Goal: Task Accomplishment & Management: Manage account settings

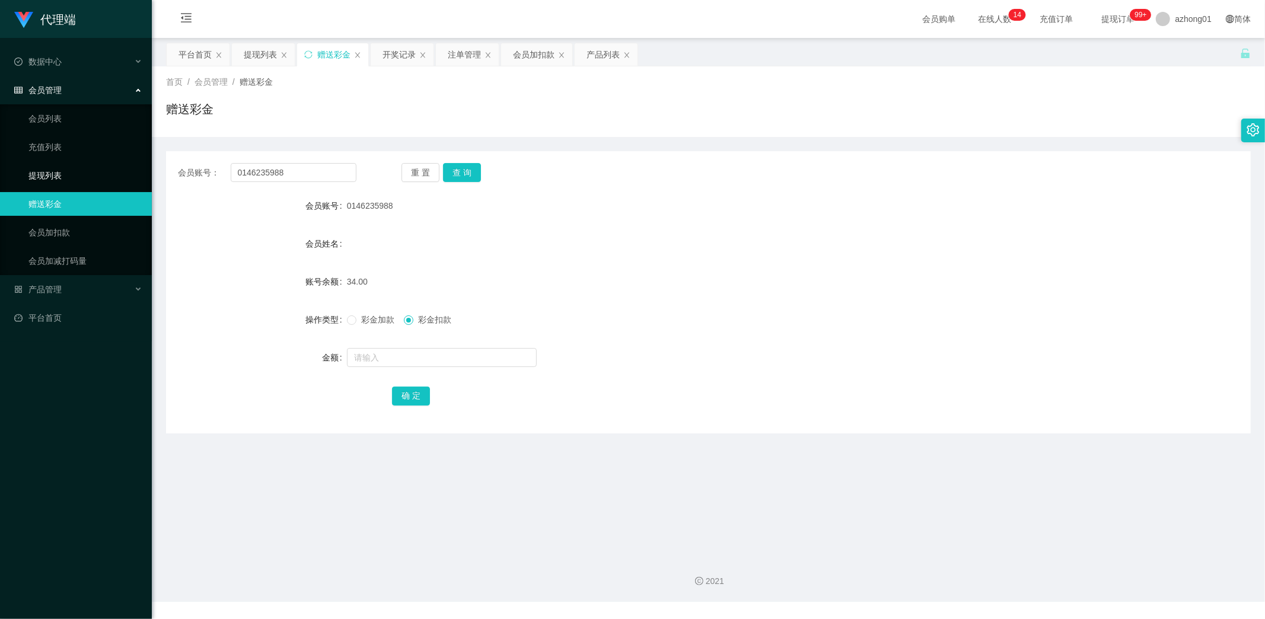
click at [50, 173] on link "提现列表" at bounding box center [85, 176] width 114 height 24
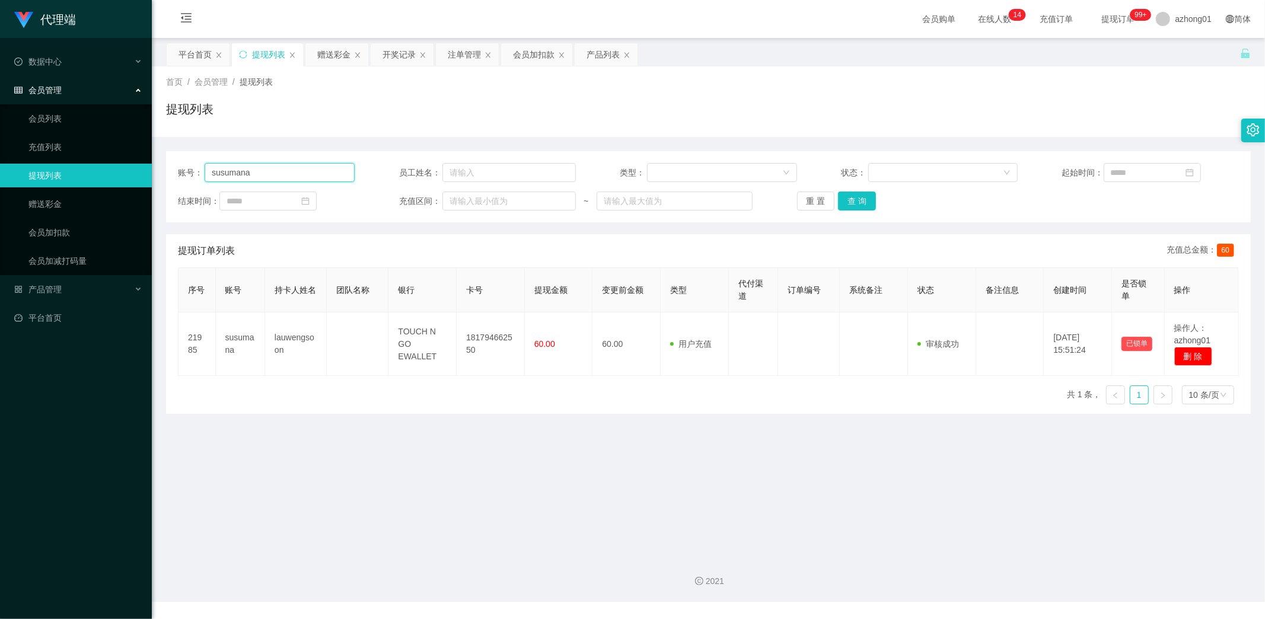
drag, startPoint x: 274, startPoint y: 175, endPoint x: 132, endPoint y: 180, distance: 142.3
click at [134, 178] on section "代理端 数据中心 会员管理 会员列表 充值列表 提现列表 赠送彩金 会员加扣款 会员加减打码量 产品管理 开奖记录 注单管理 产品列表 即时注单 产品预设置 …" at bounding box center [632, 301] width 1265 height 602
paste input "Weewee1989"
click at [857, 200] on button "查 询" at bounding box center [857, 200] width 38 height 19
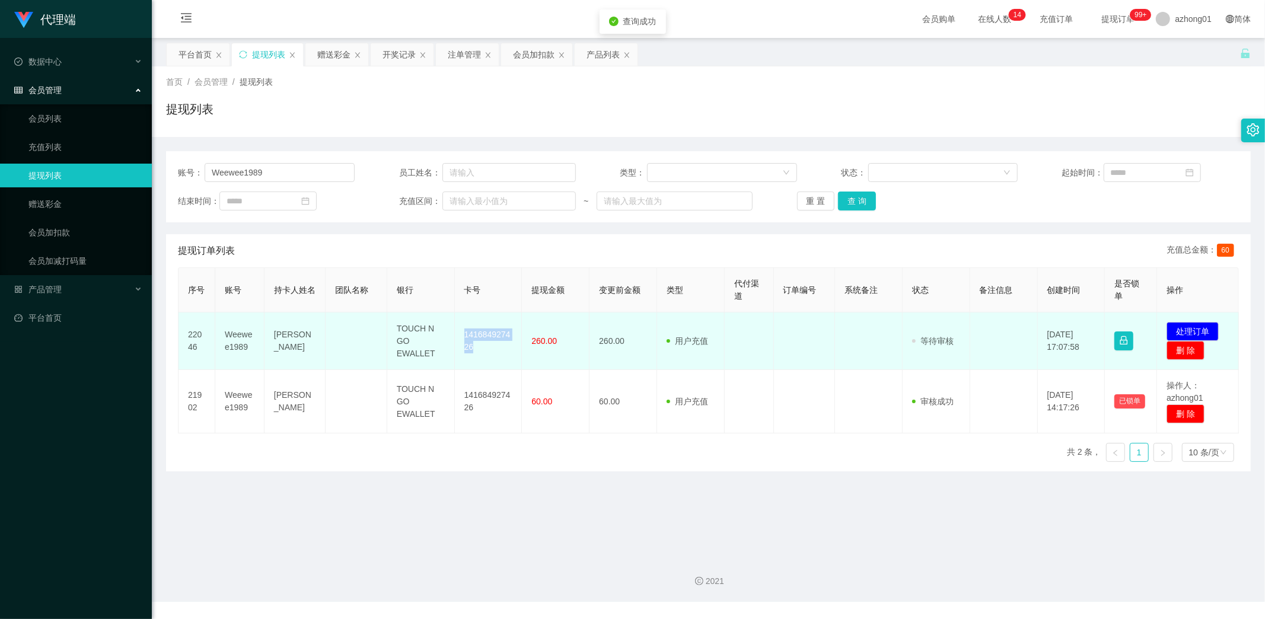
drag, startPoint x: 459, startPoint y: 330, endPoint x: 485, endPoint y: 354, distance: 34.8
click at [485, 354] on td "141684927426" at bounding box center [489, 341] width 68 height 58
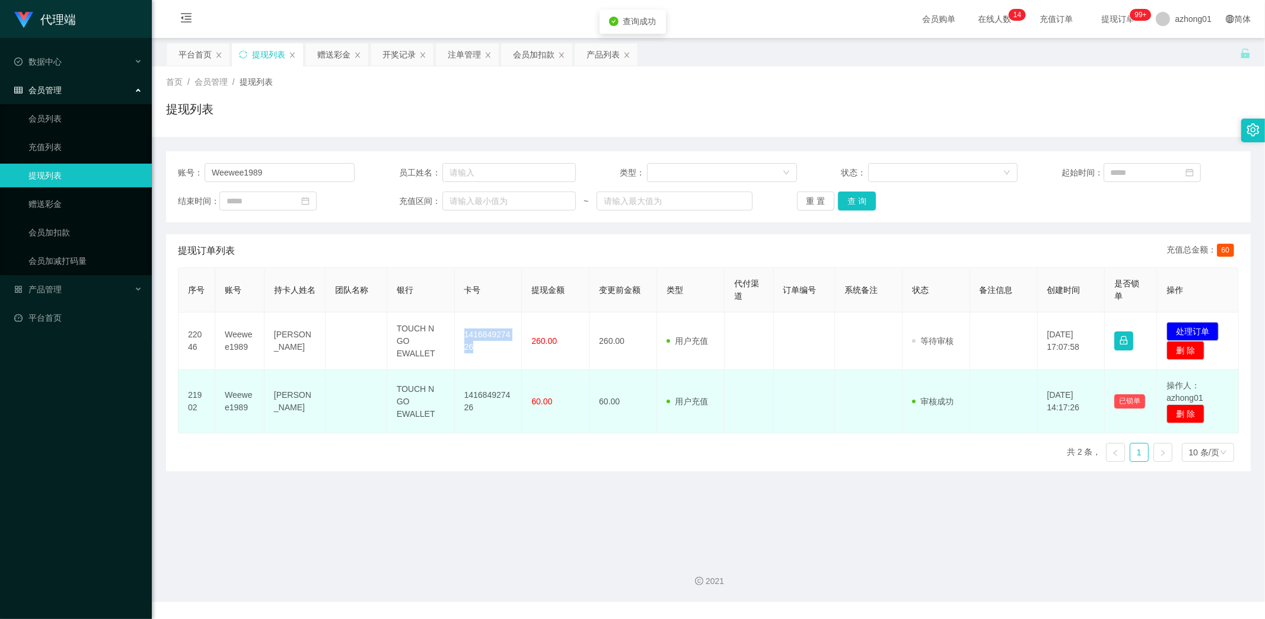
copy td "141684927426"
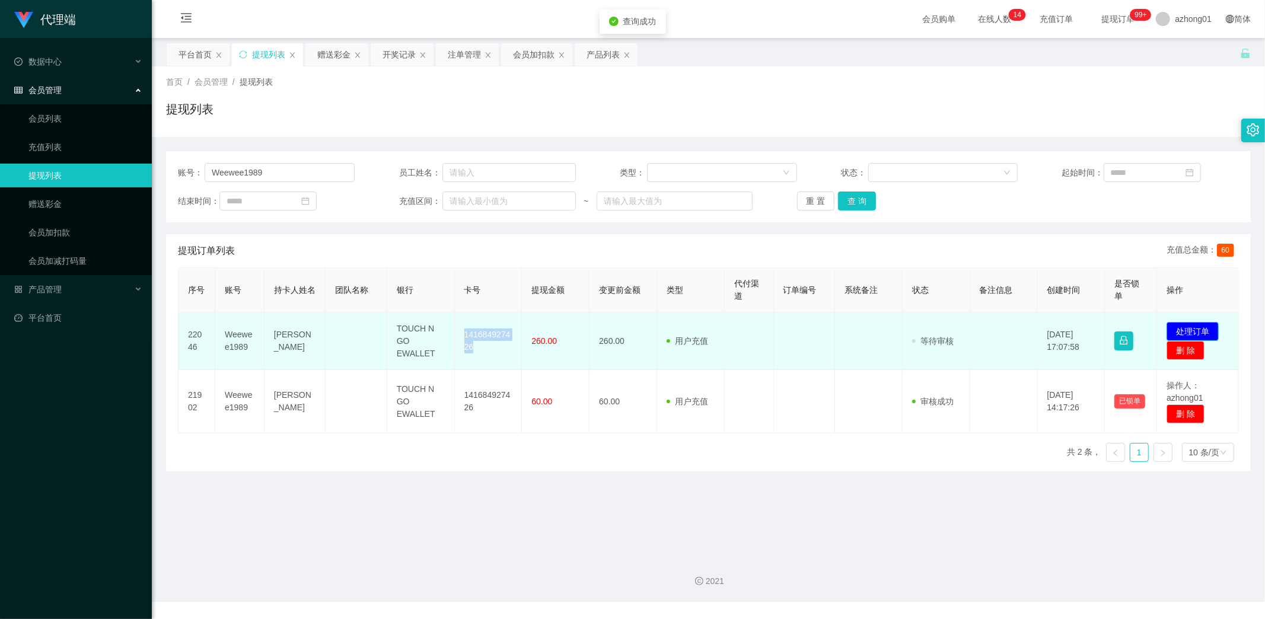
click at [1177, 328] on button "处理订单" at bounding box center [1192, 331] width 52 height 19
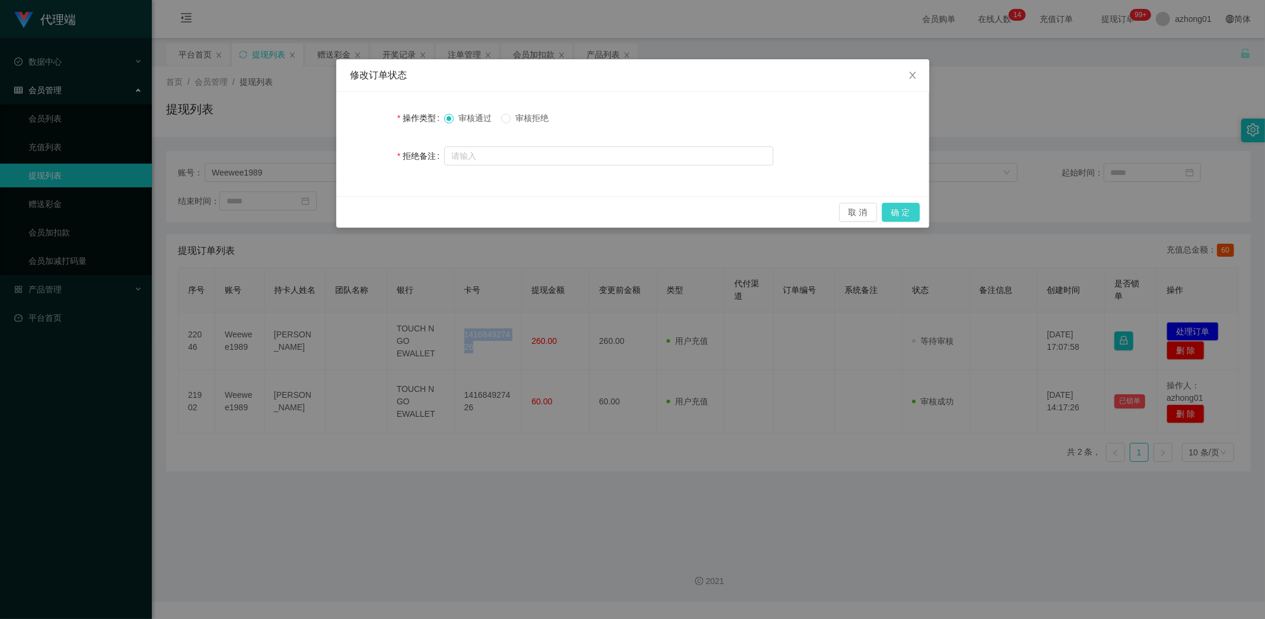
click at [908, 210] on button "确 定" at bounding box center [901, 212] width 38 height 19
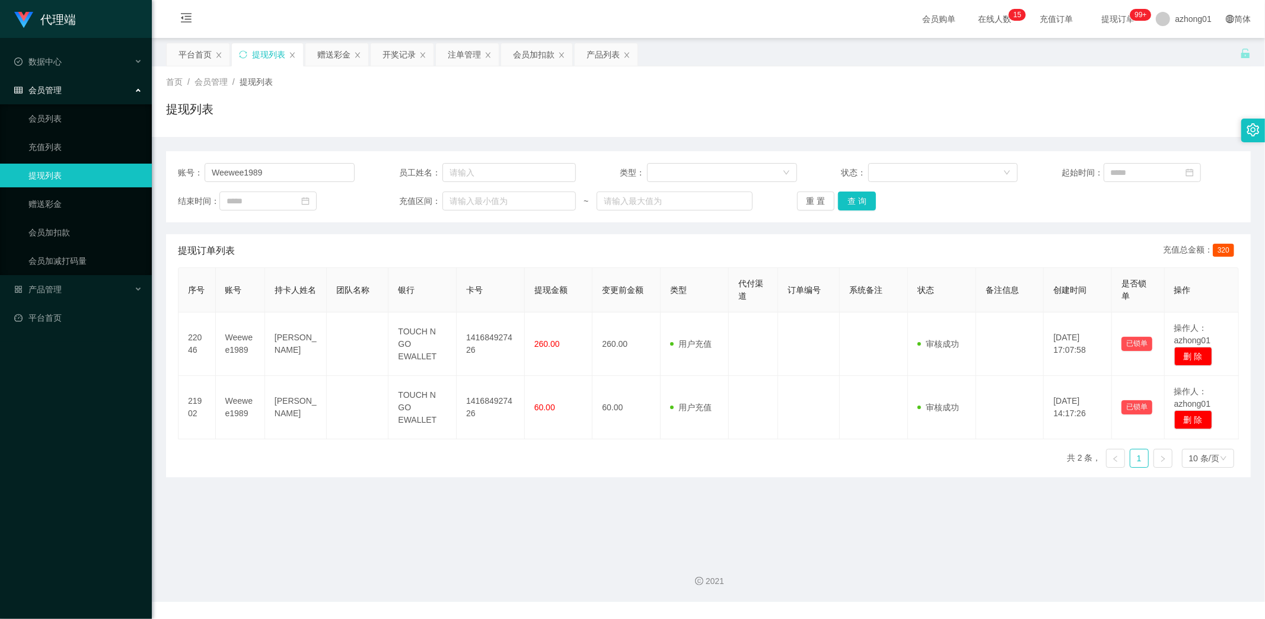
drag, startPoint x: 286, startPoint y: 518, endPoint x: 271, endPoint y: 468, distance: 51.4
click at [285, 517] on main "关闭左侧 关闭右侧 关闭其它 刷新页面 平台首页 提现列表 赠送彩金 开奖记录 注单管理 会员加扣款 产品列表 首页 / 会员管理 / 提现列表 / 提现列表…" at bounding box center [708, 292] width 1113 height 509
drag, startPoint x: 283, startPoint y: 172, endPoint x: 146, endPoint y: 169, distance: 136.4
click at [146, 169] on section "代理端 数据中心 会员管理 会员列表 充值列表 提现列表 赠送彩金 会员加扣款 会员加减打码量 产品管理 开奖记录 注单管理 产品列表 即时注单 产品预设置 …" at bounding box center [632, 301] width 1265 height 602
paste input "ooooi"
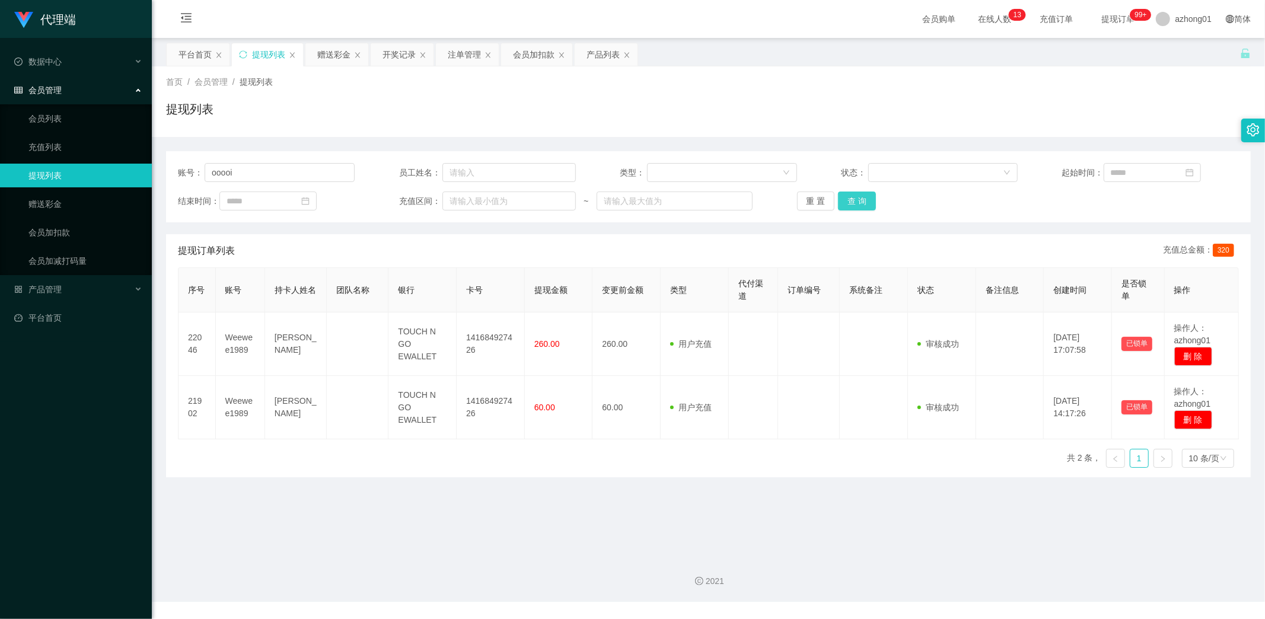
click at [853, 203] on button "查 询" at bounding box center [857, 200] width 38 height 19
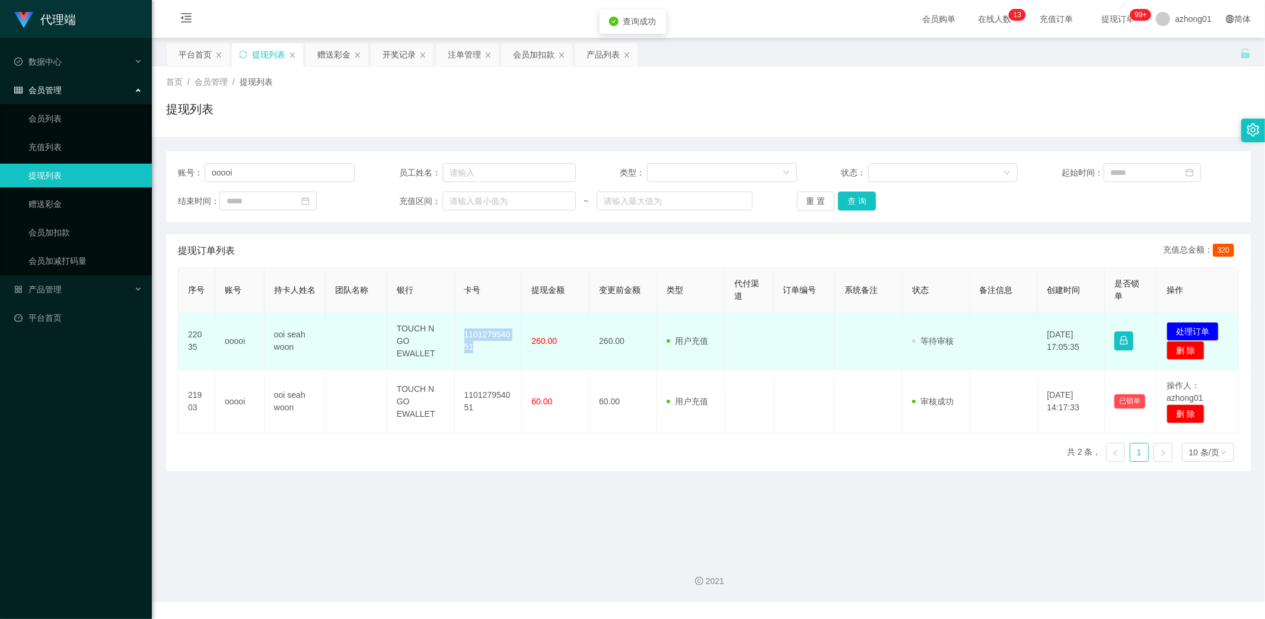
drag, startPoint x: 455, startPoint y: 325, endPoint x: 494, endPoint y: 353, distance: 48.9
click at [494, 353] on td "110127954051" at bounding box center [489, 341] width 68 height 58
copy td "110127954051"
click at [1190, 328] on button "处理订单" at bounding box center [1192, 331] width 52 height 19
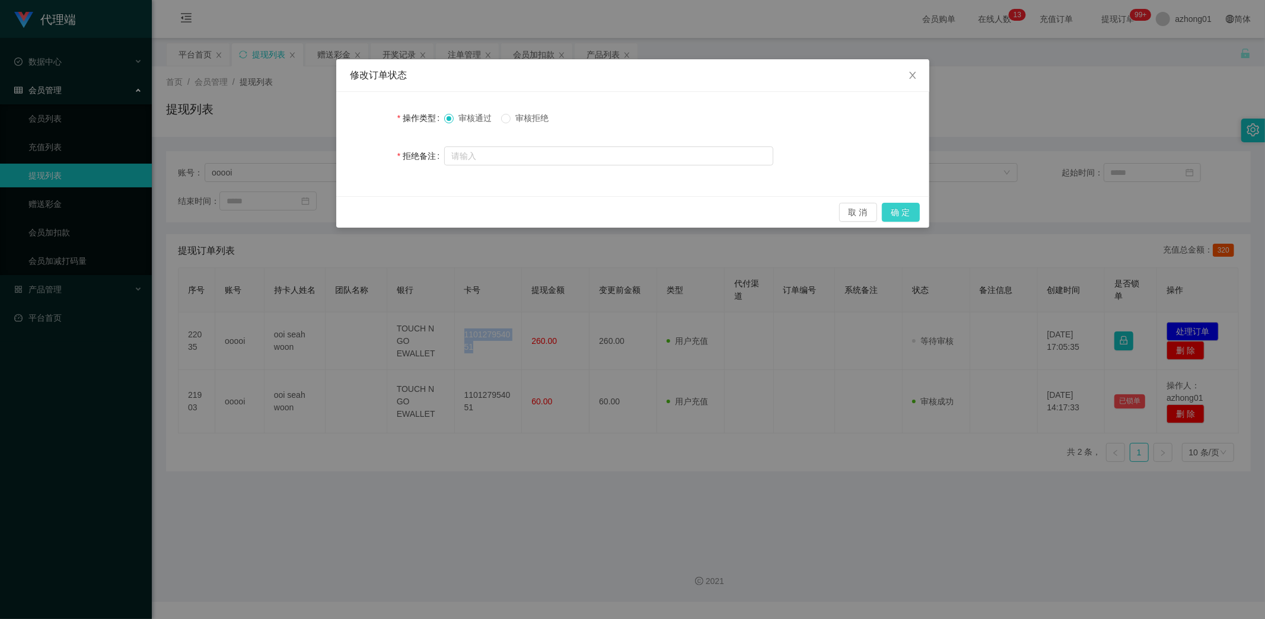
click at [893, 210] on button "确 定" at bounding box center [901, 212] width 38 height 19
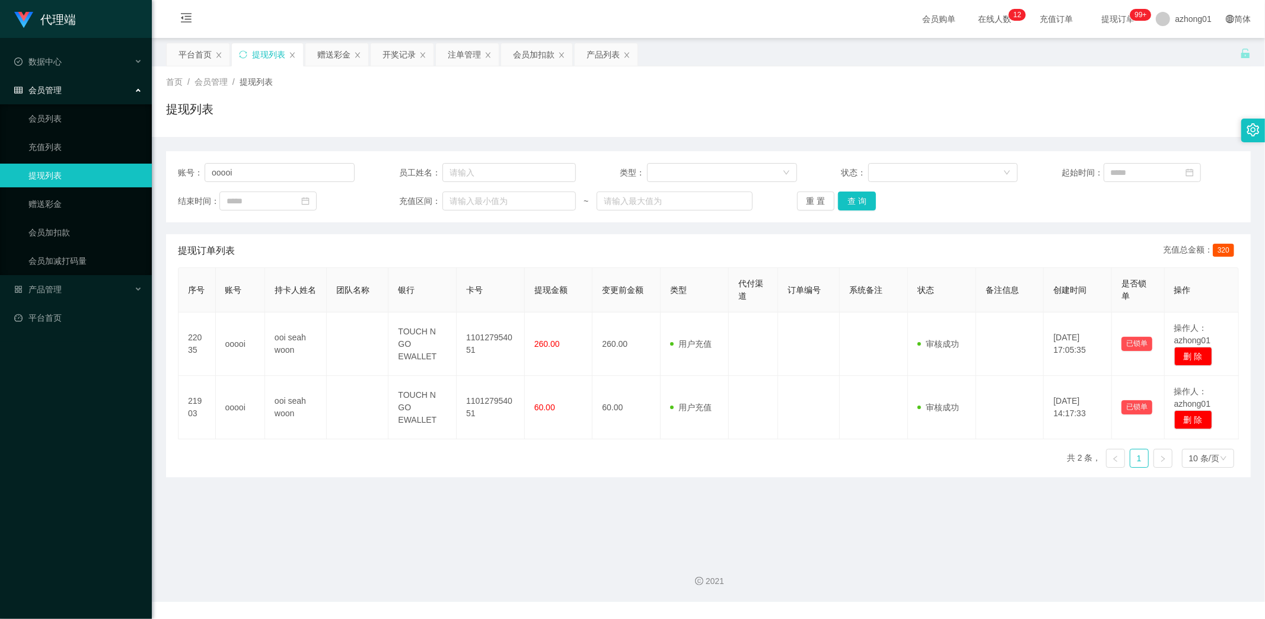
drag, startPoint x: 406, startPoint y: 525, endPoint x: 385, endPoint y: 452, distance: 75.7
click at [405, 525] on main "关闭左侧 关闭右侧 关闭其它 刷新页面 平台首页 提现列表 赠送彩金 开奖记录 注单管理 会员加扣款 产品列表 首页 / 会员管理 / 提现列表 / 提现列表…" at bounding box center [708, 292] width 1113 height 509
drag, startPoint x: 214, startPoint y: 178, endPoint x: 175, endPoint y: 178, distance: 38.5
click at [178, 178] on div "账号： ooooi" at bounding box center [266, 172] width 177 height 19
drag, startPoint x: 261, startPoint y: 170, endPoint x: 117, endPoint y: 153, distance: 144.5
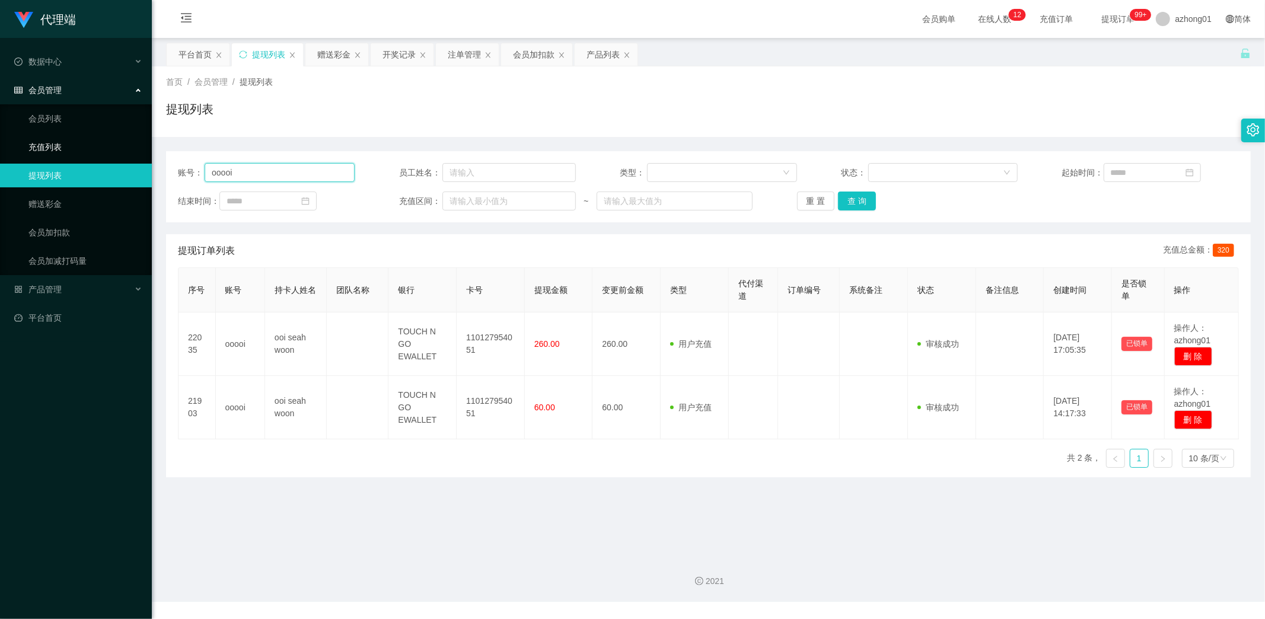
click at [120, 155] on section "代理端 数据中心 会员管理 会员列表 充值列表 提现列表 赠送彩金 会员加扣款 会员加减打码量 产品管理 开奖记录 注单管理 产品列表 即时注单 产品预设置 …" at bounding box center [632, 301] width 1265 height 602
paste input "FIXKONG"
click at [858, 192] on button "查 询" at bounding box center [857, 200] width 38 height 19
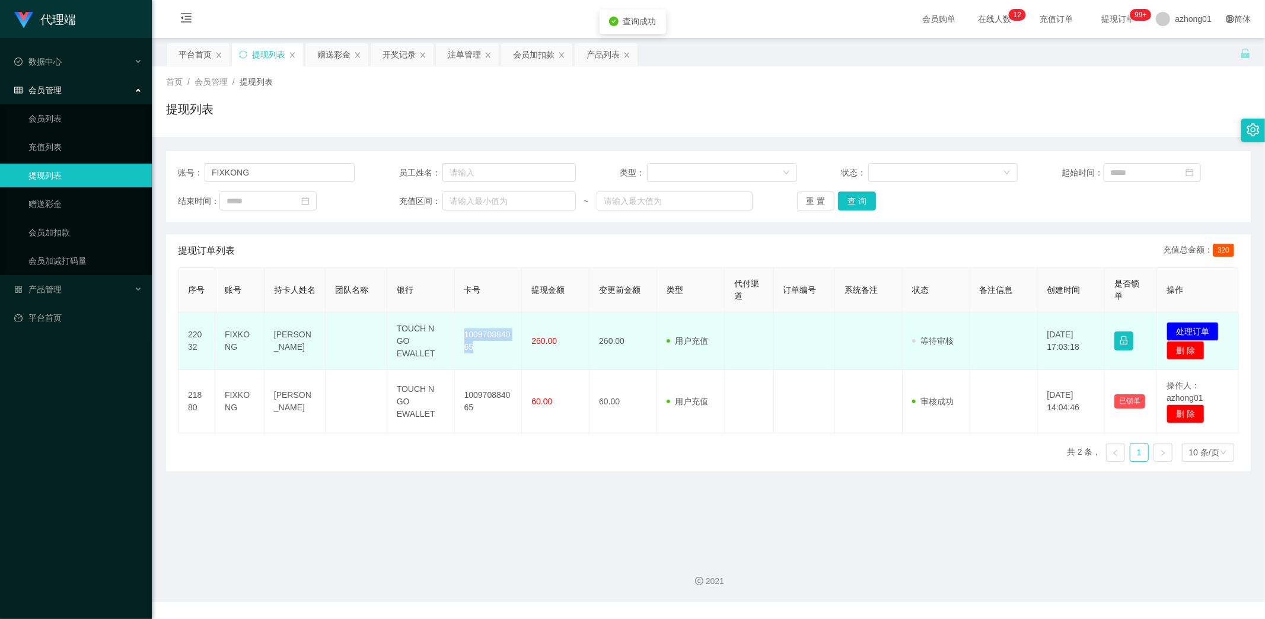
drag, startPoint x: 459, startPoint y: 332, endPoint x: 489, endPoint y: 351, distance: 34.7
click at [489, 351] on td "100970884065" at bounding box center [489, 341] width 68 height 58
copy td "100970884065"
click at [1188, 325] on button "处理订单" at bounding box center [1192, 331] width 52 height 19
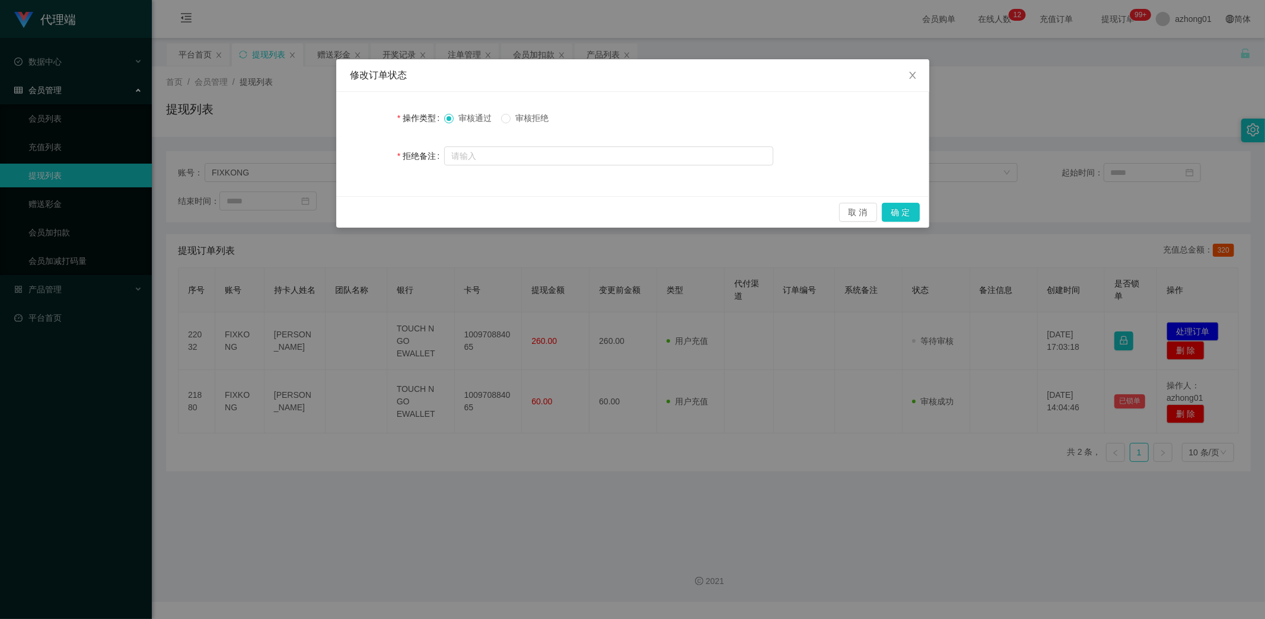
click at [905, 222] on div "取 消 确 定" at bounding box center [632, 211] width 593 height 31
click at [905, 216] on button "确 定" at bounding box center [901, 212] width 38 height 19
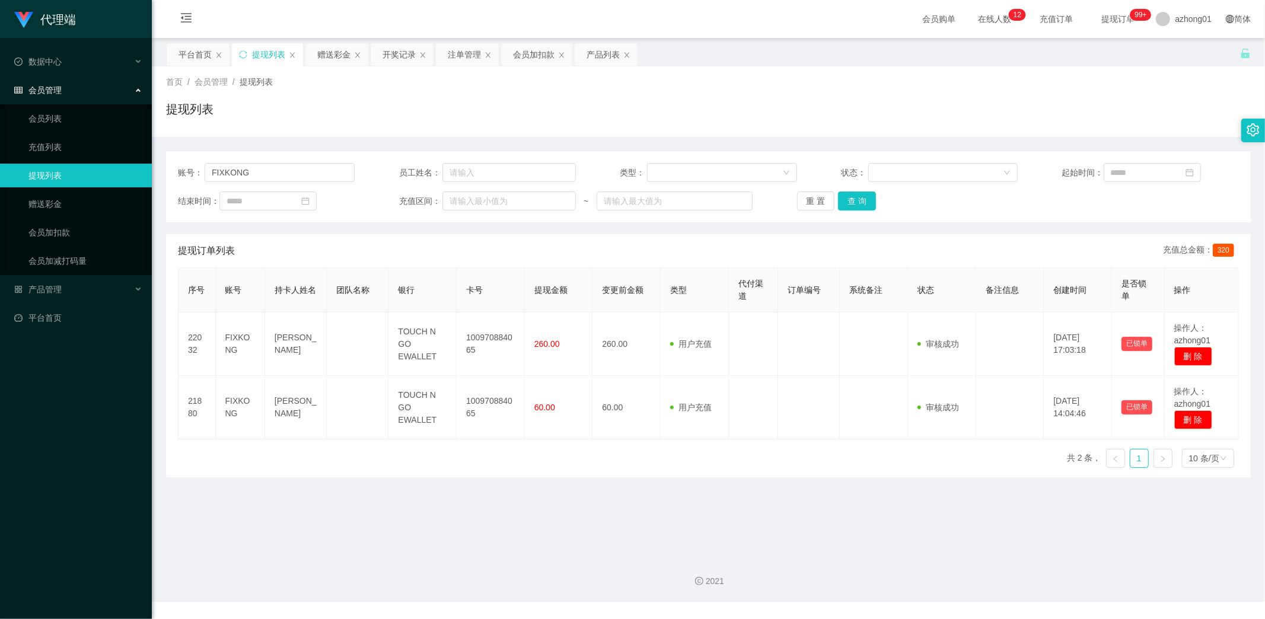
click at [419, 492] on main "关闭左侧 关闭右侧 关闭其它 刷新页面 平台首页 提现列表 赠送彩金 开奖记录 注单管理 会员加扣款 产品列表 首页 / 会员管理 / 提现列表 / 提现列表…" at bounding box center [708, 292] width 1113 height 509
drag, startPoint x: 276, startPoint y: 170, endPoint x: 136, endPoint y: 162, distance: 140.2
click at [145, 162] on section "代理端 数据中心 会员管理 会员列表 充值列表 提现列表 赠送彩金 会员加扣款 会员加减打码量 产品管理 开奖记录 注单管理 产品列表 即时注单 产品预设置 …" at bounding box center [632, 301] width 1265 height 602
paste input "Pp12345678"
click at [854, 194] on button "查 询" at bounding box center [857, 200] width 38 height 19
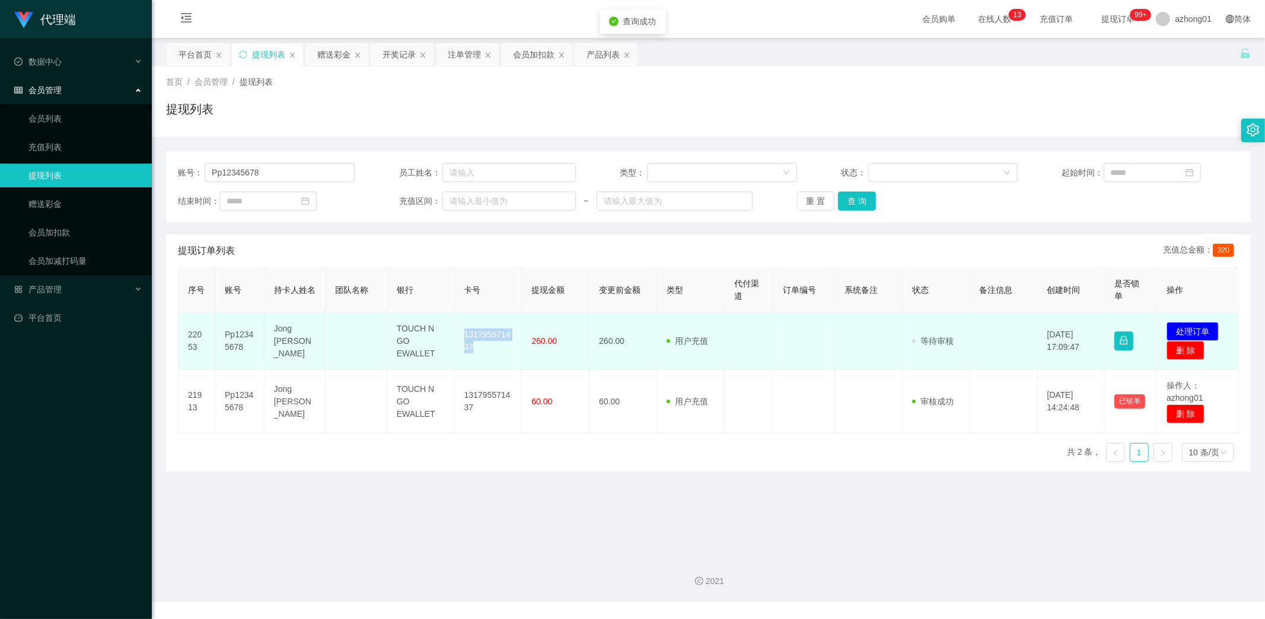
drag, startPoint x: 460, startPoint y: 329, endPoint x: 483, endPoint y: 353, distance: 33.1
click at [483, 353] on td "131795571437" at bounding box center [489, 341] width 68 height 58
copy td "131795571437"
click at [1168, 330] on button "处理订单" at bounding box center [1192, 331] width 52 height 19
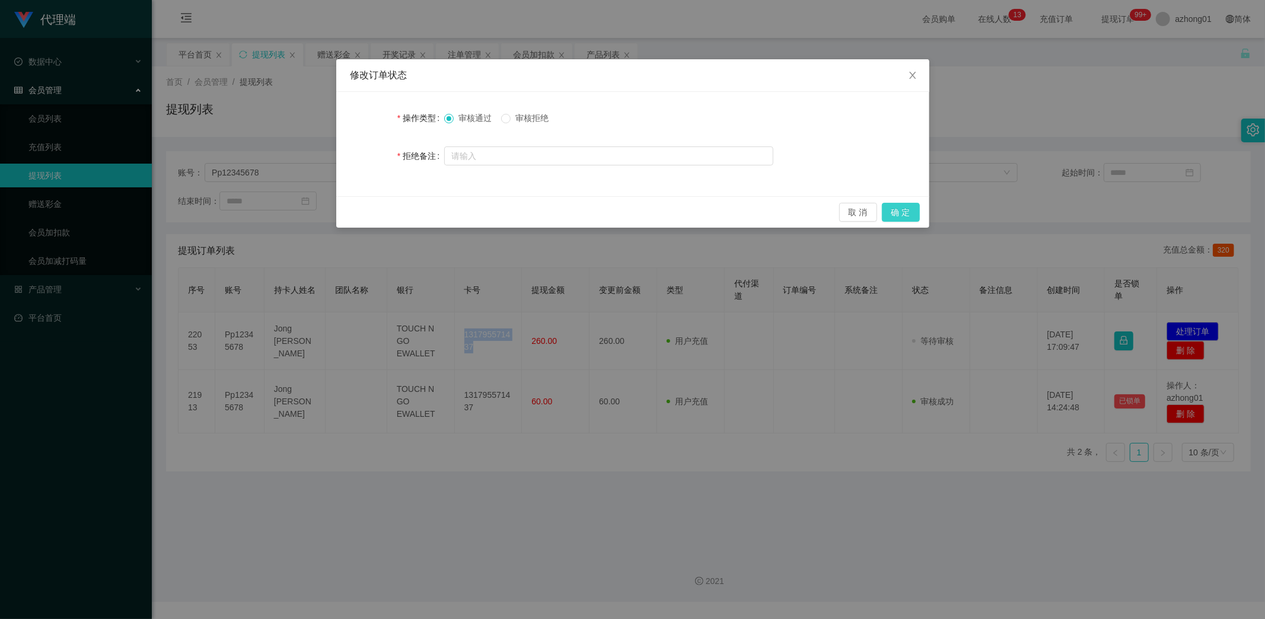
click at [904, 210] on button "确 定" at bounding box center [901, 212] width 38 height 19
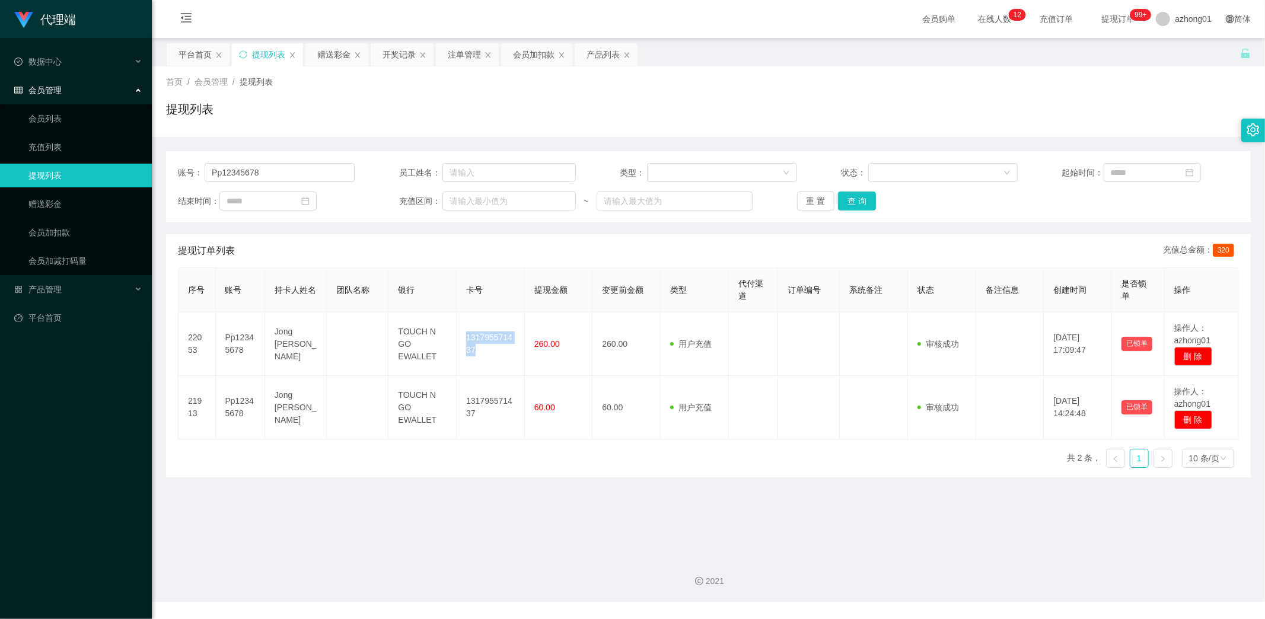
click at [480, 579] on div "2021" at bounding box center [708, 581] width 1094 height 12
drag, startPoint x: 235, startPoint y: 167, endPoint x: 104, endPoint y: 152, distance: 131.9
click at [109, 152] on section "代理端 数据中心 会员管理 会员列表 充值列表 提现列表 赠送彩金 会员加扣款 会员加减打码量 产品管理 开奖记录 注单管理 产品列表 即时注单 产品预设置 …" at bounding box center [632, 301] width 1265 height 602
paste input "[PERSON_NAME]"
click at [854, 196] on button "查 询" at bounding box center [857, 200] width 38 height 19
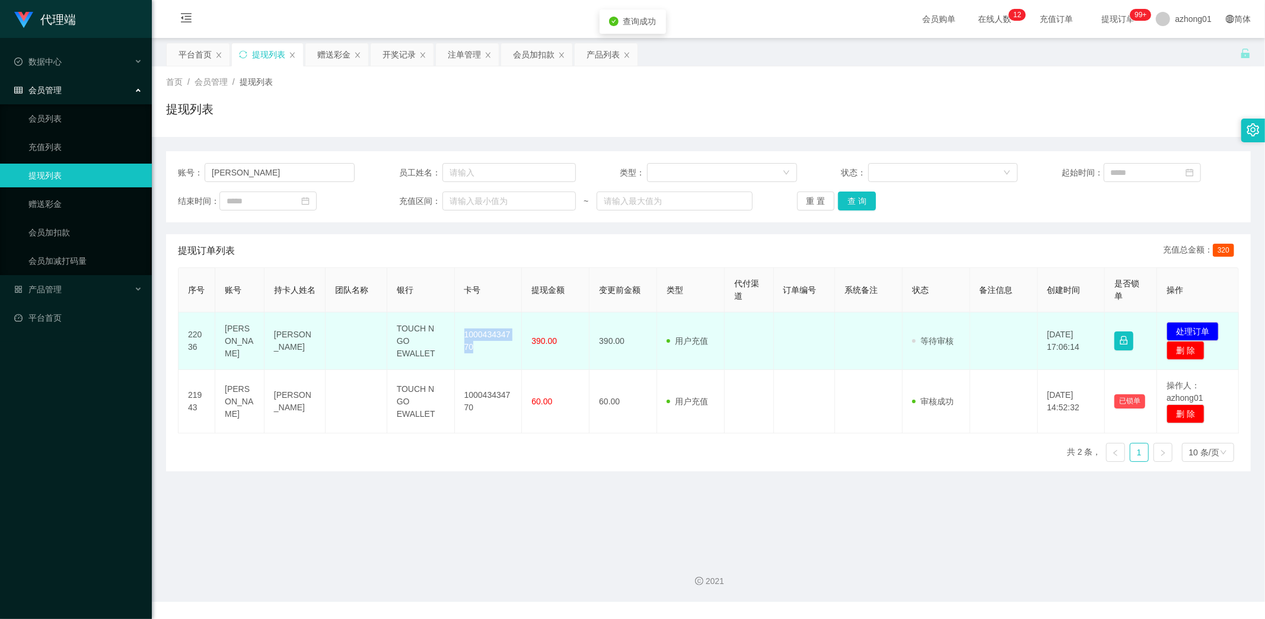
drag, startPoint x: 457, startPoint y: 328, endPoint x: 487, endPoint y: 353, distance: 40.0
click at [487, 353] on td "100043434770" at bounding box center [489, 341] width 68 height 58
copy td "100043434770"
click at [1175, 325] on button "处理订单" at bounding box center [1192, 331] width 52 height 19
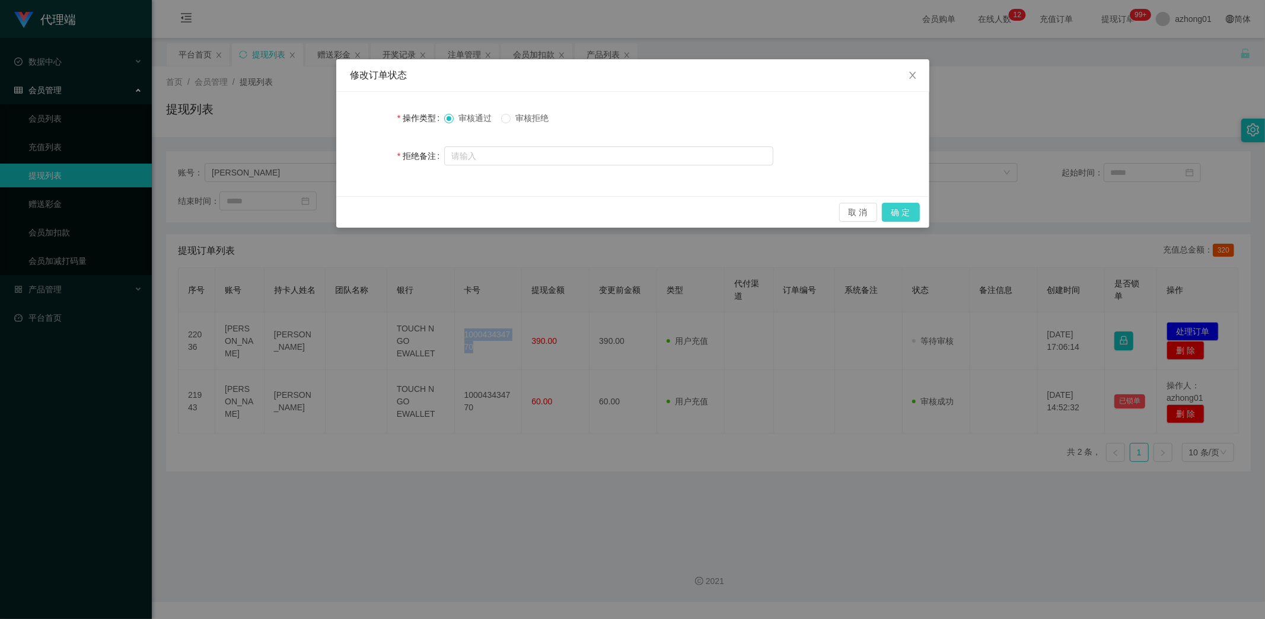
click at [904, 211] on button "确 定" at bounding box center [901, 212] width 38 height 19
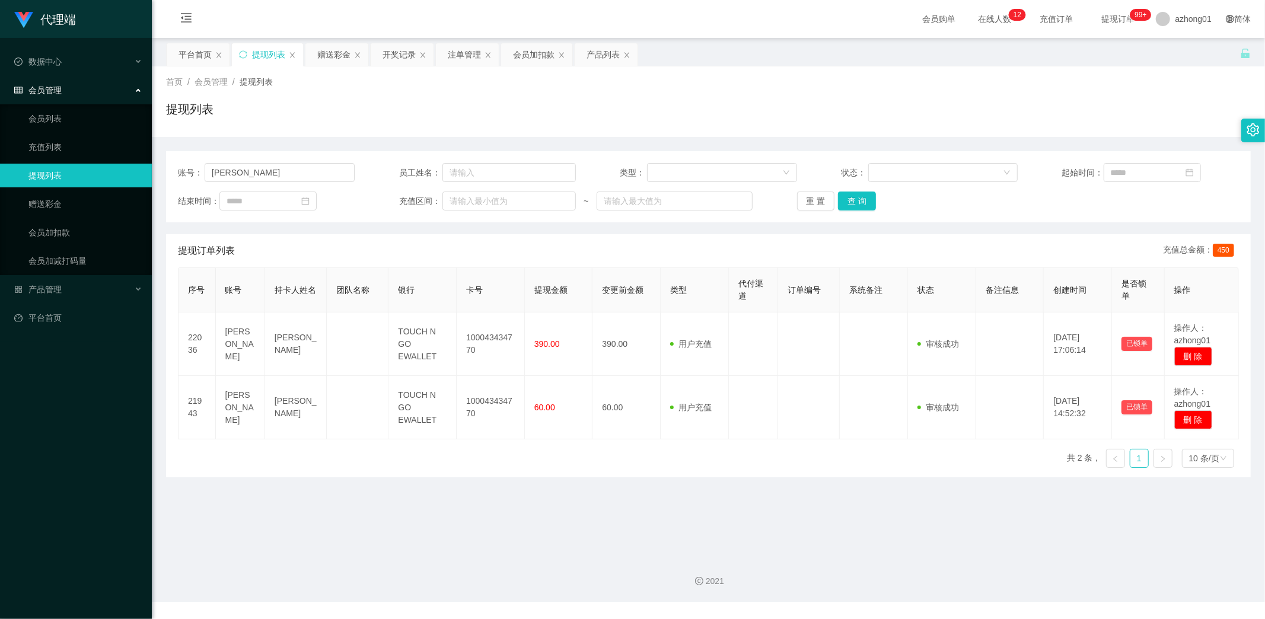
click at [772, 500] on main "关闭左侧 关闭右侧 关闭其它 刷新页面 平台首页 提现列表 赠送彩金 开奖记录 注单管理 会员加扣款 产品列表 首页 / 会员管理 / 提现列表 / 提现列表…" at bounding box center [708, 292] width 1113 height 509
drag, startPoint x: 285, startPoint y: 170, endPoint x: 183, endPoint y: 167, distance: 102.6
click at [183, 167] on div "账号： [PERSON_NAME]" at bounding box center [266, 172] width 177 height 19
paste input "icE6775"
click at [858, 196] on button "查 询" at bounding box center [857, 200] width 38 height 19
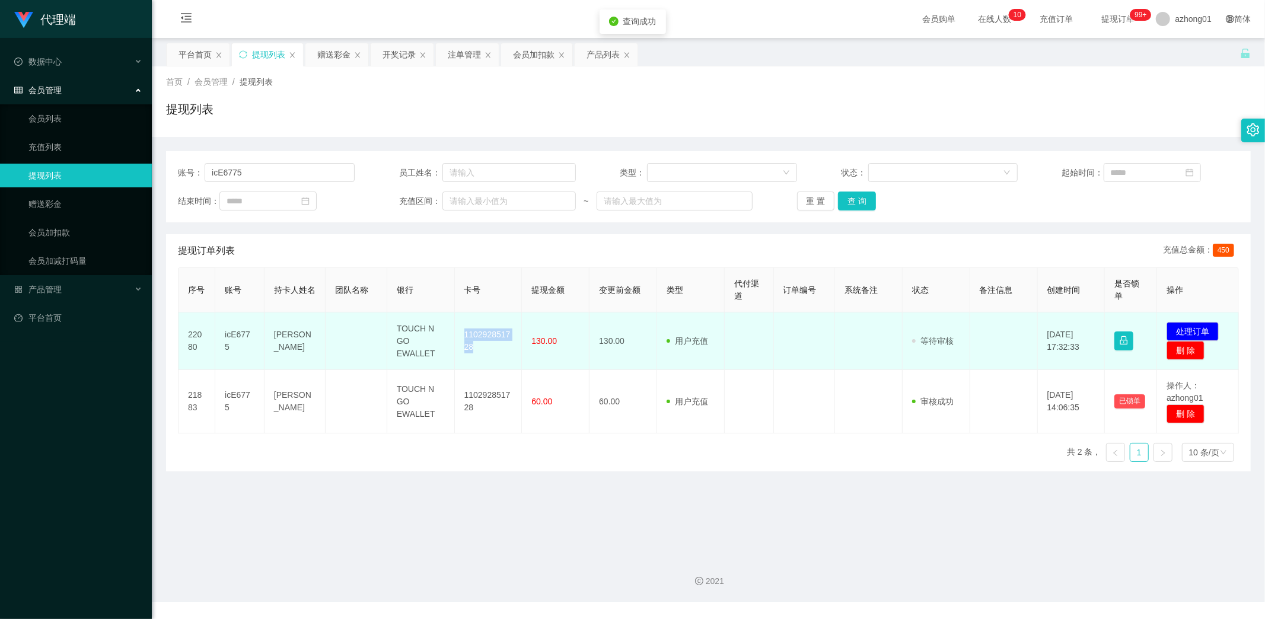
drag, startPoint x: 459, startPoint y: 333, endPoint x: 487, endPoint y: 355, distance: 35.1
click at [487, 355] on td "110292851728" at bounding box center [489, 341] width 68 height 58
copy td "110292851728"
click at [1195, 324] on button "处理订单" at bounding box center [1192, 331] width 52 height 19
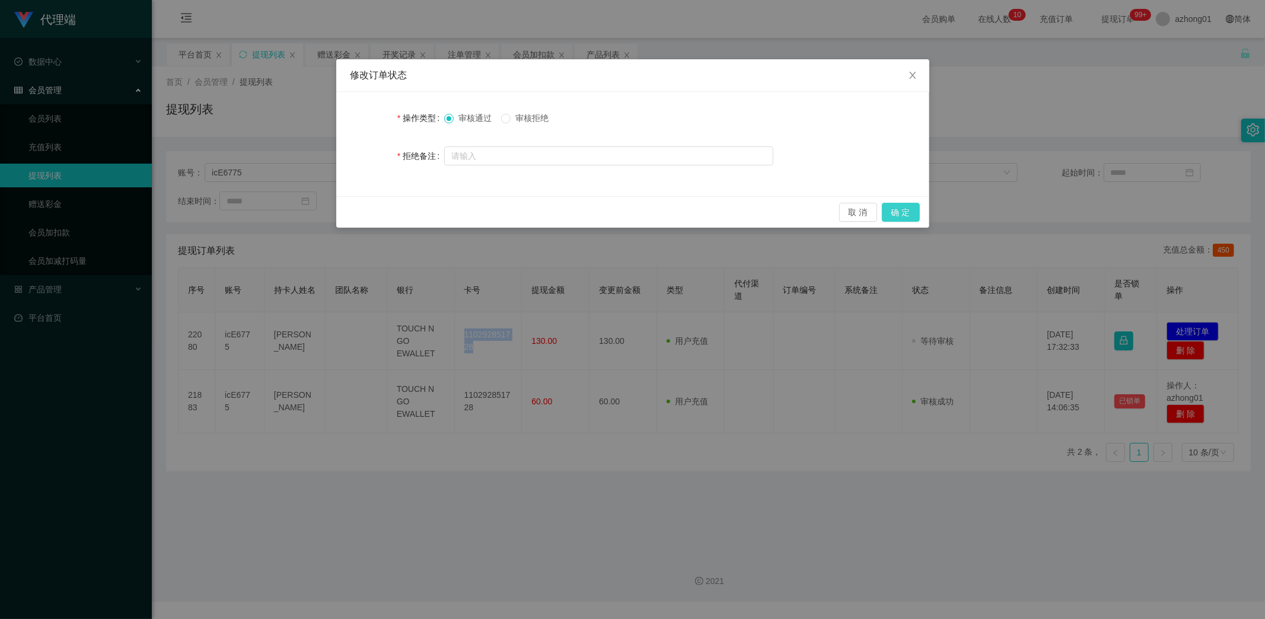
click at [903, 212] on button "确 定" at bounding box center [901, 212] width 38 height 19
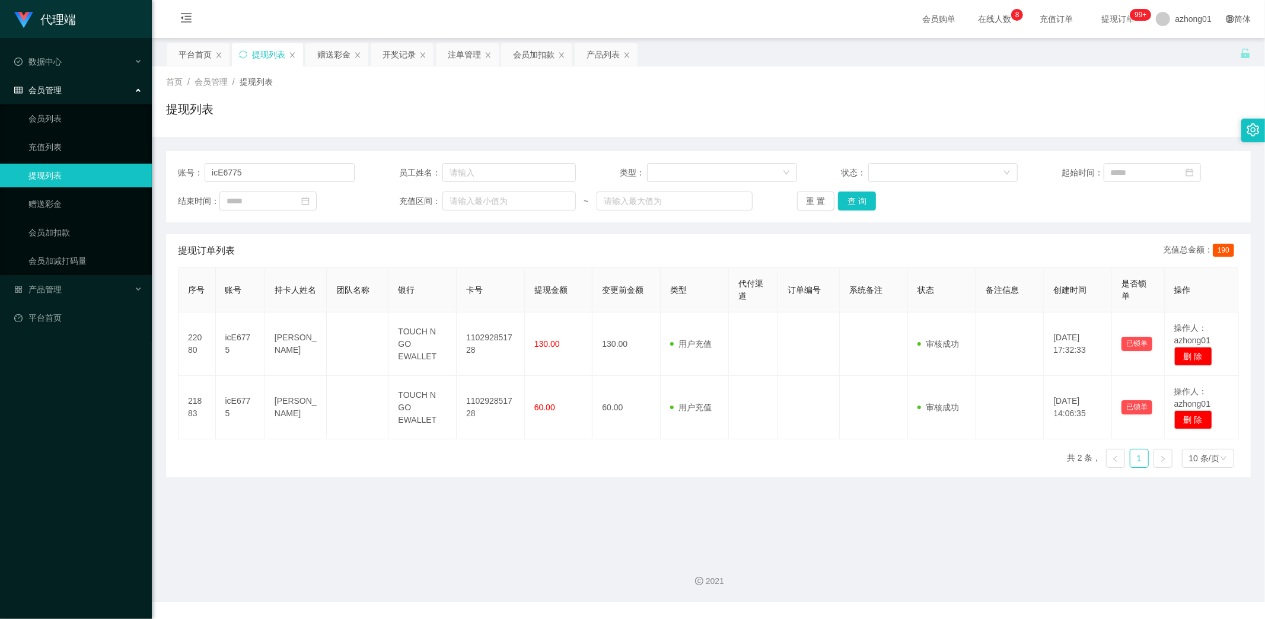
drag, startPoint x: 682, startPoint y: 125, endPoint x: 668, endPoint y: 155, distance: 34.0
click at [682, 125] on div "提现列表" at bounding box center [708, 113] width 1084 height 27
drag, startPoint x: 256, startPoint y: 175, endPoint x: 125, endPoint y: 164, distance: 131.5
click at [125, 164] on section "代理端 数据中心 会员管理 会员列表 充值列表 提现列表 赠送彩金 会员加扣款 会员加减打码量 产品管理 开奖记录 注单管理 产品列表 即时注单 产品预设置 …" at bounding box center [632, 301] width 1265 height 602
paste input "yyym"
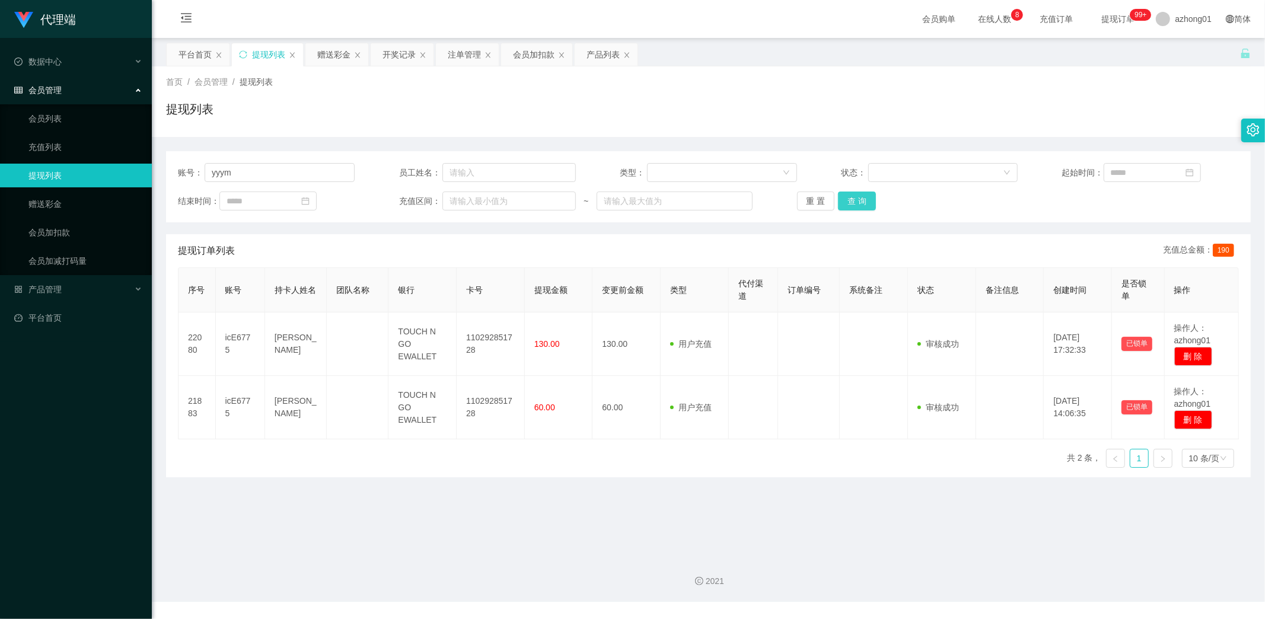
click at [857, 202] on button "查 询" at bounding box center [857, 200] width 38 height 19
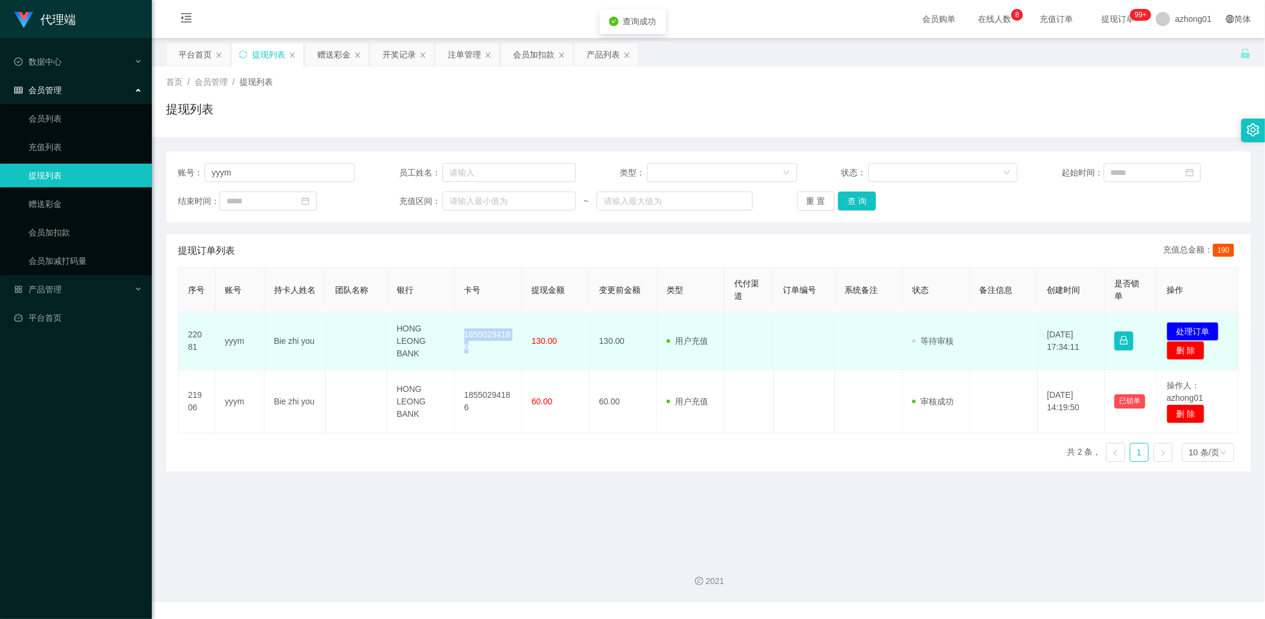
drag, startPoint x: 461, startPoint y: 332, endPoint x: 484, endPoint y: 354, distance: 31.9
click at [484, 354] on td "18550294186" at bounding box center [489, 341] width 68 height 58
copy td "18550294186"
click at [1192, 330] on button "处理订单" at bounding box center [1192, 331] width 52 height 19
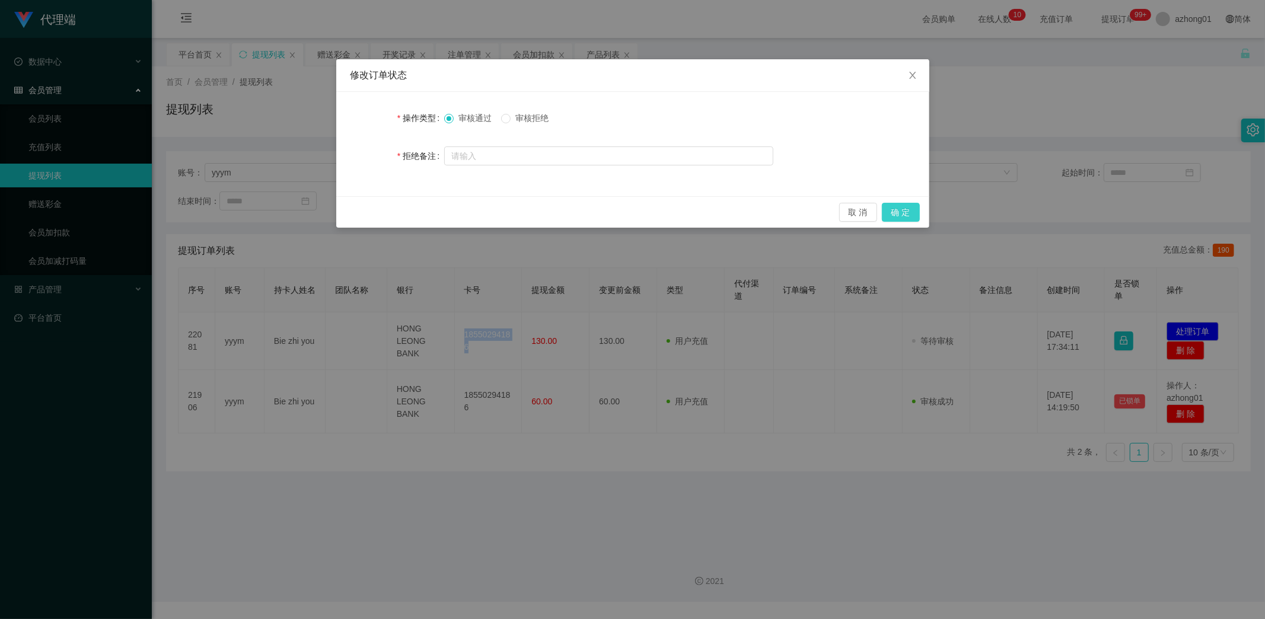
click at [904, 218] on button "确 定" at bounding box center [901, 212] width 38 height 19
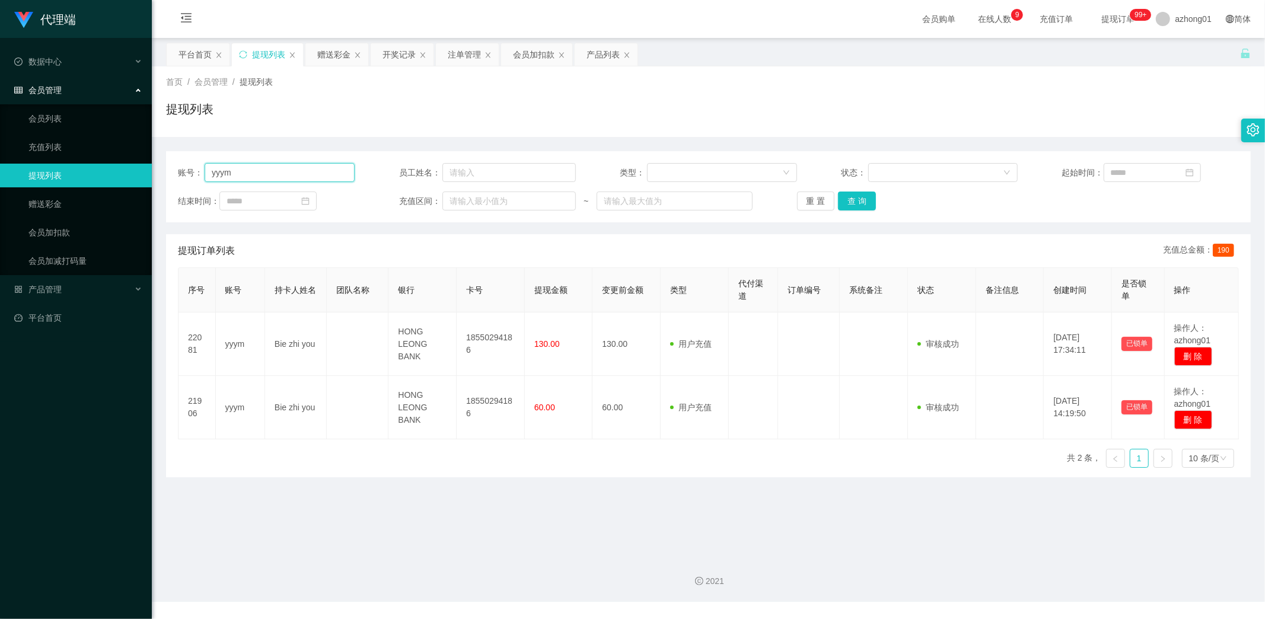
drag, startPoint x: 261, startPoint y: 172, endPoint x: 167, endPoint y: 161, distance: 94.9
click at [167, 161] on div "账号： yyym 员工姓名： 类型： 状态： 起始时间： 结束时间： 充值区间： ~ 重 置 查 询" at bounding box center [708, 186] width 1084 height 71
paste input "Lewwxvincent"
click at [854, 200] on button "查 询" at bounding box center [857, 200] width 38 height 19
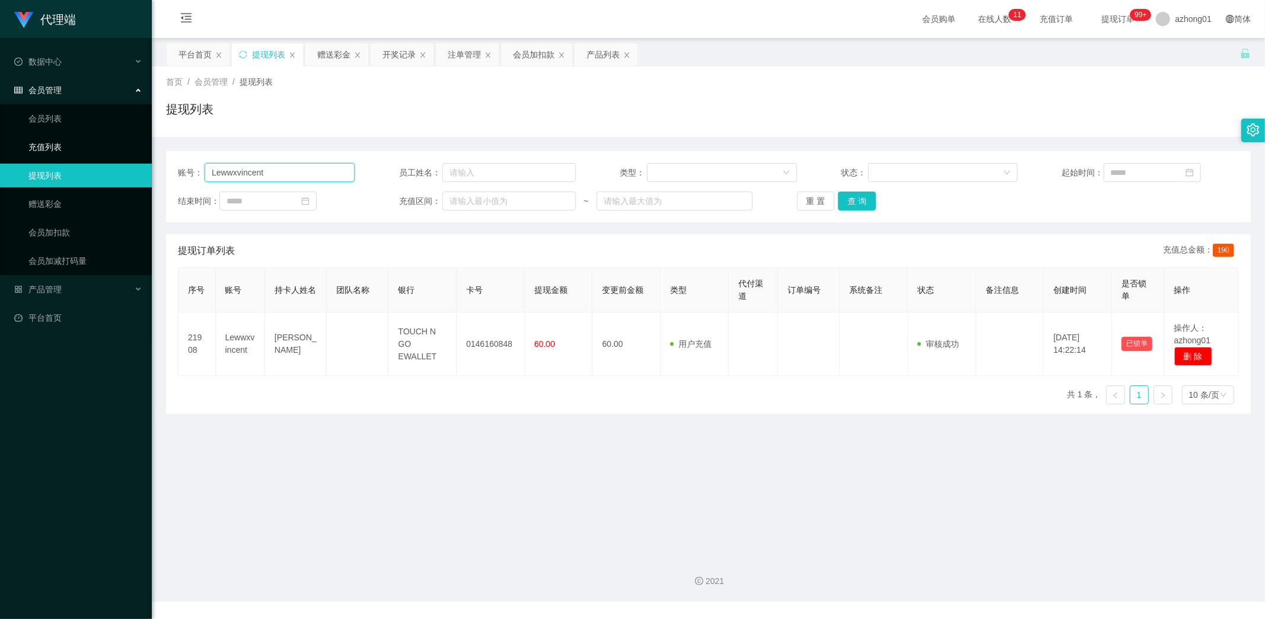
drag, startPoint x: 311, startPoint y: 174, endPoint x: 115, endPoint y: 151, distance: 197.7
click at [115, 151] on section "代理端 数据中心 会员管理 会员列表 充值列表 提现列表 赠送彩金 会员加扣款 会员加减打码量 产品管理 开奖记录 注单管理 产品列表 即时注单 产品预设置 …" at bounding box center [632, 301] width 1265 height 602
paste input "0143982898"
click at [861, 196] on button "查 询" at bounding box center [857, 200] width 38 height 19
drag, startPoint x: 239, startPoint y: 175, endPoint x: 134, endPoint y: 173, distance: 105.0
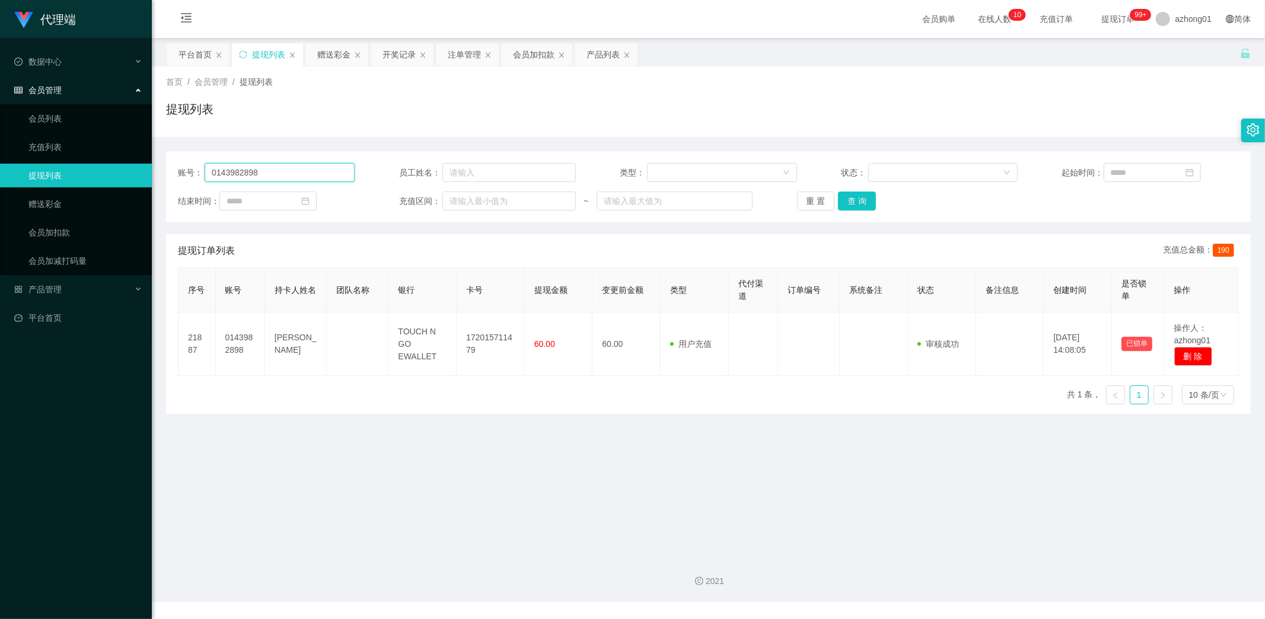
click at [138, 173] on section "代理端 数据中心 会员管理 会员列表 充值列表 提现列表 赠送彩金 会员加扣款 会员加减打码量 产品管理 开奖记录 注单管理 产品列表 即时注单 产品预设置 …" at bounding box center [632, 301] width 1265 height 602
paste input "icE6775"
click at [855, 202] on button "查 询" at bounding box center [857, 200] width 38 height 19
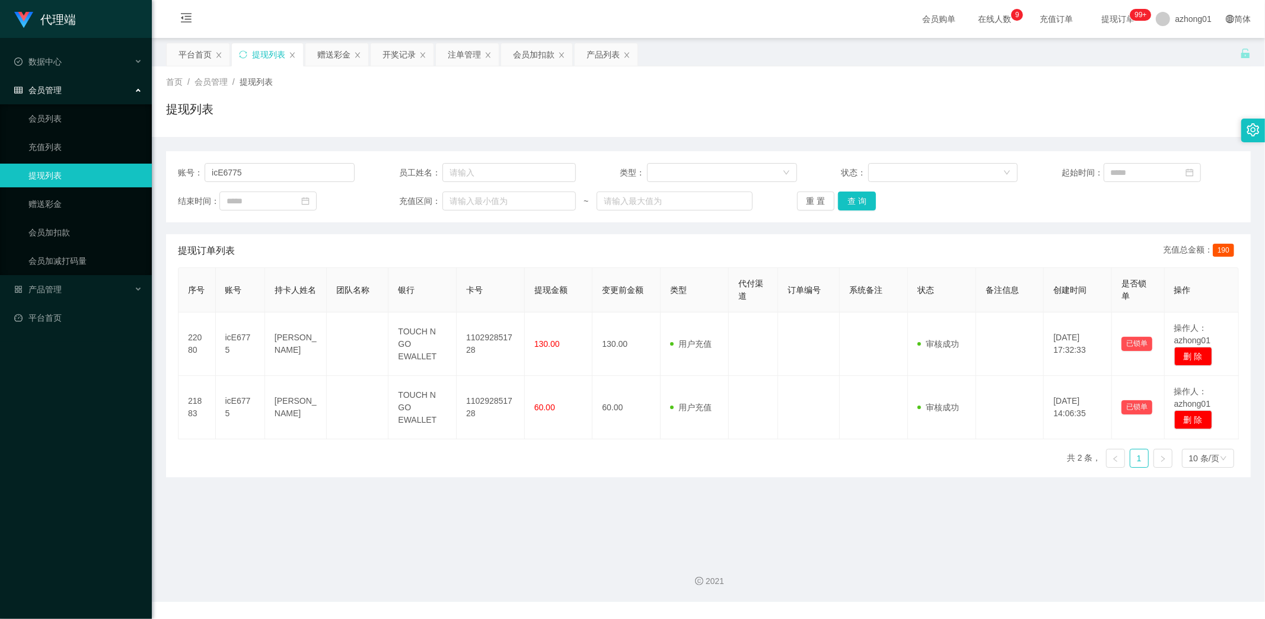
click at [227, 510] on main "关闭左侧 关闭右侧 关闭其它 刷新页面 平台首页 提现列表 赠送彩金 开奖记录 注单管理 会员加扣款 产品列表 首页 / 会员管理 / 提现列表 / 提现列表…" at bounding box center [708, 292] width 1113 height 509
drag, startPoint x: 257, startPoint y: 176, endPoint x: 127, endPoint y: 163, distance: 129.9
click at [127, 163] on section "代理端 数据中心 会员管理 会员列表 充值列表 提现列表 赠送彩金 会员加扣款 会员加减打码量 产品管理 开奖记录 注单管理 产品列表 即时注单 产品预设置 …" at bounding box center [632, 301] width 1265 height 602
paste input "yyym"
click at [851, 198] on button "查 询" at bounding box center [857, 200] width 38 height 19
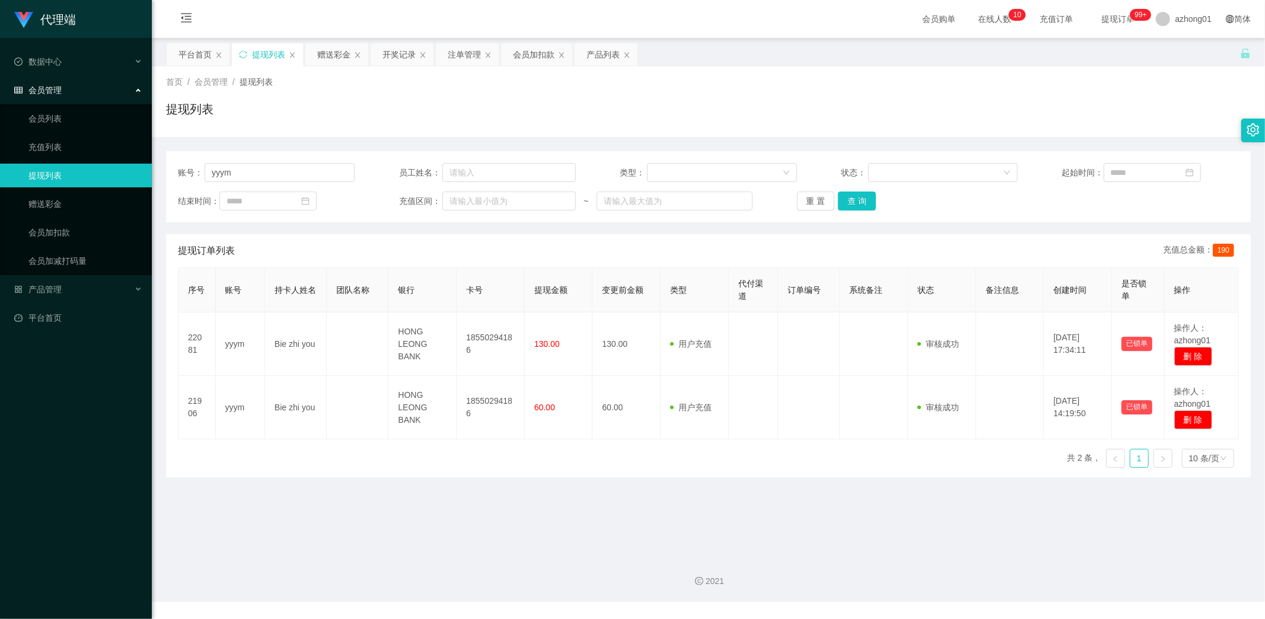
drag, startPoint x: 247, startPoint y: 607, endPoint x: 268, endPoint y: 576, distance: 37.2
click at [250, 602] on div "代理端 数据中心 会员管理 会员列表 充值列表 提现列表 赠送彩金 会员加扣款 会员加减打码量 产品管理 开奖记录 注单管理 产品列表 即时注单 产品预设置 …" at bounding box center [632, 309] width 1265 height 619
drag, startPoint x: 261, startPoint y: 173, endPoint x: 133, endPoint y: 170, distance: 128.1
click at [133, 170] on section "代理端 数据中心 会员管理 会员列表 充值列表 提现列表 赠送彩金 会员加扣款 会员加减打码量 产品管理 开奖记录 注单管理 产品列表 即时注单 产品预设置 …" at bounding box center [632, 301] width 1265 height 602
paste input "Lewwxvincent"
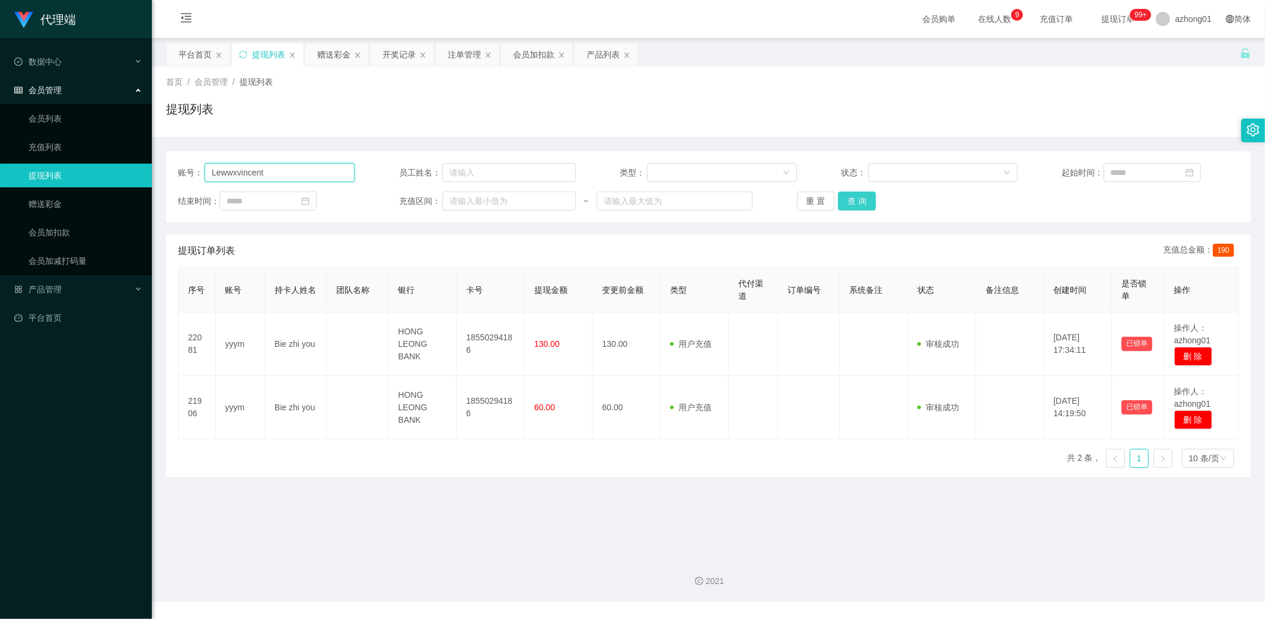
type input "Lewwxvincent"
click at [861, 202] on button "查 询" at bounding box center [857, 200] width 38 height 19
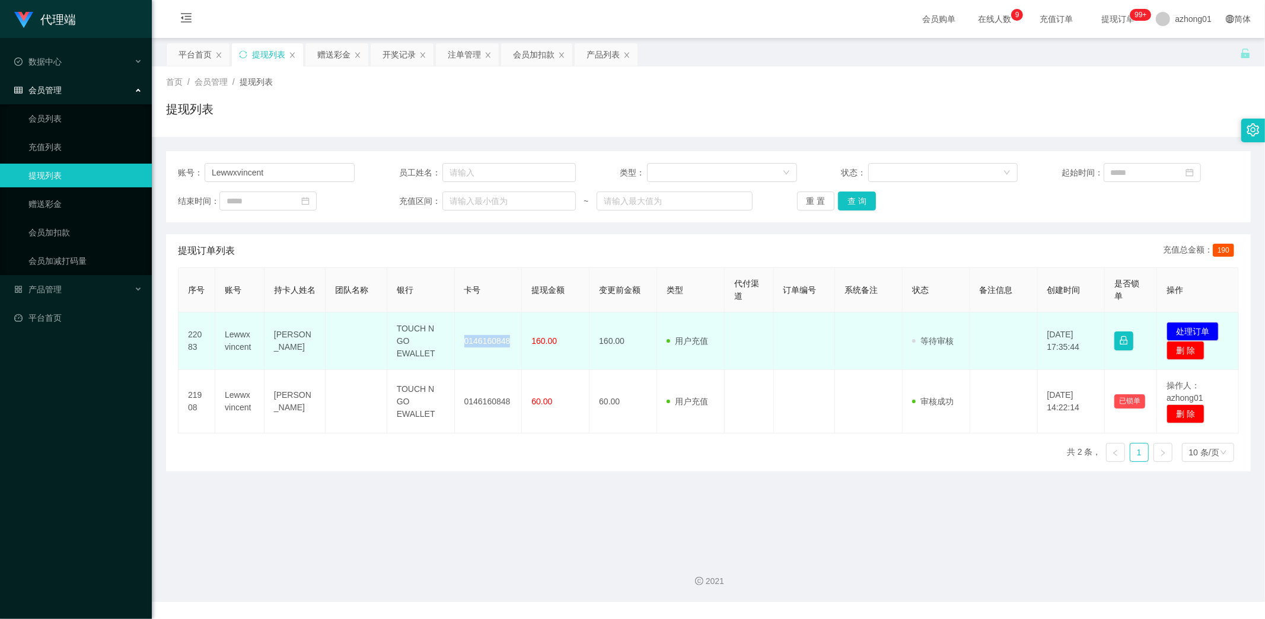
drag, startPoint x: 458, startPoint y: 339, endPoint x: 513, endPoint y: 343, distance: 55.3
click at [513, 343] on td "0146160848" at bounding box center [489, 341] width 68 height 58
copy td "0146160848"
click at [1190, 327] on button "处理订单" at bounding box center [1192, 331] width 52 height 19
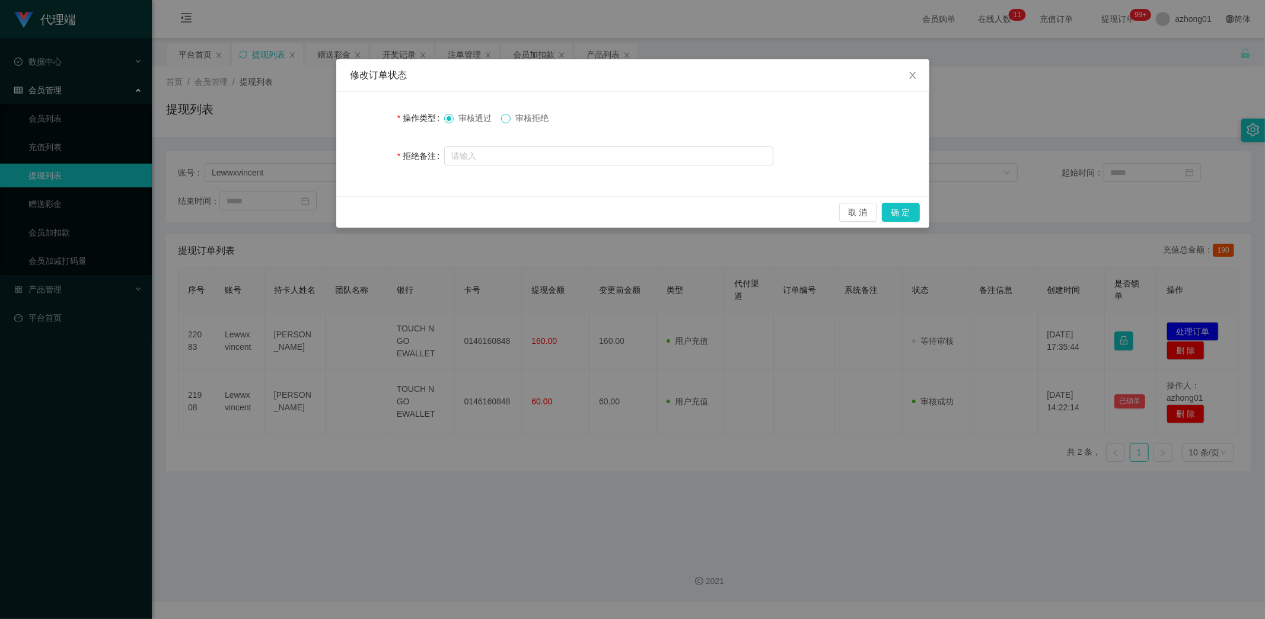
click at [510, 119] on span at bounding box center [505, 118] width 9 height 9
click at [520, 165] on div at bounding box center [608, 156] width 329 height 24
click at [522, 156] on input "text" at bounding box center [608, 155] width 329 height 19
type input "w"
type input "为什么是160"
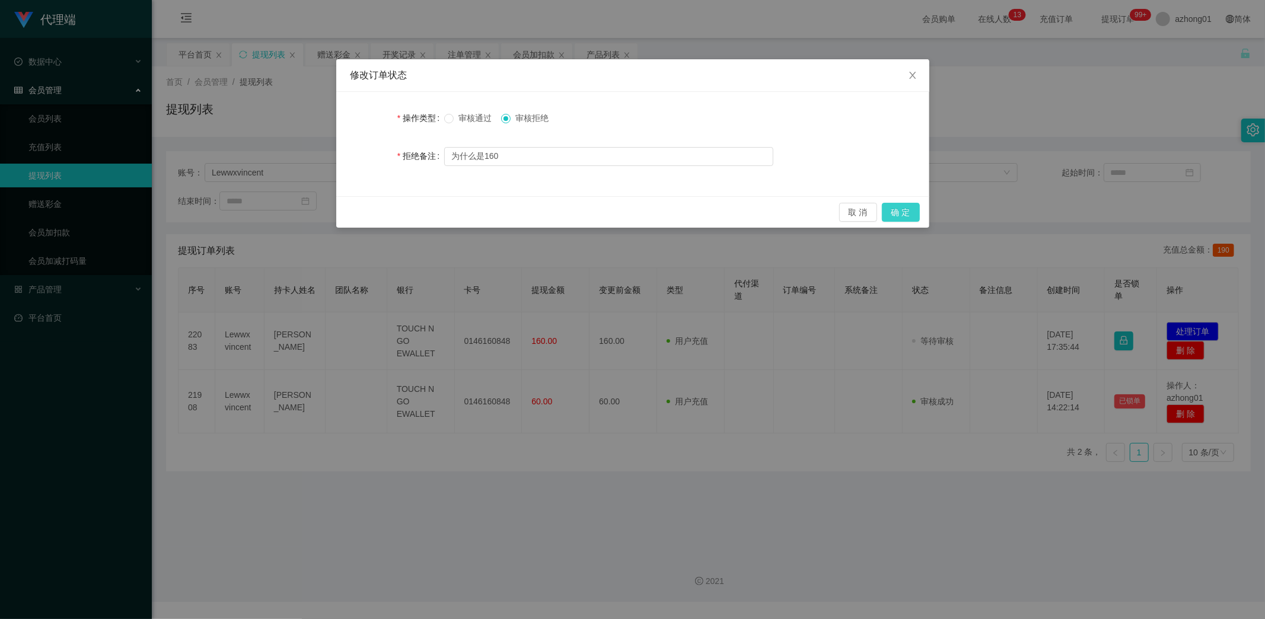
click at [901, 208] on button "确 定" at bounding box center [901, 212] width 38 height 19
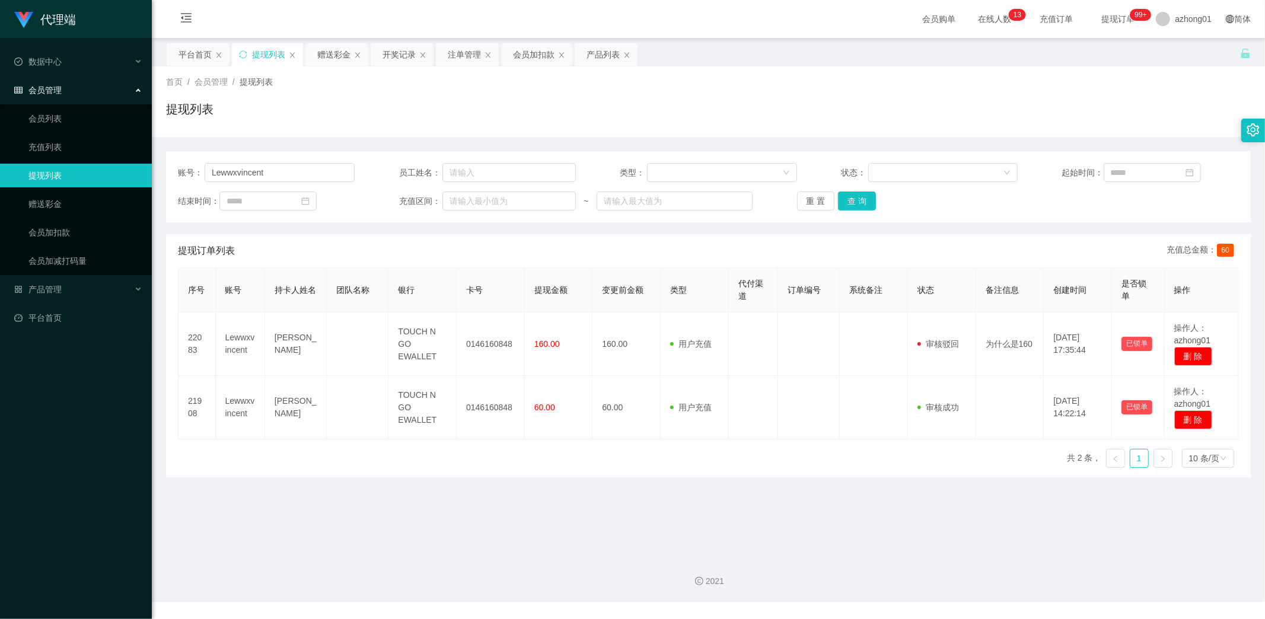
click at [346, 512] on main "关闭左侧 关闭右侧 关闭其它 刷新页面 平台首页 提现列表 赠送彩金 开奖记录 注单管理 会员加扣款 产品列表 首页 / 会员管理 / 提现列表 / 提现列表…" at bounding box center [708, 292] width 1113 height 509
drag, startPoint x: 258, startPoint y: 173, endPoint x: 141, endPoint y: 166, distance: 117.0
click at [141, 166] on section "代理端 数据中心 会员管理 会员列表 充值列表 提现列表 赠送彩金 会员加扣款 会员加减打码量 产品管理 开奖记录 注单管理 产品列表 即时注单 产品预设置 …" at bounding box center [632, 301] width 1265 height 602
paste input "0143982898"
click at [858, 196] on button "查 询" at bounding box center [857, 200] width 38 height 19
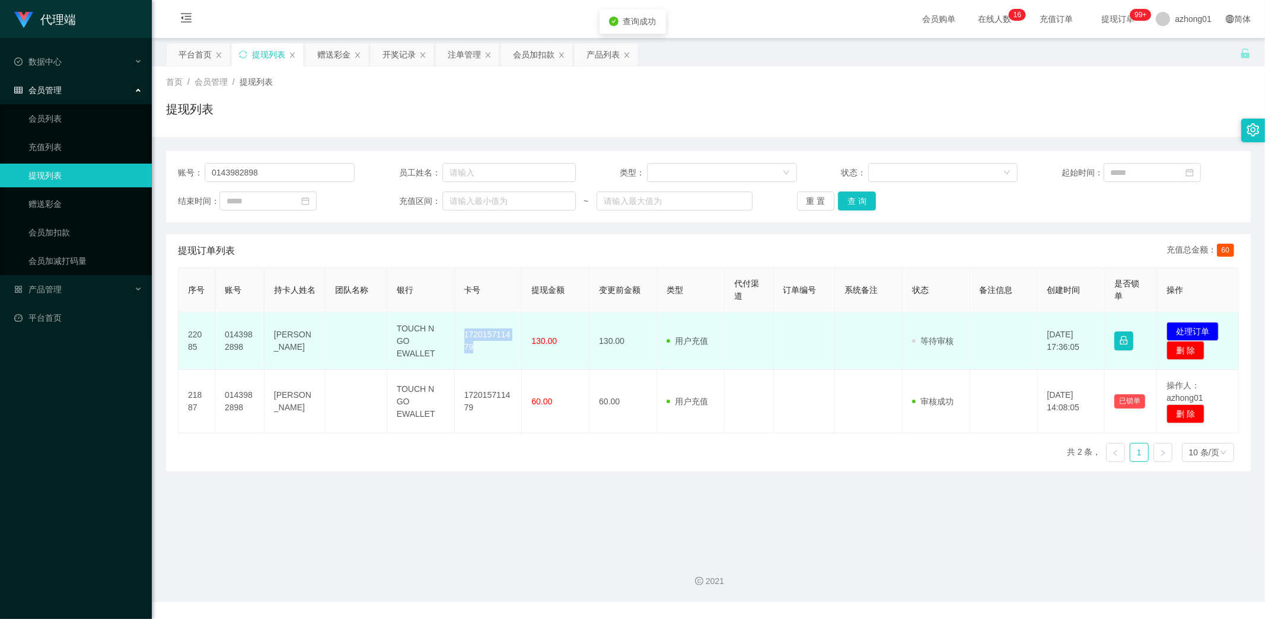
drag, startPoint x: 462, startPoint y: 333, endPoint x: 493, endPoint y: 353, distance: 36.8
click at [493, 353] on td "172015711479" at bounding box center [489, 341] width 68 height 58
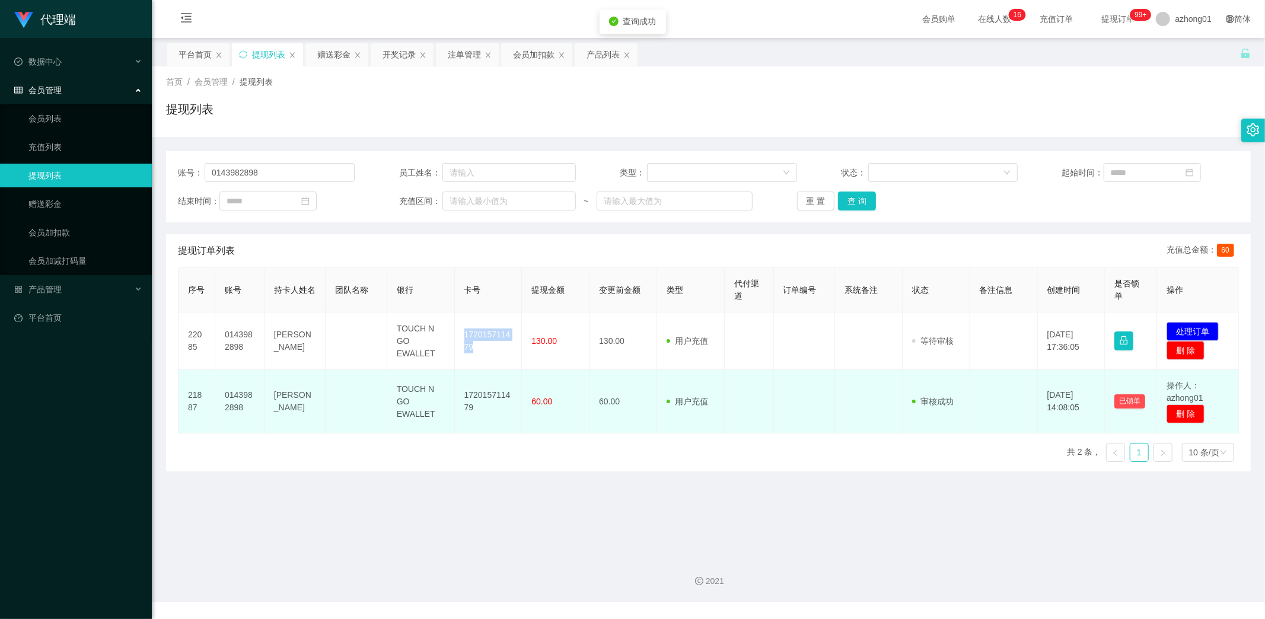
copy td "172015711479"
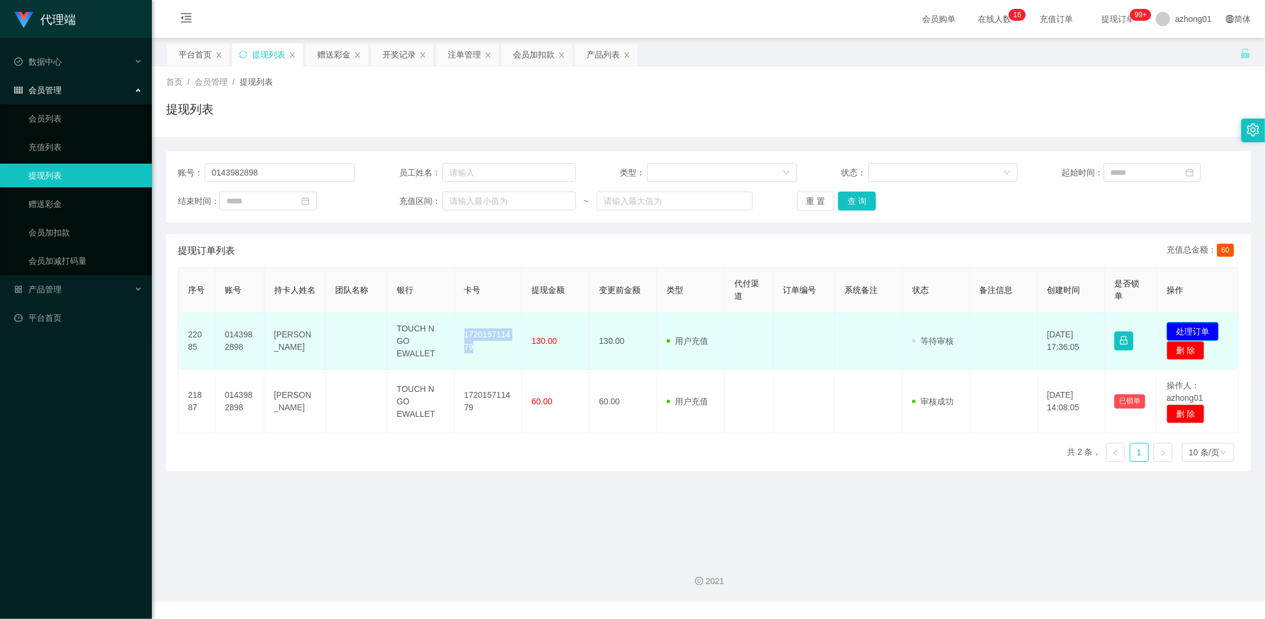
click at [1196, 333] on button "处理订单" at bounding box center [1192, 331] width 52 height 19
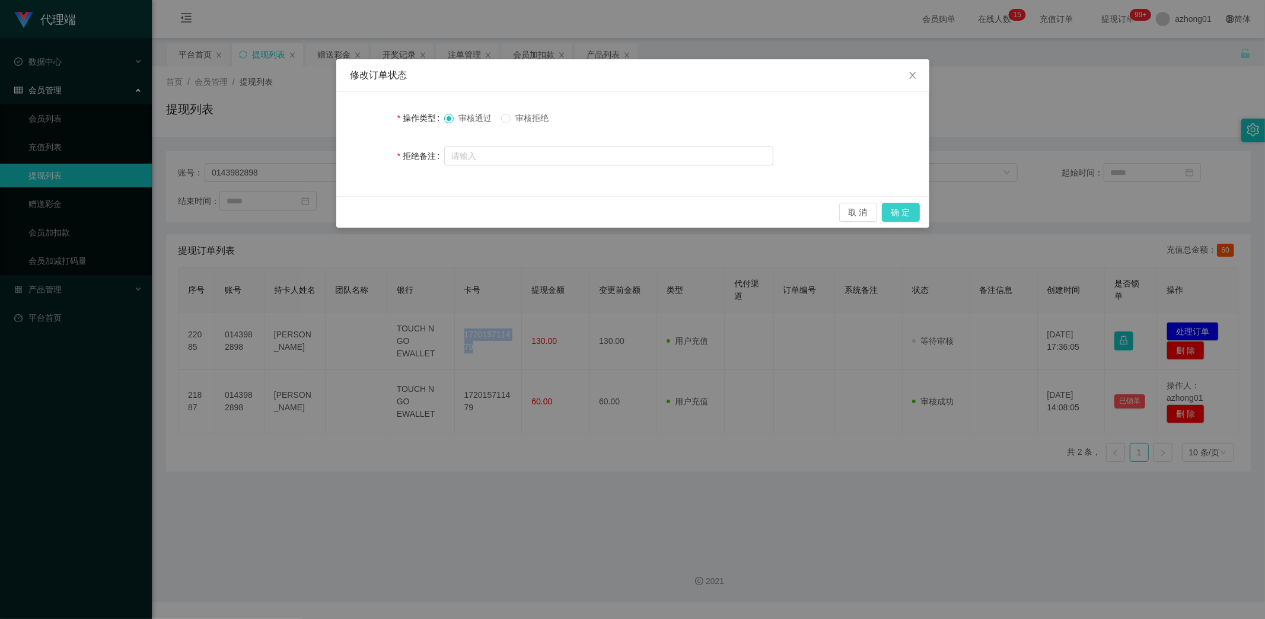
click at [902, 206] on button "确 定" at bounding box center [901, 212] width 38 height 19
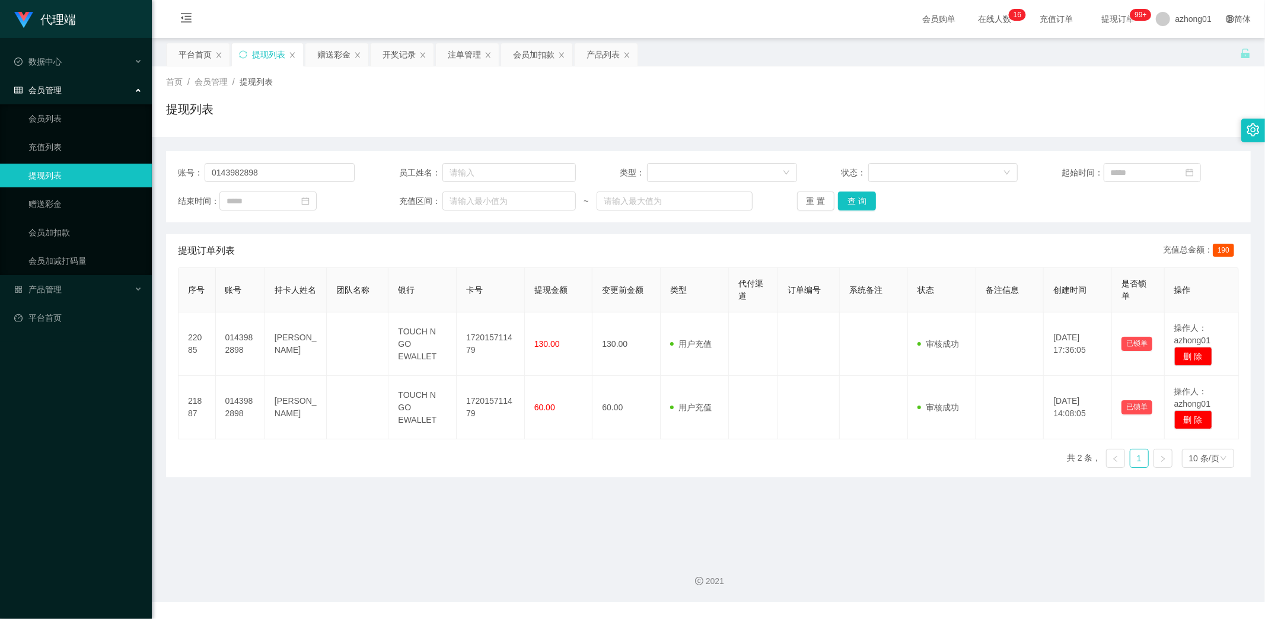
click at [594, 495] on main "关闭左侧 关闭右侧 关闭其它 刷新页面 平台首页 提现列表 赠送彩金 开奖记录 注单管理 会员加扣款 产品列表 首页 / 会员管理 / 提现列表 / 提现列表…" at bounding box center [708, 292] width 1113 height 509
drag, startPoint x: 315, startPoint y: 175, endPoint x: 111, endPoint y: 173, distance: 204.0
click at [111, 173] on section "代理端 数据中心 会员管理 会员列表 充值列表 提现列表 赠送彩金 会员加扣款 会员加减打码量 产品管理 开奖记录 注单管理 产品列表 即时注单 产品预设置 …" at bounding box center [632, 301] width 1265 height 602
paste input "susumana"
click at [858, 198] on button "查 询" at bounding box center [857, 200] width 38 height 19
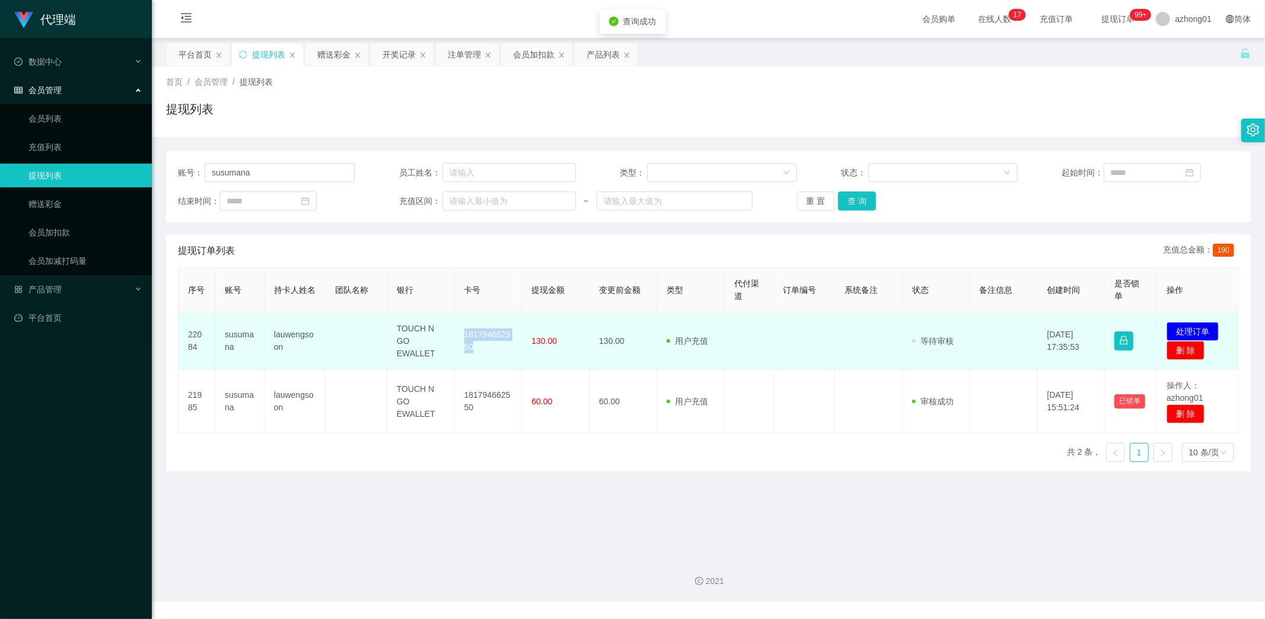
drag, startPoint x: 460, startPoint y: 333, endPoint x: 487, endPoint y: 350, distance: 31.4
click at [487, 350] on td "181794662550" at bounding box center [489, 341] width 68 height 58
copy td "181794662550"
click at [1185, 327] on button "处理订单" at bounding box center [1192, 331] width 52 height 19
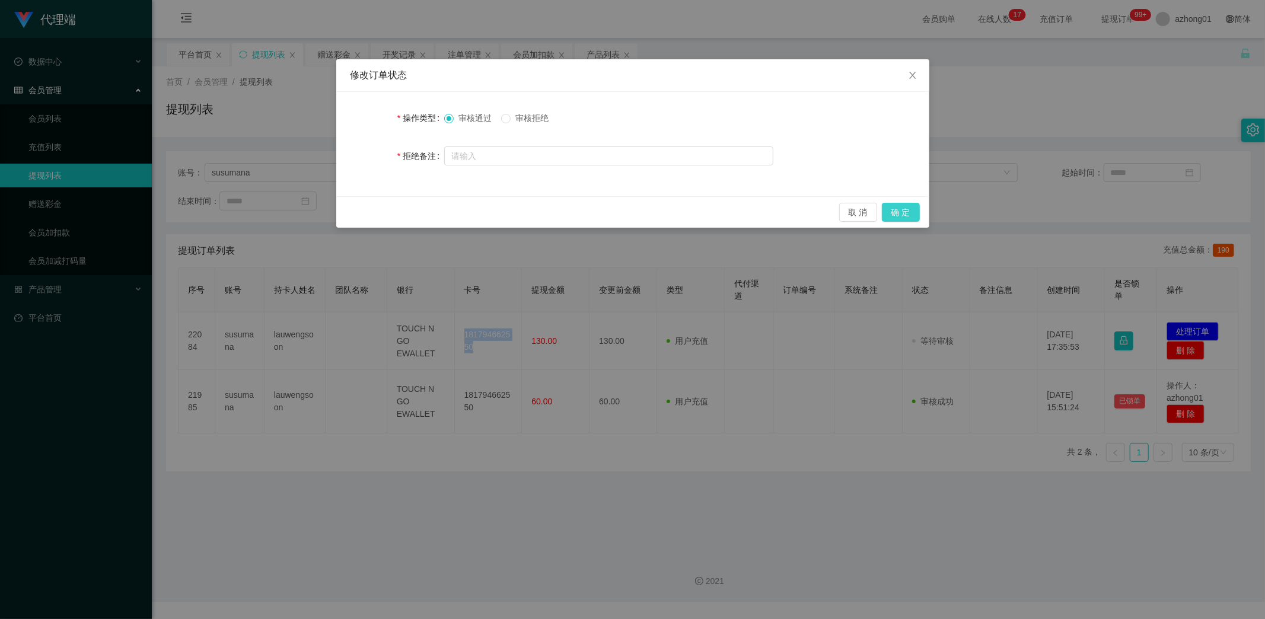
click at [899, 206] on button "确 定" at bounding box center [901, 212] width 38 height 19
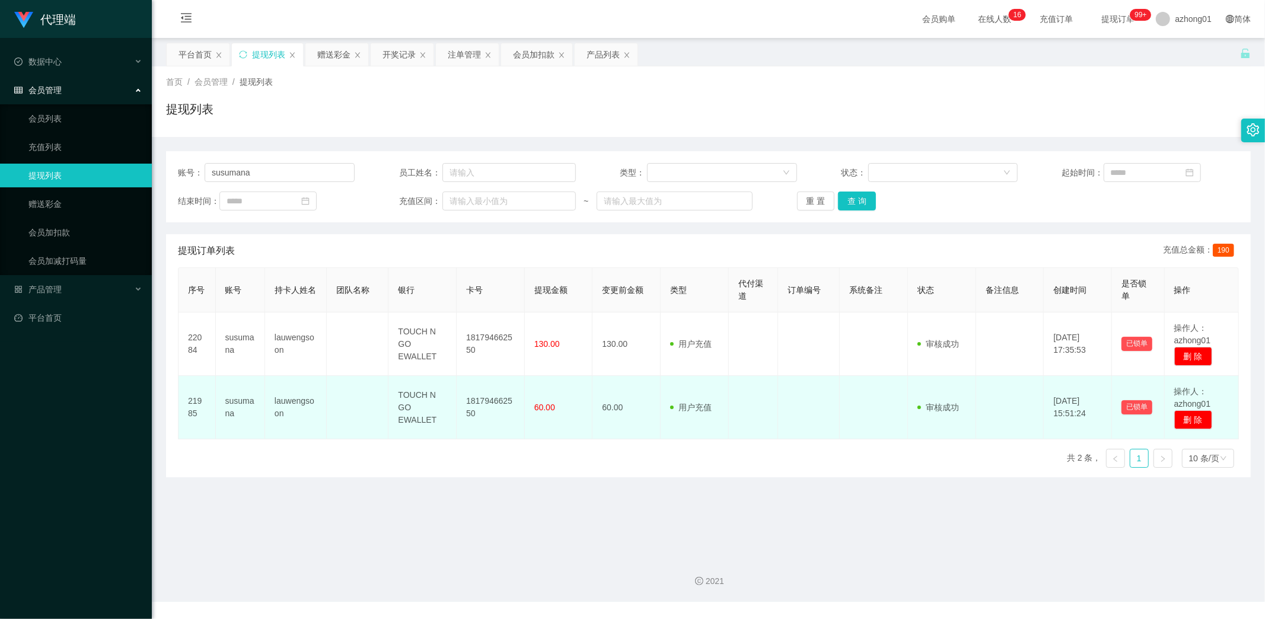
drag, startPoint x: 338, startPoint y: 477, endPoint x: 341, endPoint y: 438, distance: 39.8
click at [338, 478] on main "关闭左侧 关闭右侧 关闭其它 刷新页面 平台首页 提现列表 赠送彩金 开奖记录 注单管理 会员加扣款 产品列表 首页 / 会员管理 / 提现列表 / 提现列表…" at bounding box center [708, 292] width 1113 height 509
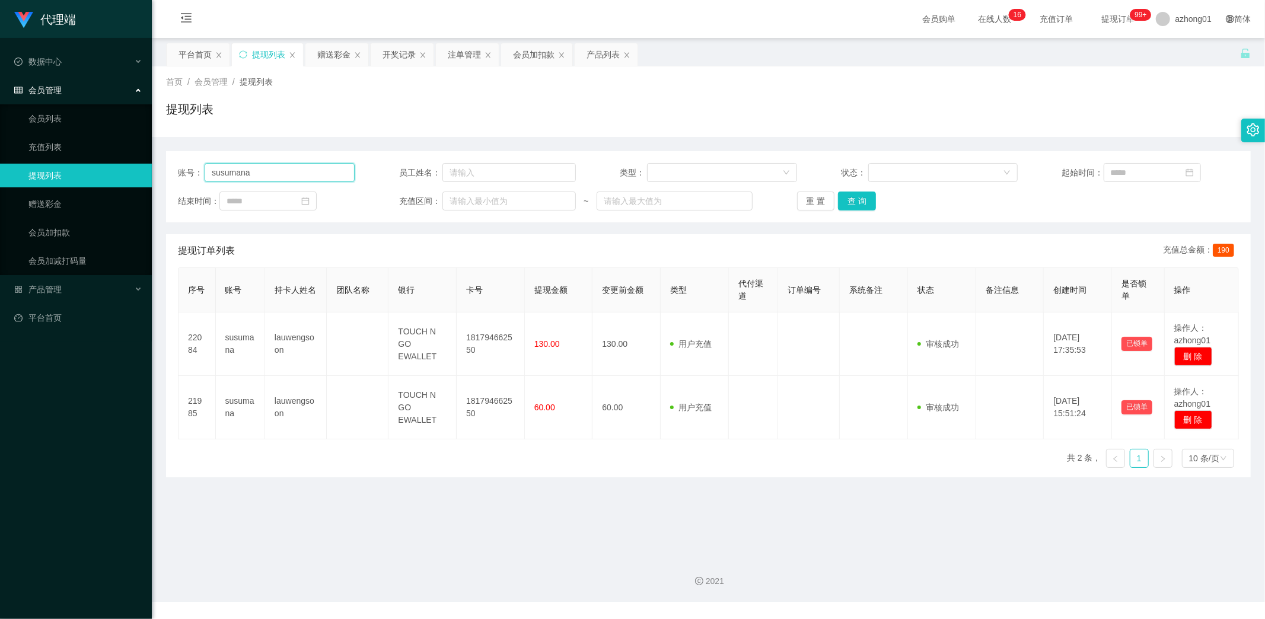
drag, startPoint x: 173, startPoint y: 169, endPoint x: 82, endPoint y: 168, distance: 91.3
click at [82, 168] on section "代理端 数据中心 会员管理 会员列表 充值列表 提现列表 赠送彩金 会员加扣款 会员加减打码量 产品管理 开奖记录 注单管理 产品列表 即时注单 产品预设置 …" at bounding box center [632, 301] width 1265 height 602
paste input "0143982898"
click at [850, 197] on button "查 询" at bounding box center [857, 200] width 38 height 19
drag, startPoint x: 369, startPoint y: 519, endPoint x: 362, endPoint y: 504, distance: 17.0
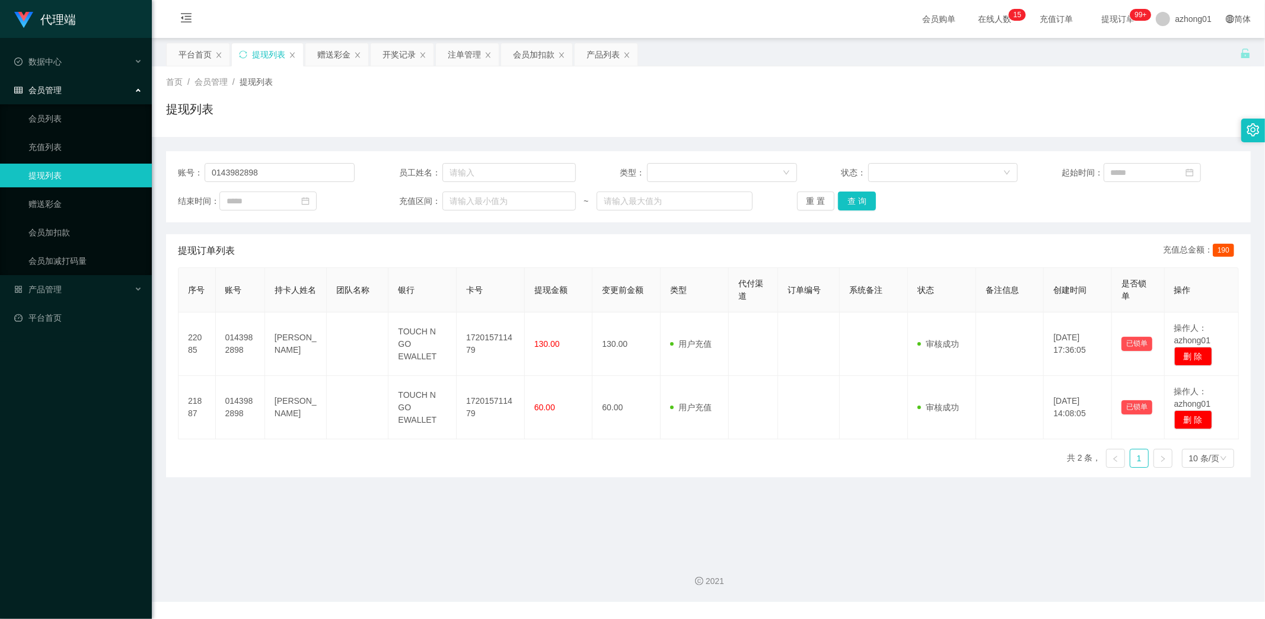
click at [368, 518] on main "关闭左侧 关闭右侧 关闭其它 刷新页面 平台首页 提现列表 赠送彩金 开奖记录 注单管理 会员加扣款 产品列表 首页 / 会员管理 / 提现列表 / 提现列表…" at bounding box center [708, 292] width 1113 height 509
drag, startPoint x: 266, startPoint y: 173, endPoint x: 120, endPoint y: 174, distance: 145.8
click at [120, 174] on section "代理端 数据中心 会员管理 会员列表 充值列表 提现列表 赠送彩金 会员加扣款 会员加减打码量 产品管理 开奖记录 注单管理 产品列表 即时注单 产品预设置 …" at bounding box center [632, 301] width 1265 height 602
paste input "susumana"
click at [858, 197] on button "查 询" at bounding box center [857, 200] width 38 height 19
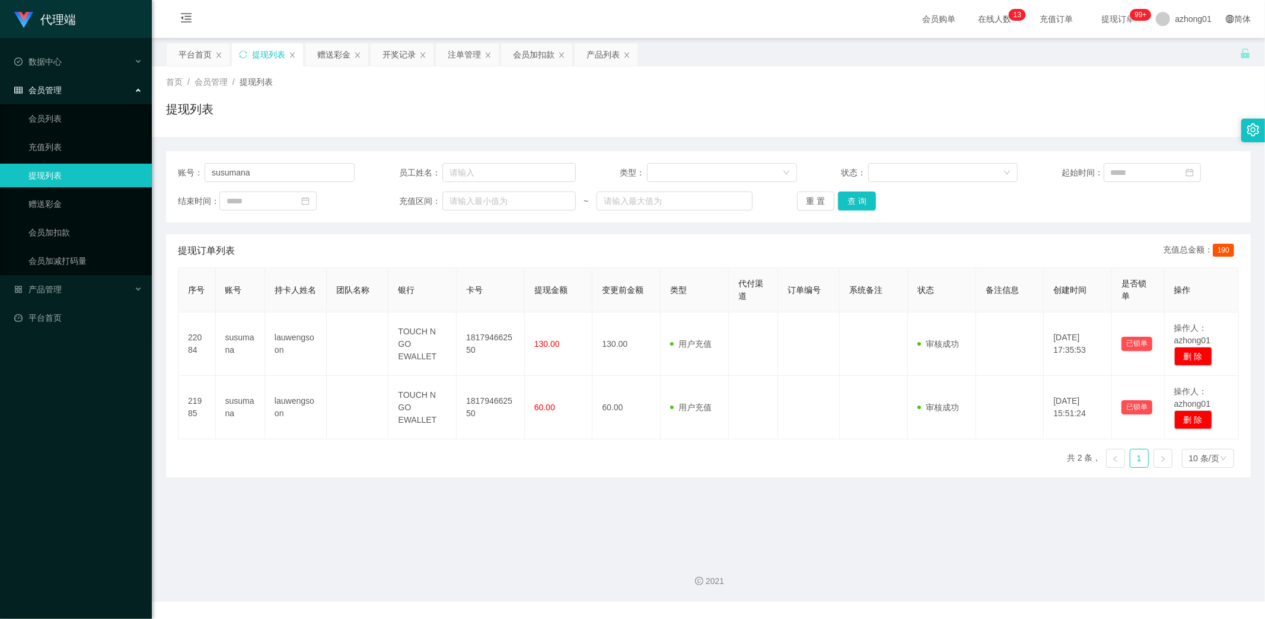
click at [369, 478] on main "关闭左侧 关闭右侧 关闭其它 刷新页面 平台首页 提现列表 赠送彩金 开奖记录 注单管理 会员加扣款 产品列表 首页 / 会员管理 / 提现列表 / 提现列表…" at bounding box center [708, 292] width 1113 height 509
drag, startPoint x: 275, startPoint y: 175, endPoint x: 127, endPoint y: 167, distance: 148.4
click at [127, 167] on section "代理端 数据中心 会员管理 会员列表 充值列表 提现列表 赠送彩金 会员加扣款 会员加减打码量 产品管理 开奖记录 注单管理 产品列表 即时注单 产品预设置 …" at bounding box center [632, 301] width 1265 height 602
paste input "Haiying999"
type input "Haiying999"
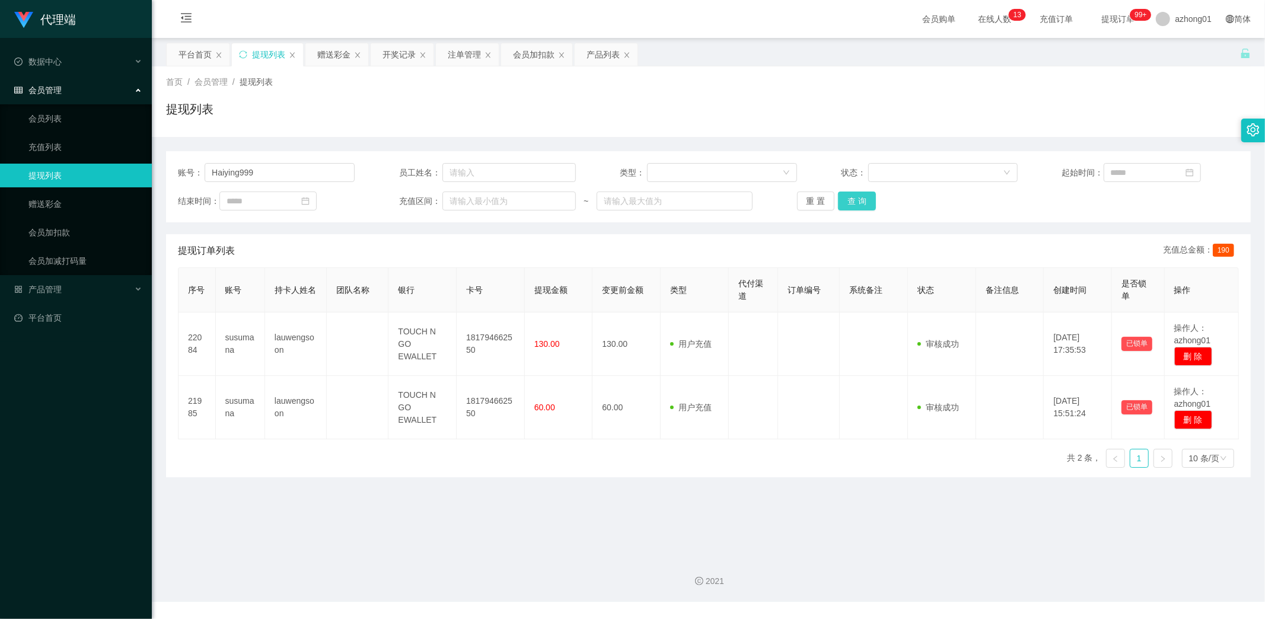
click at [855, 197] on button "查 询" at bounding box center [857, 200] width 38 height 19
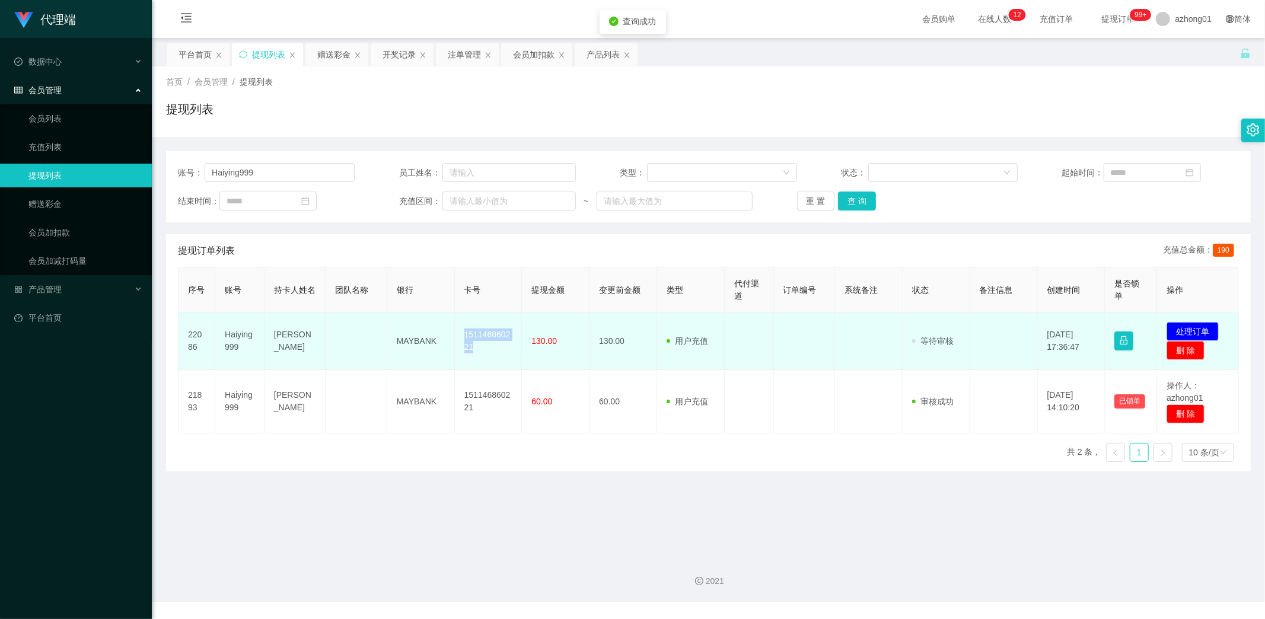
drag, startPoint x: 458, startPoint y: 333, endPoint x: 490, endPoint y: 356, distance: 38.7
click at [490, 356] on td "151146860221" at bounding box center [489, 341] width 68 height 58
click at [1195, 326] on button "处理订单" at bounding box center [1192, 331] width 52 height 19
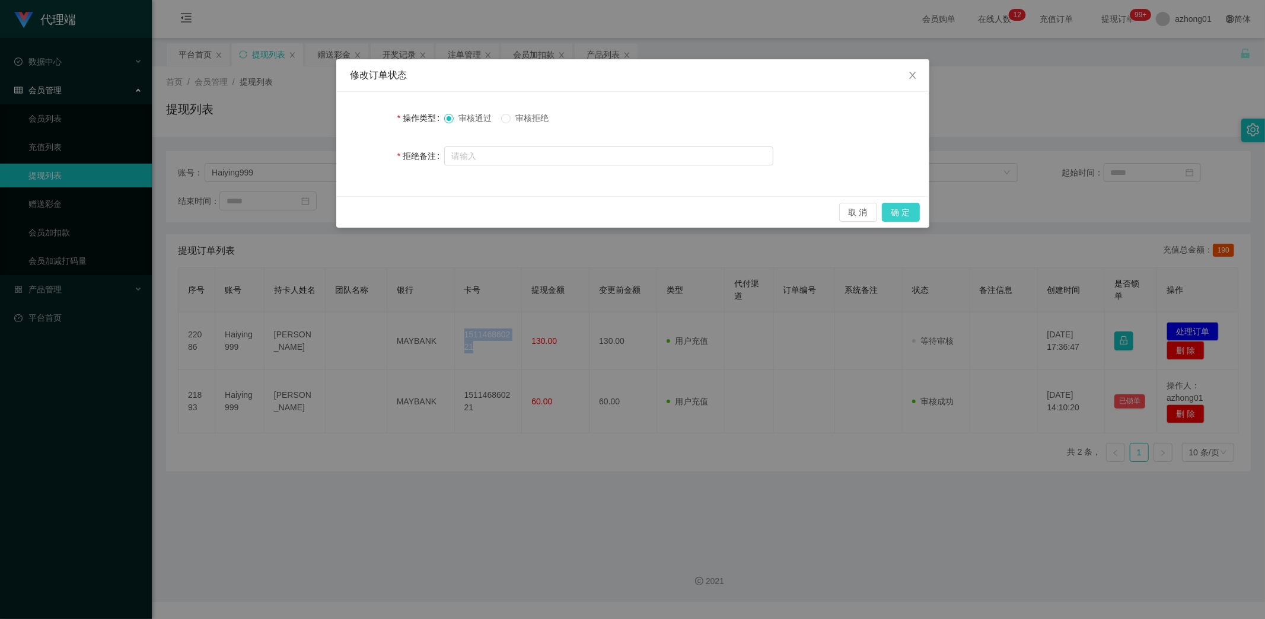
click at [905, 212] on button "确 定" at bounding box center [901, 212] width 38 height 19
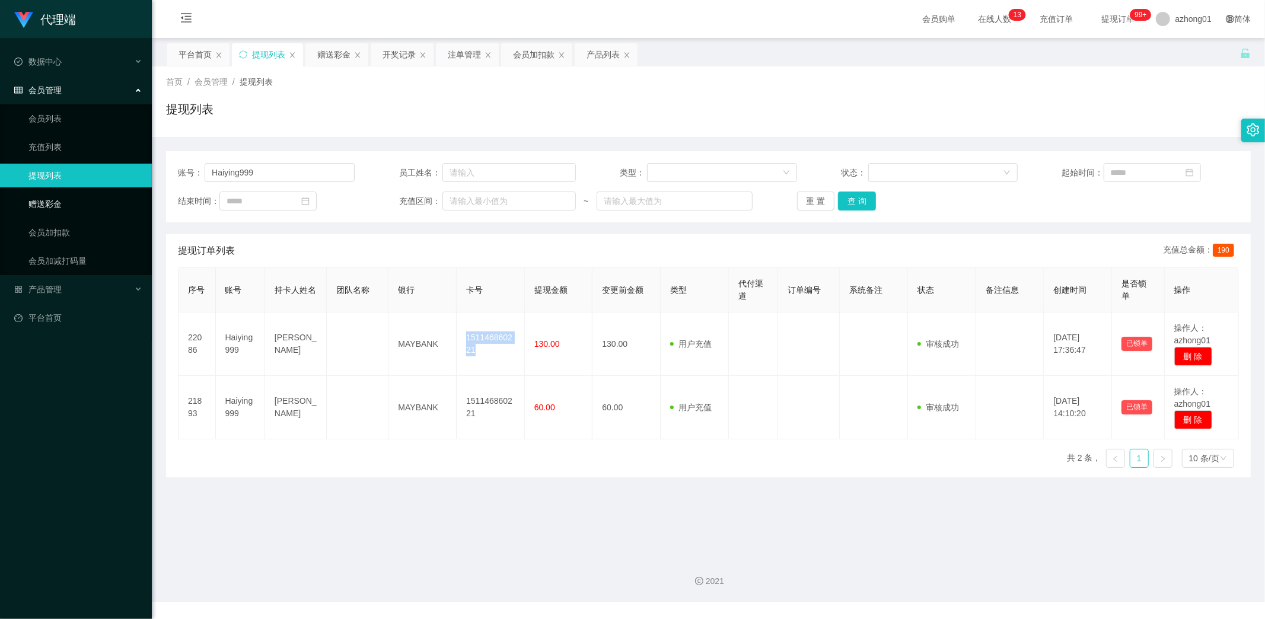
click at [54, 208] on link "赠送彩金" at bounding box center [85, 204] width 114 height 24
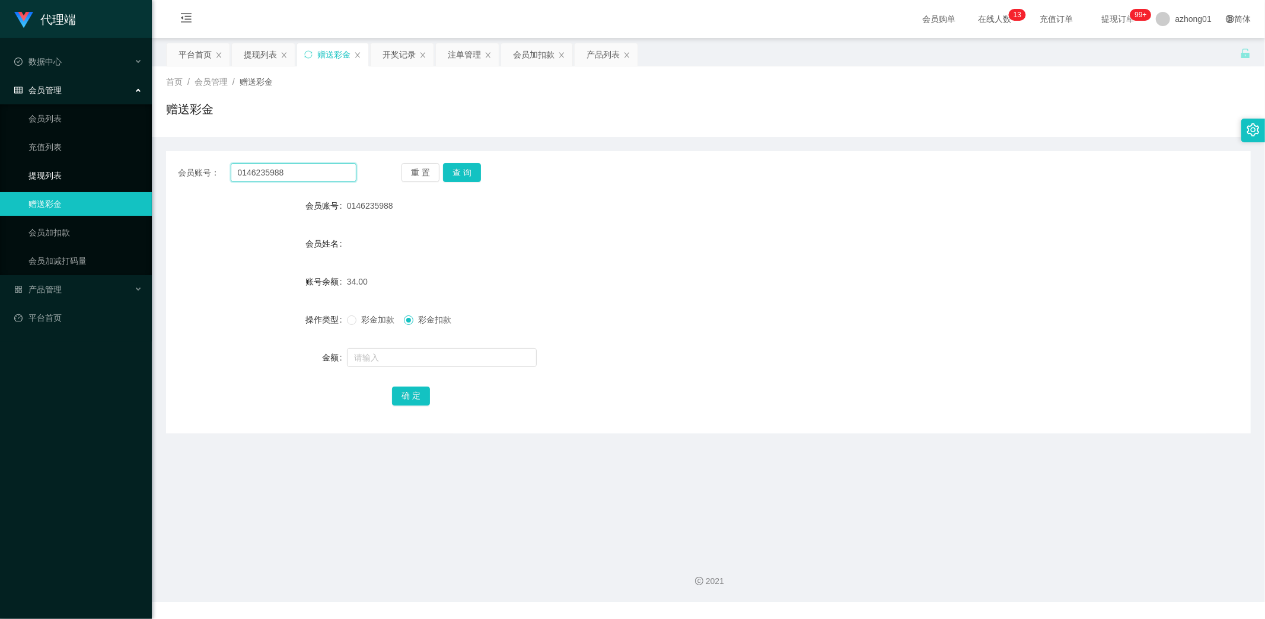
drag, startPoint x: 304, startPoint y: 169, endPoint x: 140, endPoint y: 169, distance: 164.2
click at [152, 168] on main "关闭左侧 关闭右侧 关闭其它 刷新页面 平台首页 提现列表 赠送彩金 开奖记录 注单管理 会员加扣款 产品列表 首页 / 会员管理 / 赠送彩金 / 赠送彩金…" at bounding box center [708, 292] width 1113 height 509
paste input "Lewwxvincent"
type input "Lewwxvincent"
click at [462, 173] on button "查 询" at bounding box center [462, 172] width 38 height 19
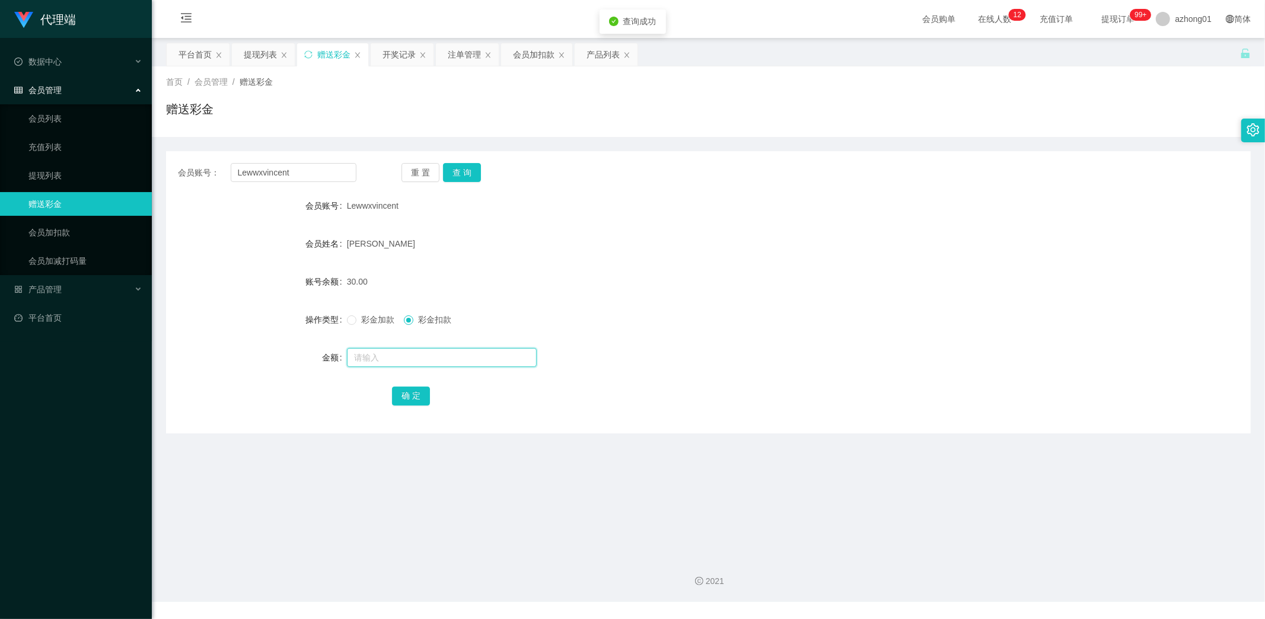
click at [405, 355] on input "text" at bounding box center [442, 357] width 190 height 19
type input "30"
click at [395, 394] on button "确 定" at bounding box center [411, 396] width 38 height 19
click at [52, 173] on link "提现列表" at bounding box center [85, 176] width 114 height 24
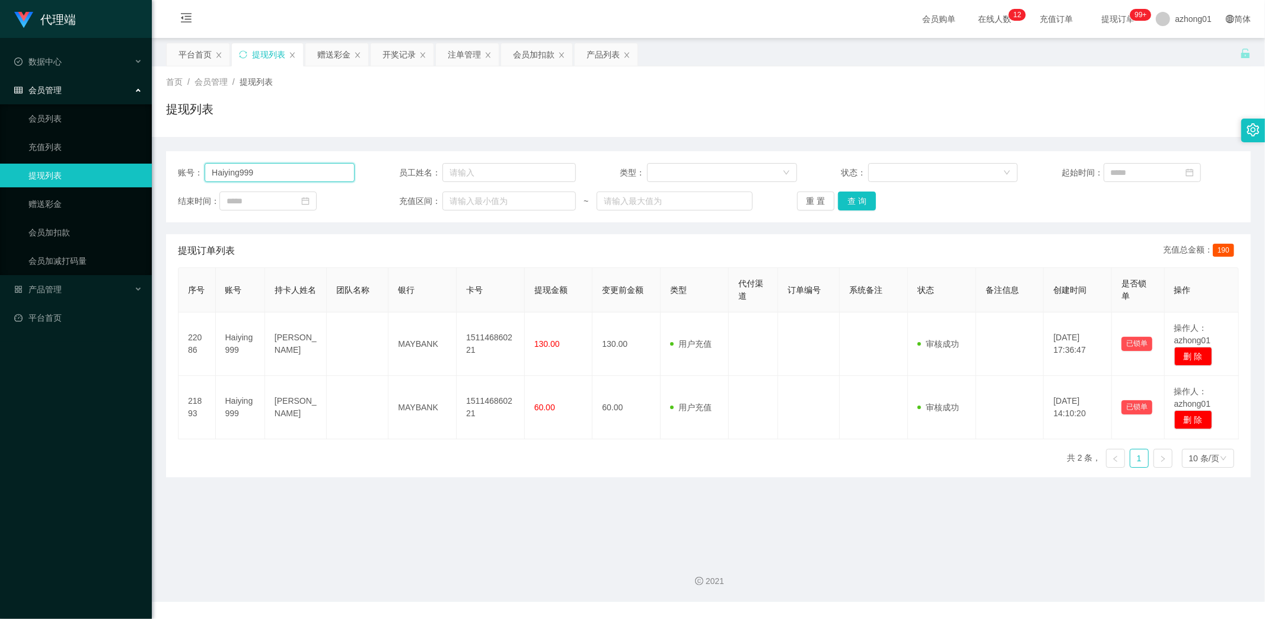
drag, startPoint x: 286, startPoint y: 174, endPoint x: 95, endPoint y: 163, distance: 191.2
click at [95, 163] on section "代理端 数据中心 会员管理 会员列表 充值列表 提现列表 赠送彩金 会员加扣款 会员加减打码量 产品管理 开奖记录 注单管理 产品列表 即时注单 产品预设置 …" at bounding box center [632, 301] width 1265 height 602
paste input "Lewwxvincent"
click at [863, 202] on button "查 询" at bounding box center [857, 200] width 38 height 19
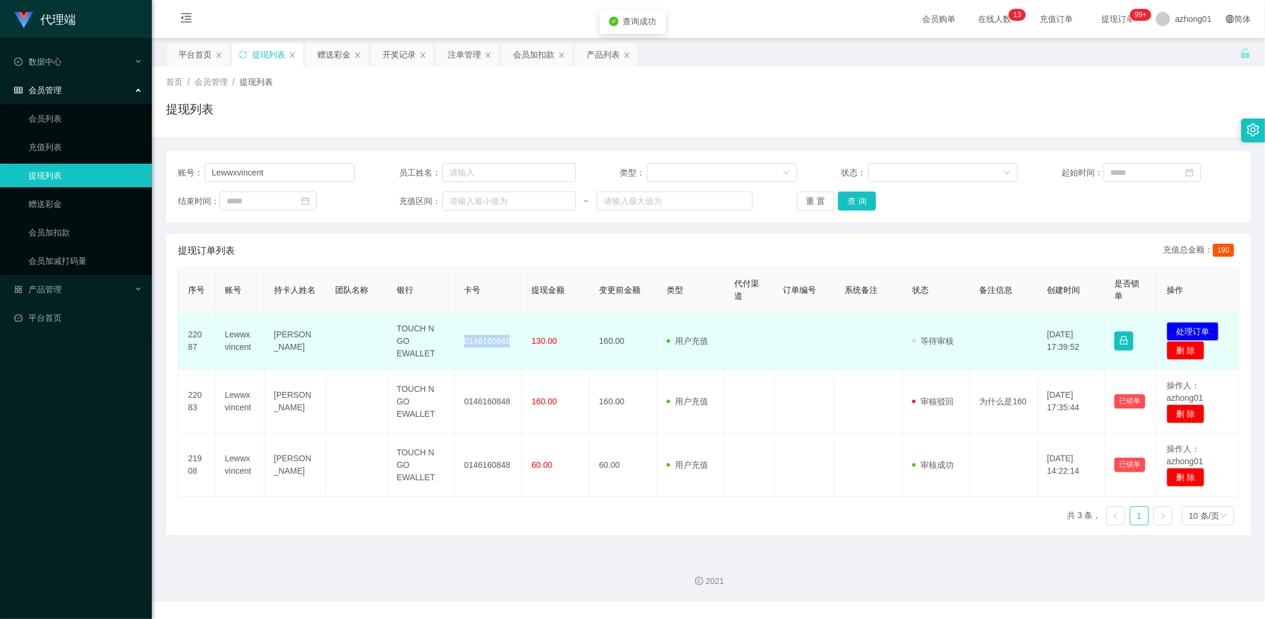
drag, startPoint x: 458, startPoint y: 340, endPoint x: 507, endPoint y: 348, distance: 49.8
click at [507, 348] on td "0146160848" at bounding box center [489, 341] width 68 height 58
click at [1194, 328] on button "处理订单" at bounding box center [1192, 331] width 52 height 19
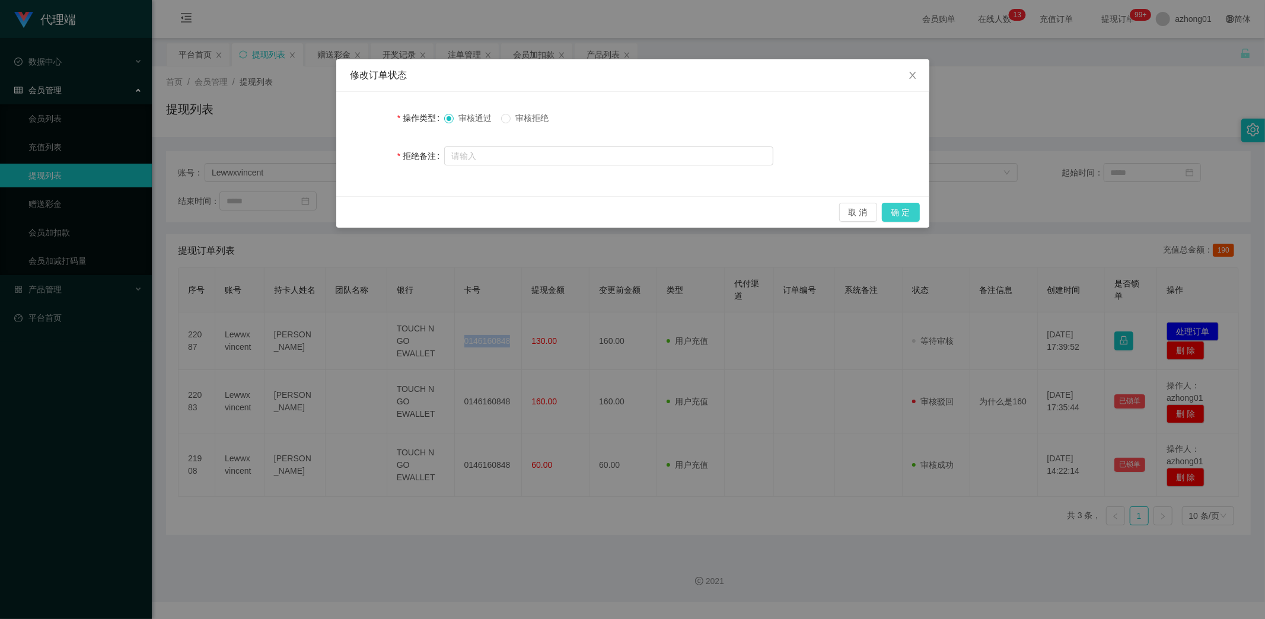
click at [908, 213] on button "确 定" at bounding box center [901, 212] width 38 height 19
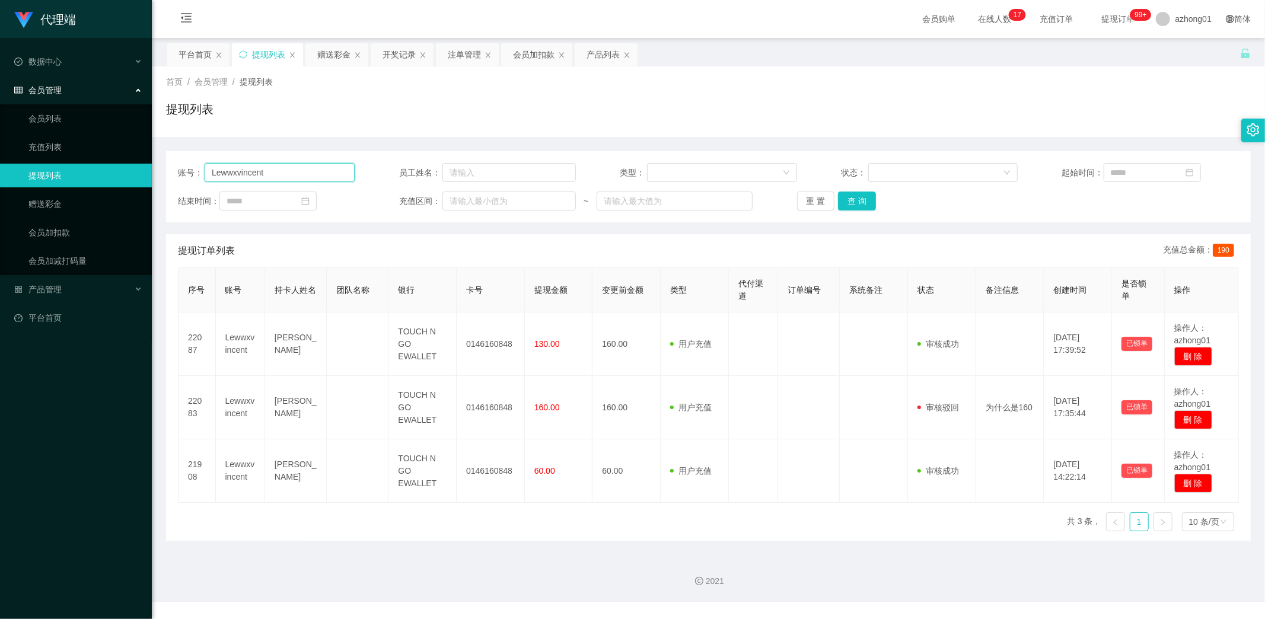
drag, startPoint x: 285, startPoint y: 178, endPoint x: 139, endPoint y: 160, distance: 146.4
click at [139, 160] on section "代理端 数据中心 会员管理 会员列表 充值列表 提现列表 赠送彩金 会员加扣款 会员加减打码量 产品管理 开奖记录 注单管理 产品列表 即时注单 产品预设置 …" at bounding box center [632, 301] width 1265 height 602
paste input "icE6775"
drag, startPoint x: 280, startPoint y: 167, endPoint x: 143, endPoint y: 169, distance: 137.0
click at [149, 169] on section "代理端 数据中心 会员管理 会员列表 充值列表 提现列表 赠送彩金 会员加扣款 会员加减打码量 产品管理 开奖记录 注单管理 产品列表 即时注单 产品预设置 …" at bounding box center [632, 301] width 1265 height 602
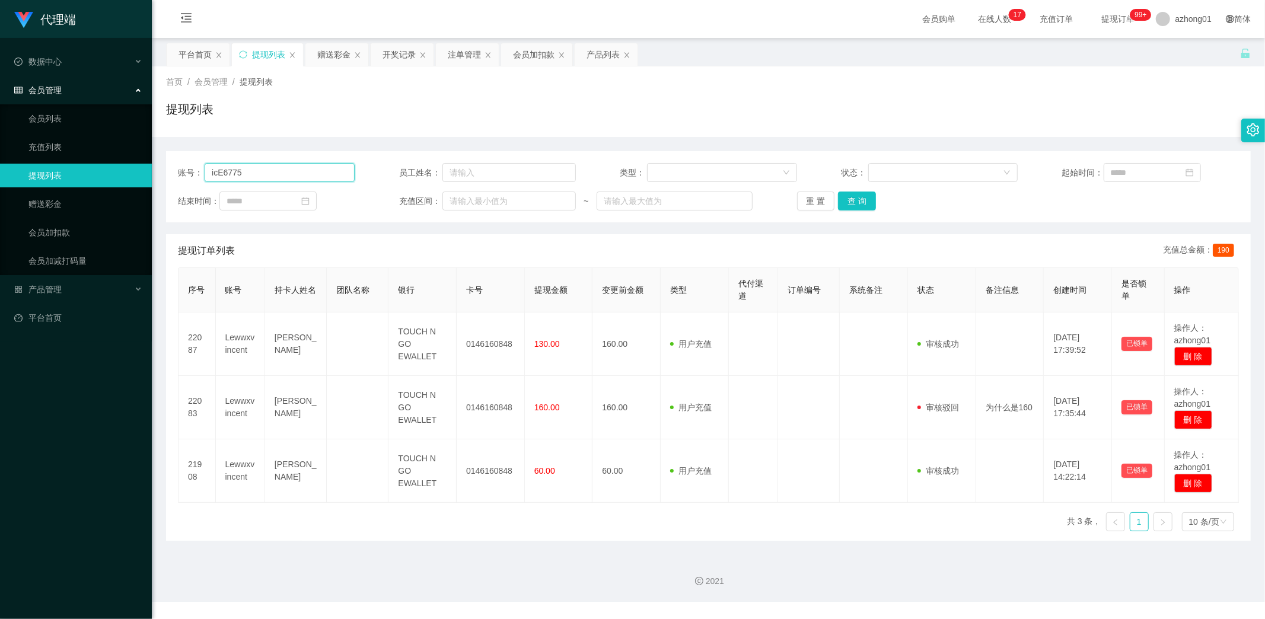
type input "、"
click at [855, 203] on button "查 询" at bounding box center [857, 200] width 38 height 19
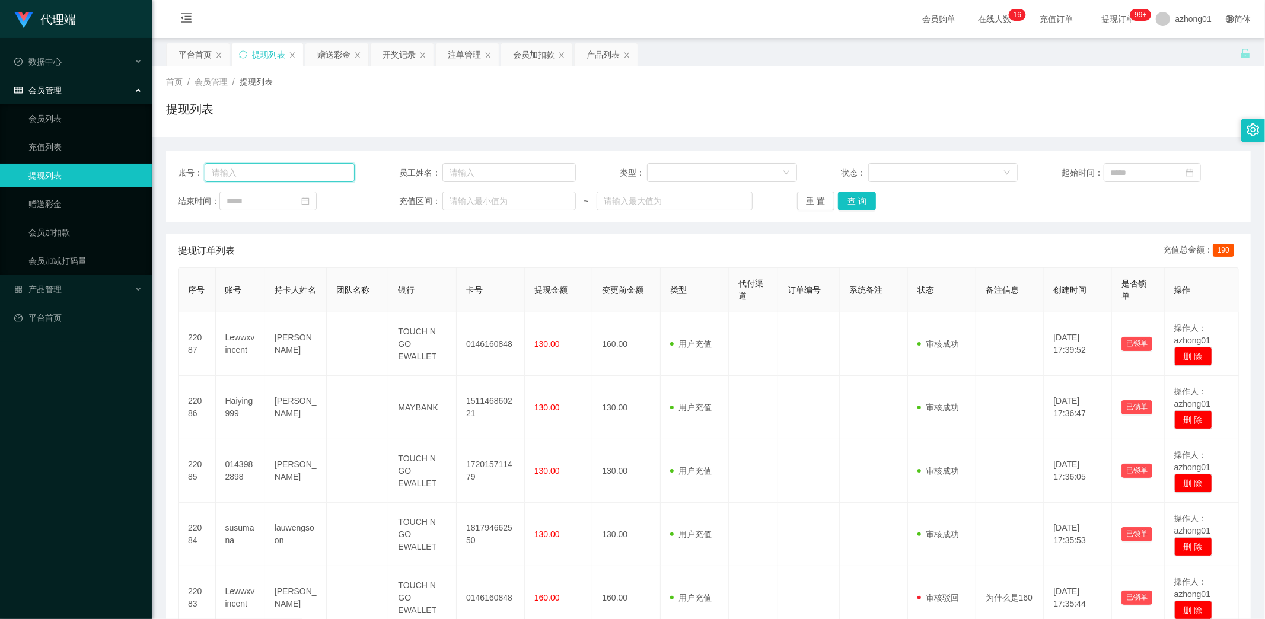
click at [252, 172] on input "text" at bounding box center [280, 172] width 150 height 19
paste input "icE6775"
drag, startPoint x: 850, startPoint y: 197, endPoint x: 847, endPoint y: 216, distance: 19.3
click at [851, 197] on button "查 询" at bounding box center [857, 200] width 38 height 19
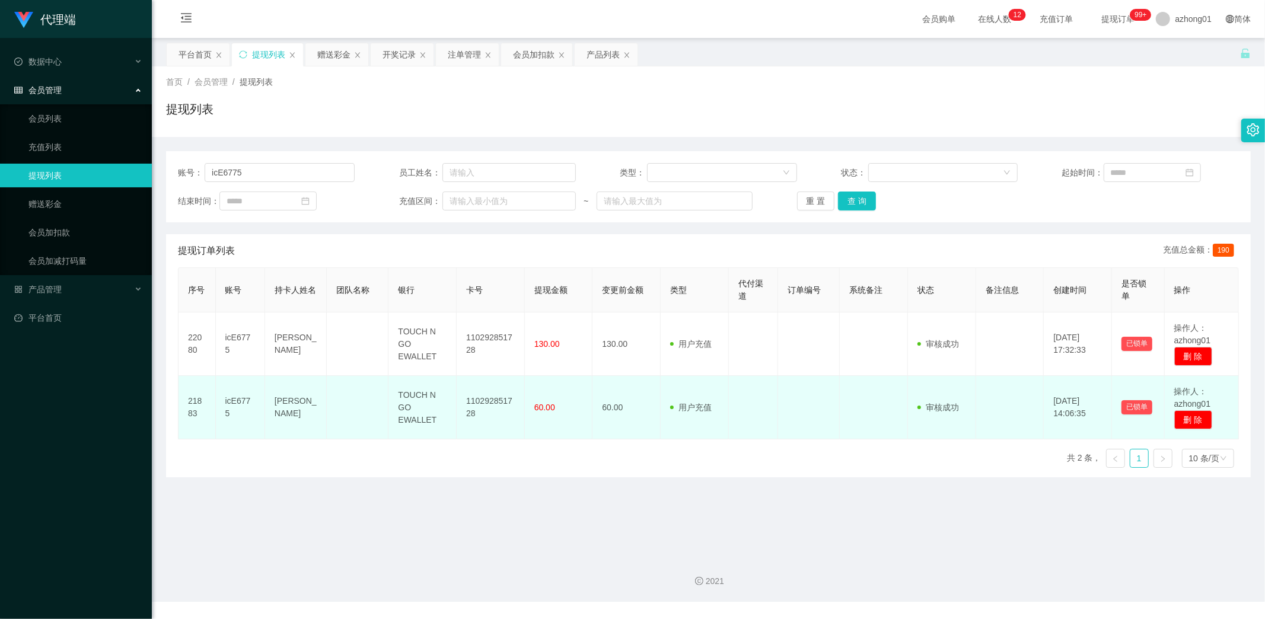
drag, startPoint x: 380, startPoint y: 566, endPoint x: 341, endPoint y: 420, distance: 151.0
click at [378, 563] on div "2021" at bounding box center [708, 574] width 1113 height 55
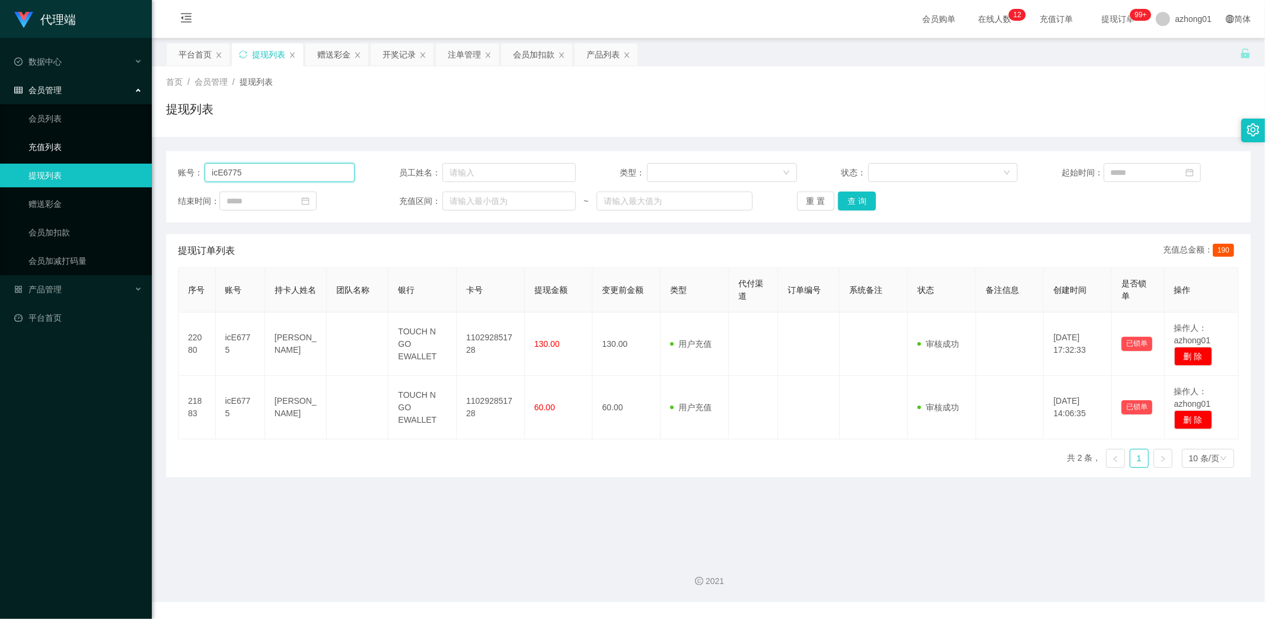
drag, startPoint x: 258, startPoint y: 166, endPoint x: 205, endPoint y: 165, distance: 52.8
click at [146, 155] on section "代理端 数据中心 会员管理 会员列表 充值列表 提现列表 赠送彩金 会员加扣款 会员加减打码量 产品管理 开奖记录 注单管理 产品列表 即时注单 产品预设置 …" at bounding box center [632, 301] width 1265 height 602
paste input "yyym"
click at [851, 202] on button "查 询" at bounding box center [857, 200] width 38 height 19
click at [344, 544] on main "关闭左侧 关闭右侧 关闭其它 刷新页面 平台首页 提现列表 赠送彩金 开奖记录 注单管理 会员加扣款 产品列表 首页 / 会员管理 / 提现列表 / 提现列表…" at bounding box center [708, 292] width 1113 height 509
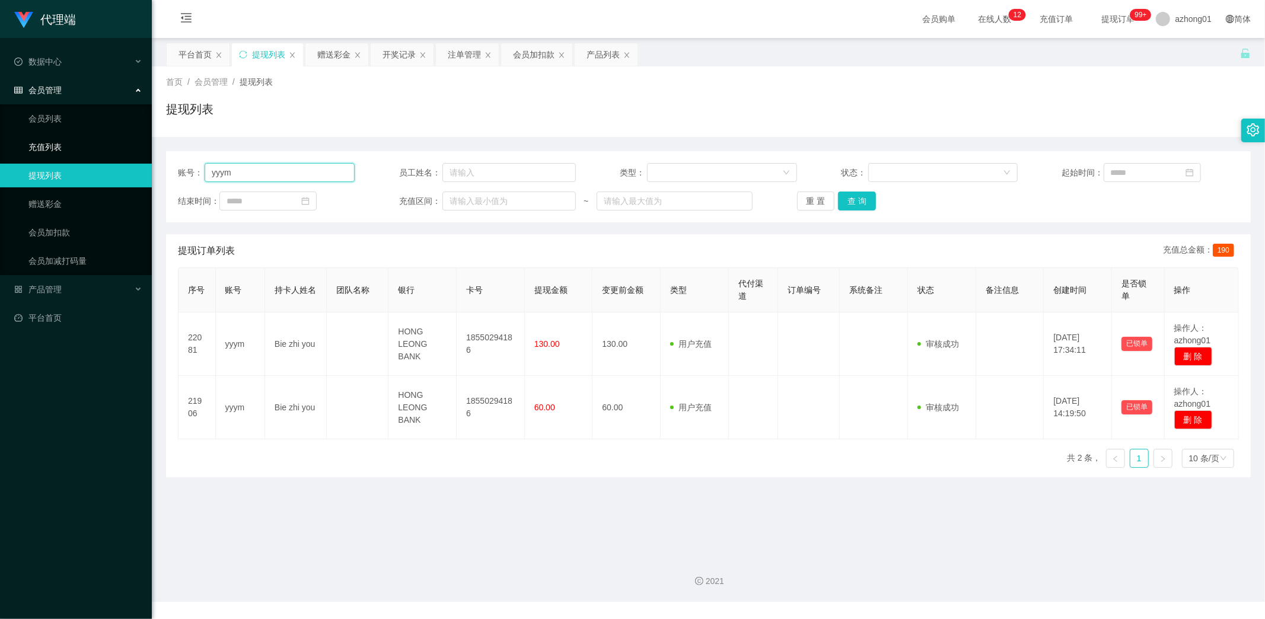
drag, startPoint x: 267, startPoint y: 170, endPoint x: 56, endPoint y: 148, distance: 212.1
click at [56, 148] on section "代理端 数据中心 会员管理 会员列表 充值列表 提现列表 赠送彩金 会员加扣款 会员加减打码量 产品管理 开奖记录 注单管理 产品列表 即时注单 产品预设置 …" at bounding box center [632, 301] width 1265 height 602
paste input "0143982898"
click at [852, 208] on button "查 询" at bounding box center [857, 200] width 38 height 19
click at [214, 511] on main "关闭左侧 关闭右侧 关闭其它 刷新页面 平台首页 提现列表 赠送彩金 开奖记录 注单管理 会员加扣款 产品列表 首页 / 会员管理 / 提现列表 / 提现列表…" at bounding box center [708, 292] width 1113 height 509
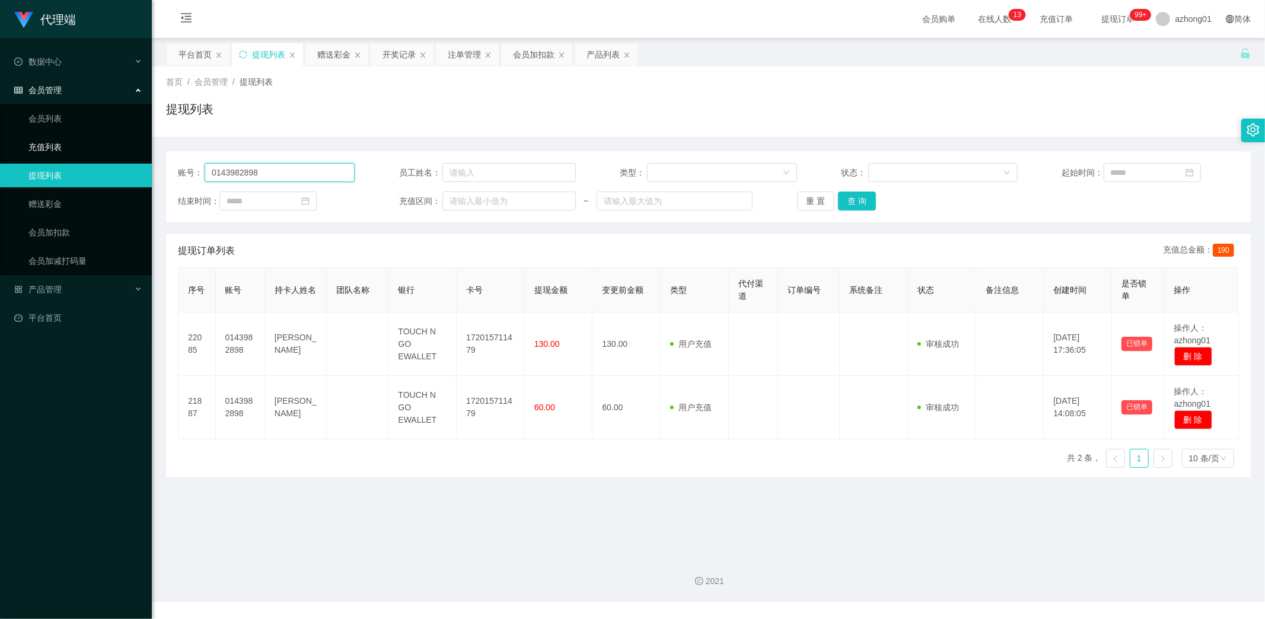
drag, startPoint x: 269, startPoint y: 168, endPoint x: 90, endPoint y: 153, distance: 179.7
click at [92, 154] on section "代理端 数据中心 会员管理 会员列表 充值列表 提现列表 赠送彩金 会员加扣款 会员加减打码量 产品管理 开奖记录 注单管理 产品列表 即时注单 产品预设置 …" at bounding box center [632, 301] width 1265 height 602
paste input "susumana"
click at [860, 197] on button "查 询" at bounding box center [857, 200] width 38 height 19
click at [349, 513] on main "关闭左侧 关闭右侧 关闭其它 刷新页面 平台首页 提现列表 赠送彩金 开奖记录 注单管理 会员加扣款 产品列表 首页 / 会员管理 / 提现列表 / 提现列表…" at bounding box center [708, 292] width 1113 height 509
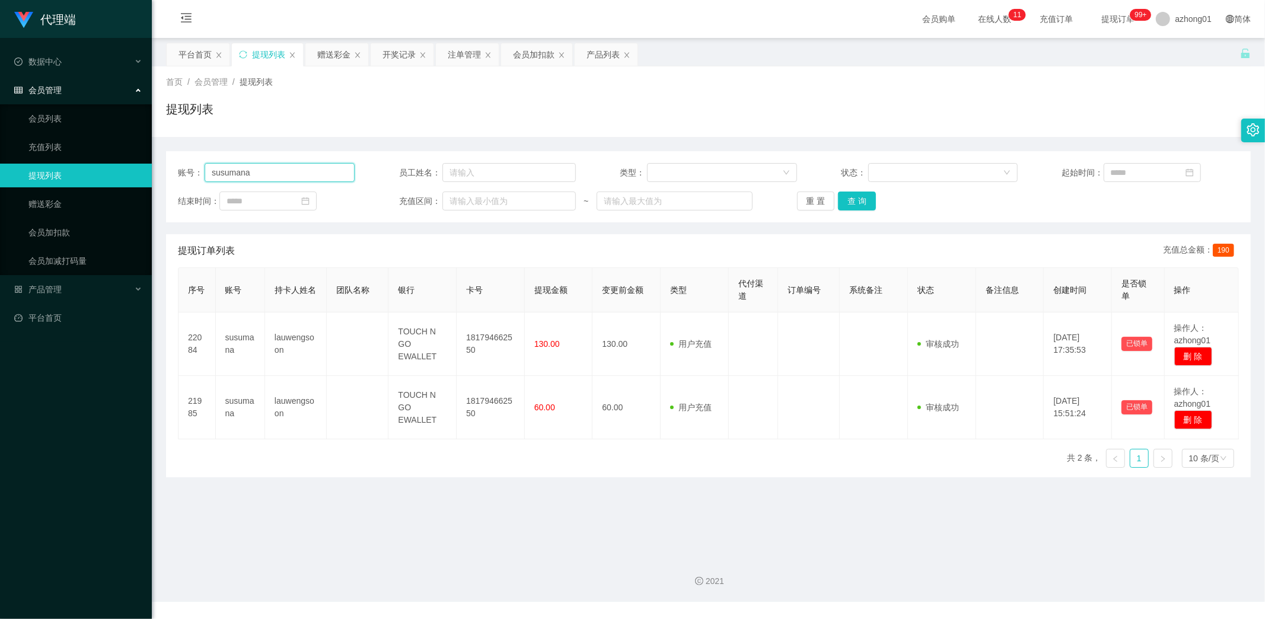
drag, startPoint x: 283, startPoint y: 170, endPoint x: 94, endPoint y: 168, distance: 189.1
click at [96, 167] on section "代理端 数据中心 会员管理 会员列表 充值列表 提现列表 赠送彩金 会员加扣款 会员加减打码量 产品管理 开奖记录 注单管理 产品列表 即时注单 产品预设置 …" at bounding box center [632, 301] width 1265 height 602
paste input "Lewwxvincent"
click at [858, 194] on button "查 询" at bounding box center [857, 200] width 38 height 19
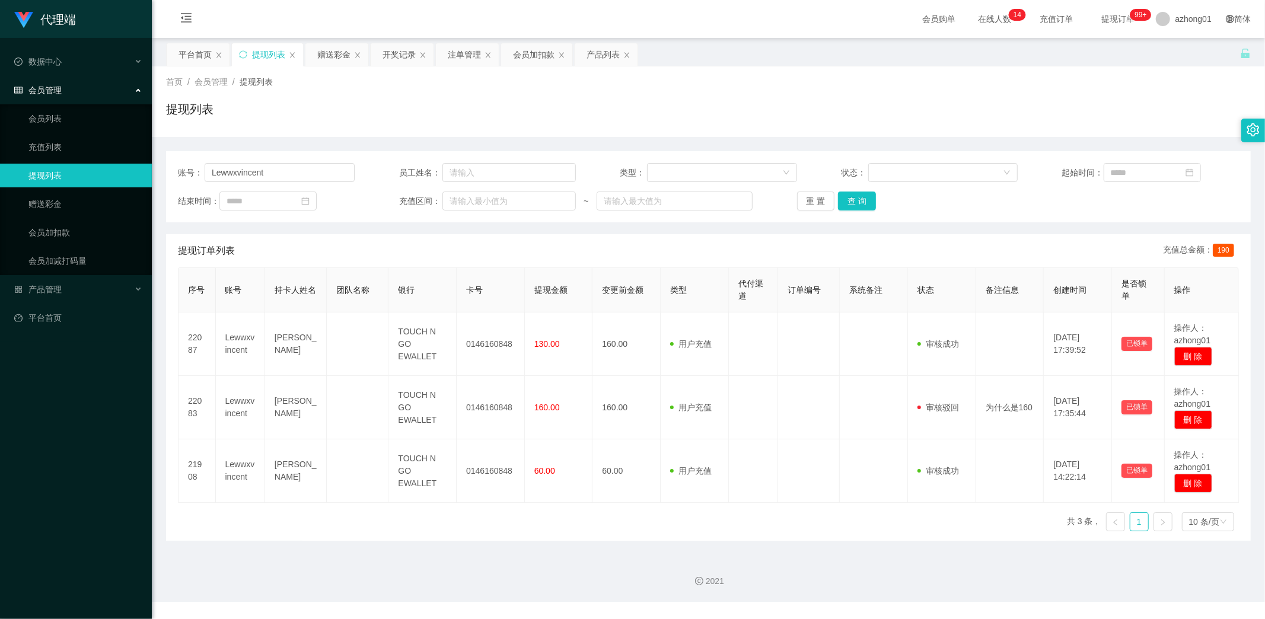
drag, startPoint x: 258, startPoint y: 524, endPoint x: 263, endPoint y: 507, distance: 17.3
click at [258, 523] on div "序号 账号 持卡人姓名 团队名称 银行 卡号 提现金额 变更前金额 类型 代付渠道 订单编号 系统备注 状态 备注信息 创建时间 是否锁单 操作 22087 …" at bounding box center [708, 403] width 1061 height 273
drag, startPoint x: 269, startPoint y: 170, endPoint x: 91, endPoint y: 164, distance: 178.5
click at [91, 164] on section "代理端 数据中心 会员管理 会员列表 充值列表 提现列表 赠送彩金 会员加扣款 会员加减打码量 产品管理 开奖记录 注单管理 产品列表 即时注单 产品预设置 …" at bounding box center [632, 301] width 1265 height 602
paste input "Haiying999"
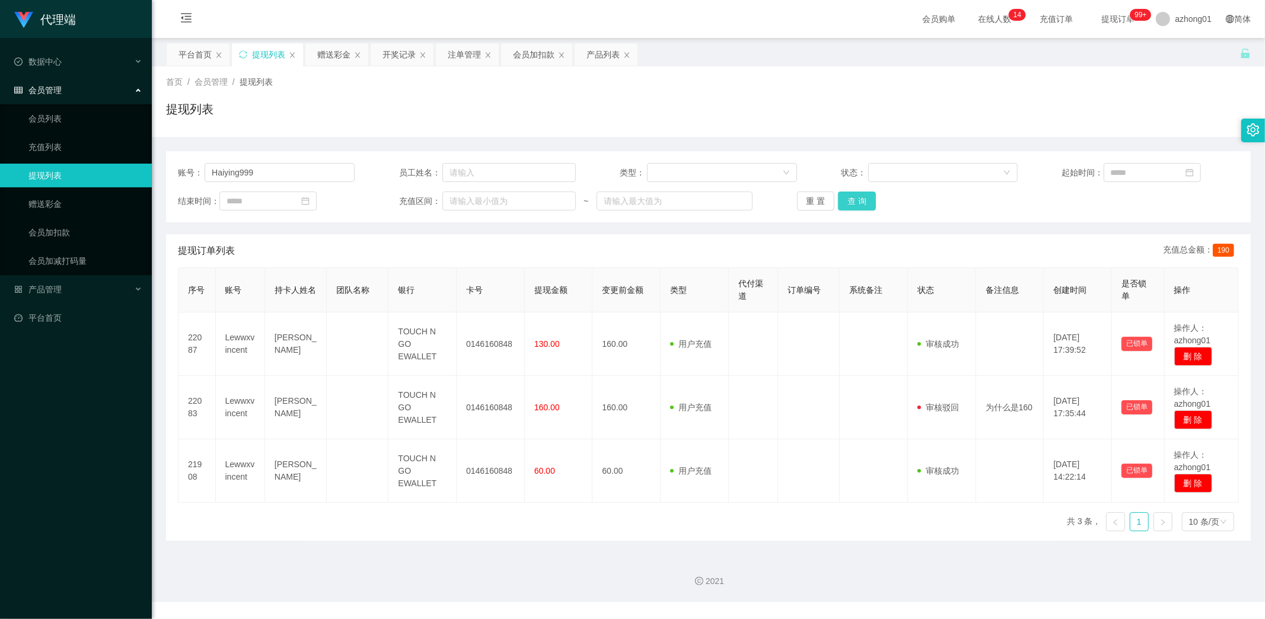
click at [857, 197] on button "查 询" at bounding box center [857, 200] width 38 height 19
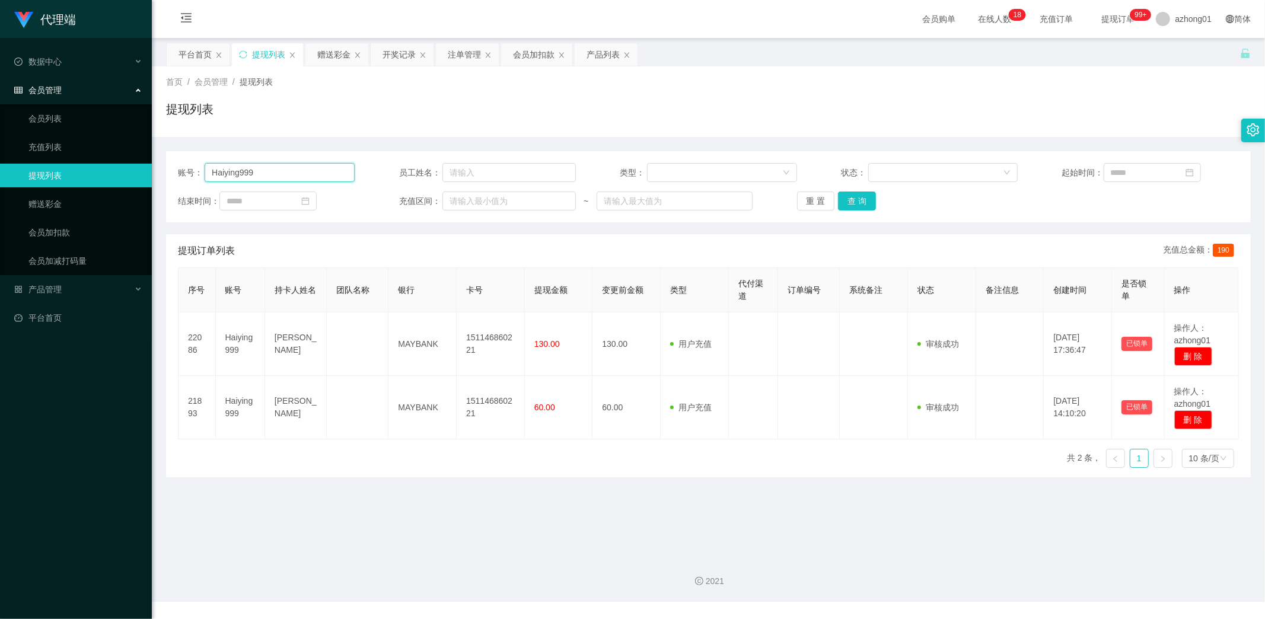
drag, startPoint x: 276, startPoint y: 174, endPoint x: 125, endPoint y: 169, distance: 150.7
click at [126, 168] on section "代理端 数据中心 会员管理 会员列表 充值列表 提现列表 赠送彩金 会员加扣款 会员加减打码量 产品管理 开奖记录 注单管理 产品列表 即时注单 产品预设置 …" at bounding box center [632, 301] width 1265 height 602
paste input "shunyongsee"
type input "shunyongsee"
click at [850, 199] on button "查 询" at bounding box center [857, 200] width 38 height 19
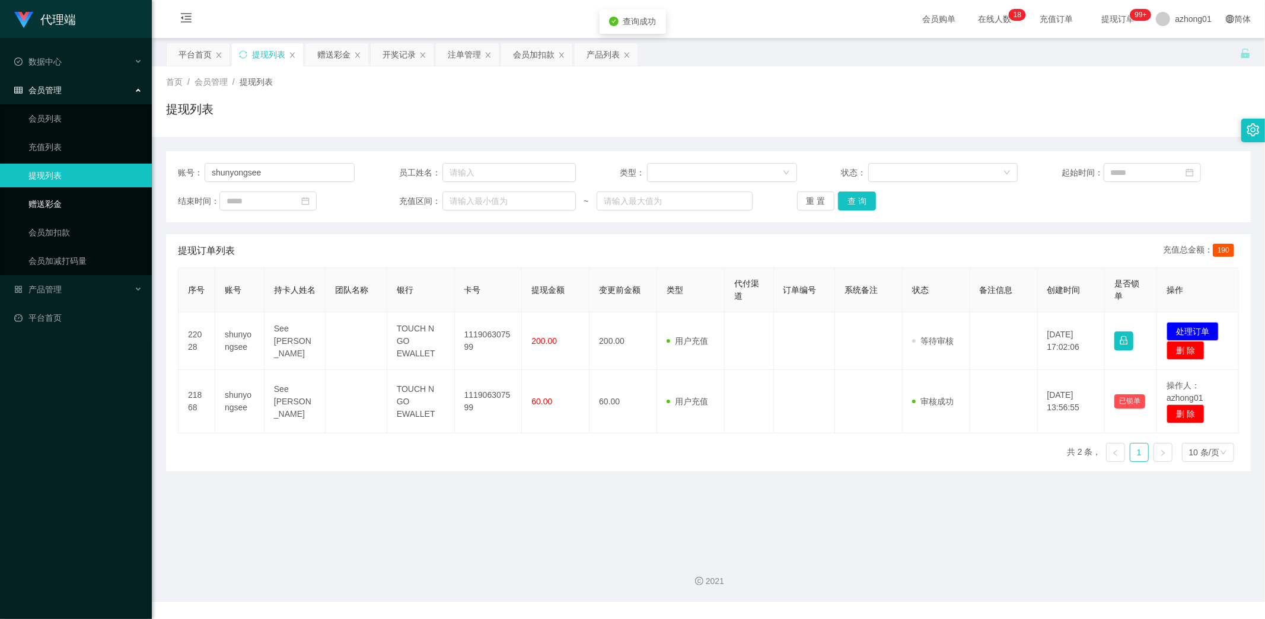
click at [43, 205] on link "赠送彩金" at bounding box center [85, 204] width 114 height 24
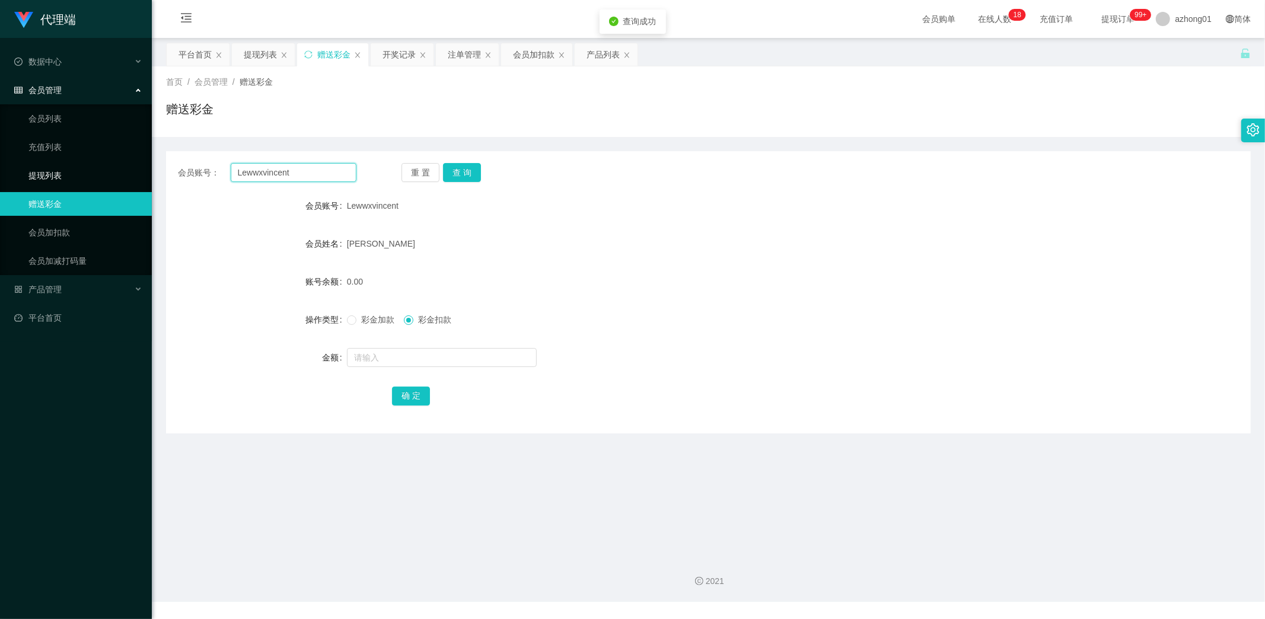
drag, startPoint x: 292, startPoint y: 173, endPoint x: 113, endPoint y: 165, distance: 178.6
click at [127, 165] on section "代理端 数据中心 会员管理 会员列表 充值列表 提现列表 赠送彩金 会员加扣款 会员加减打码量 产品管理 开奖记录 注单管理 产品列表 即时注单 产品预设置 …" at bounding box center [632, 301] width 1265 height 602
paste input "shunyongsee"
type input "shunyongsee"
click at [465, 171] on button "查 询" at bounding box center [462, 172] width 38 height 19
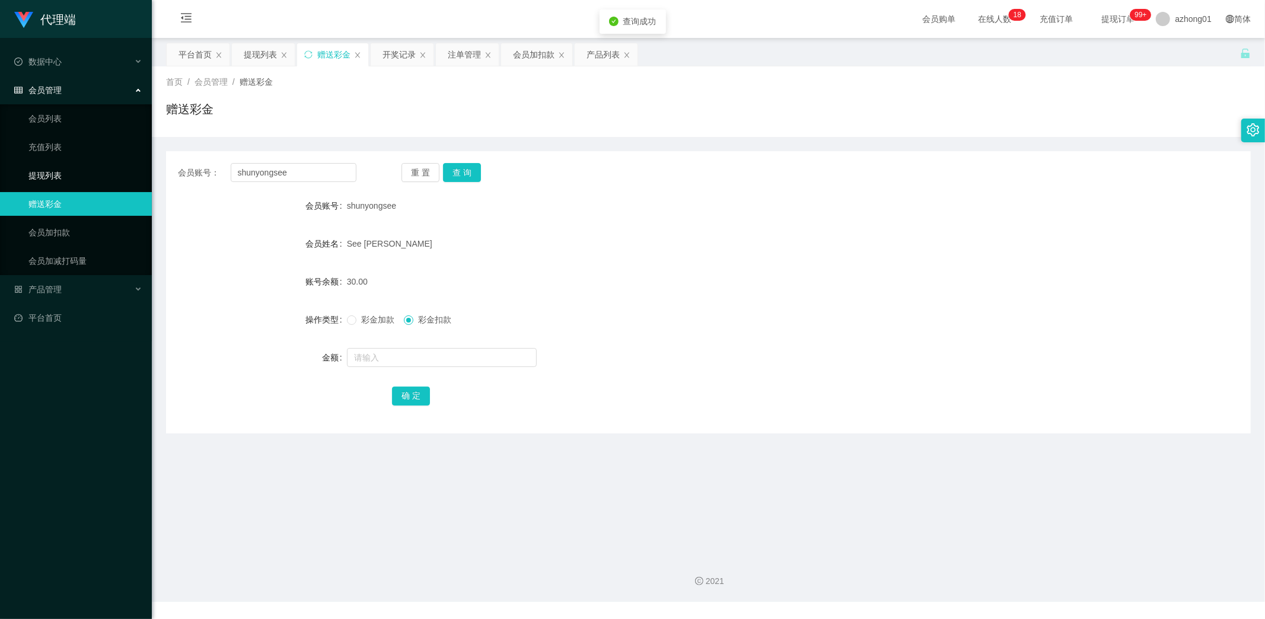
click at [60, 178] on link "提现列表" at bounding box center [85, 176] width 114 height 24
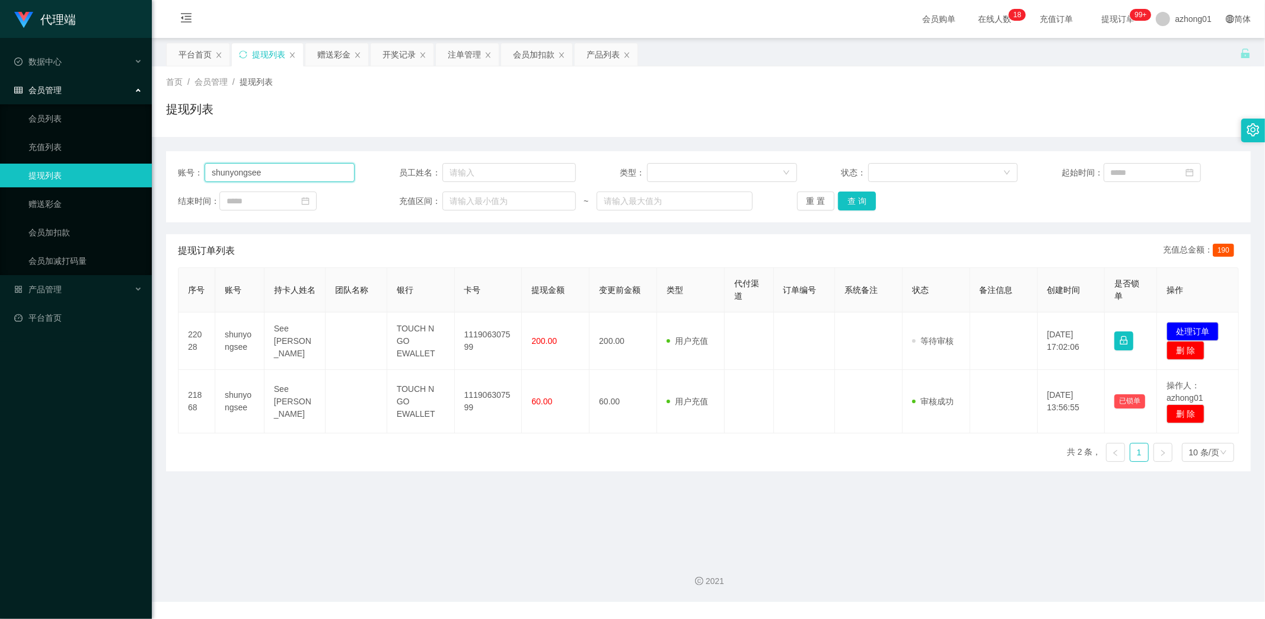
drag, startPoint x: 280, startPoint y: 171, endPoint x: 69, endPoint y: 167, distance: 211.1
click at [74, 167] on section "代理端 数据中心 会员管理 会员列表 充值列表 提现列表 赠送彩金 会员加扣款 会员加减打码量 产品管理 开奖记录 注单管理 产品列表 即时注单 产品预设置 …" at bounding box center [632, 301] width 1265 height 602
click at [868, 199] on button "查 询" at bounding box center [857, 200] width 38 height 19
click at [857, 197] on button "查 询" at bounding box center [857, 200] width 38 height 19
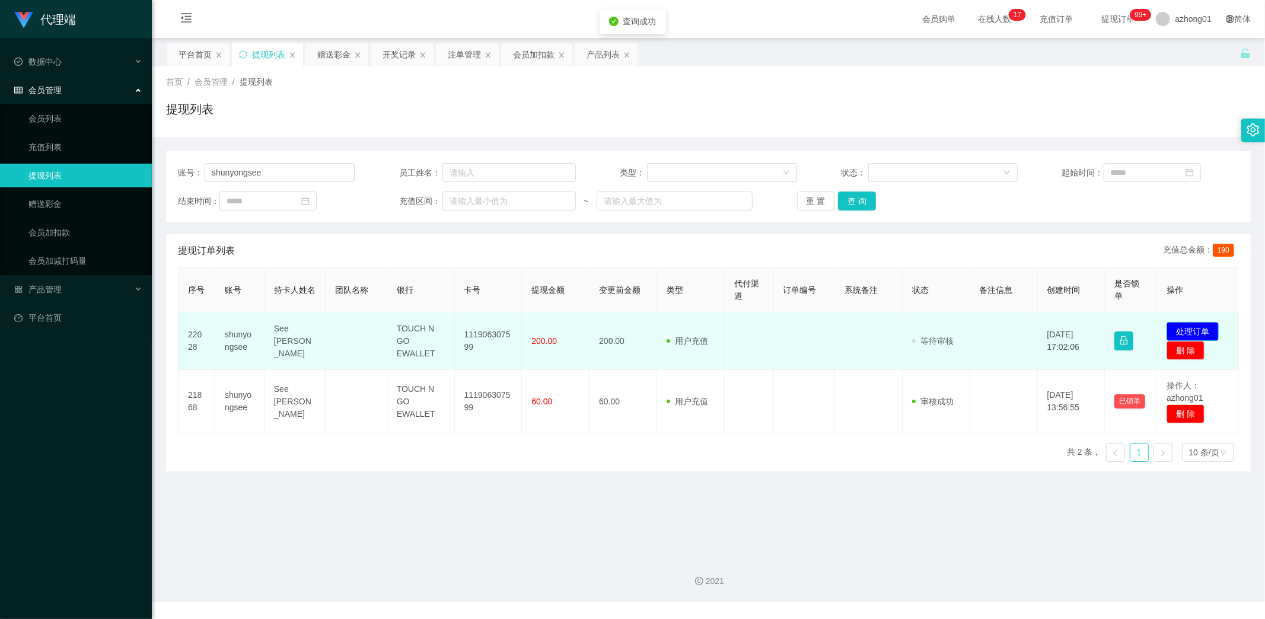
click at [1188, 328] on button "处理订单" at bounding box center [1192, 331] width 52 height 19
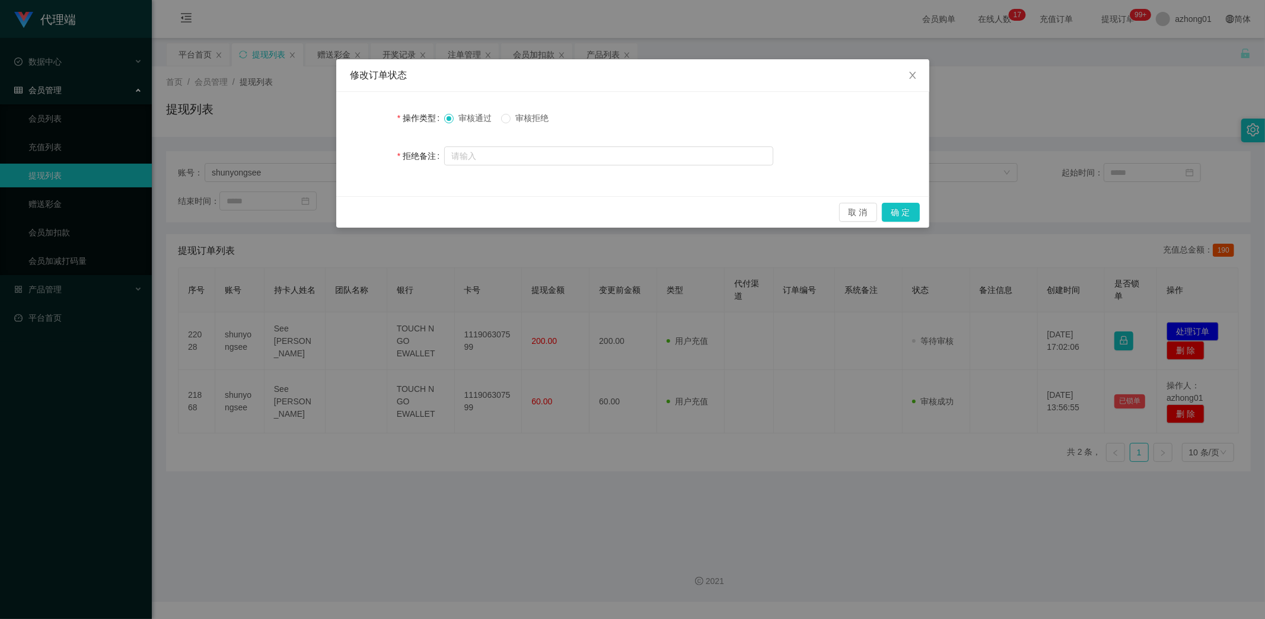
click at [522, 114] on span "审核拒绝" at bounding box center [531, 117] width 43 height 9
click at [566, 152] on input "text" at bounding box center [608, 155] width 329 height 19
type input "130"
drag, startPoint x: 899, startPoint y: 209, endPoint x: 905, endPoint y: 210, distance: 6.0
click at [900, 209] on button "确 定" at bounding box center [901, 212] width 38 height 19
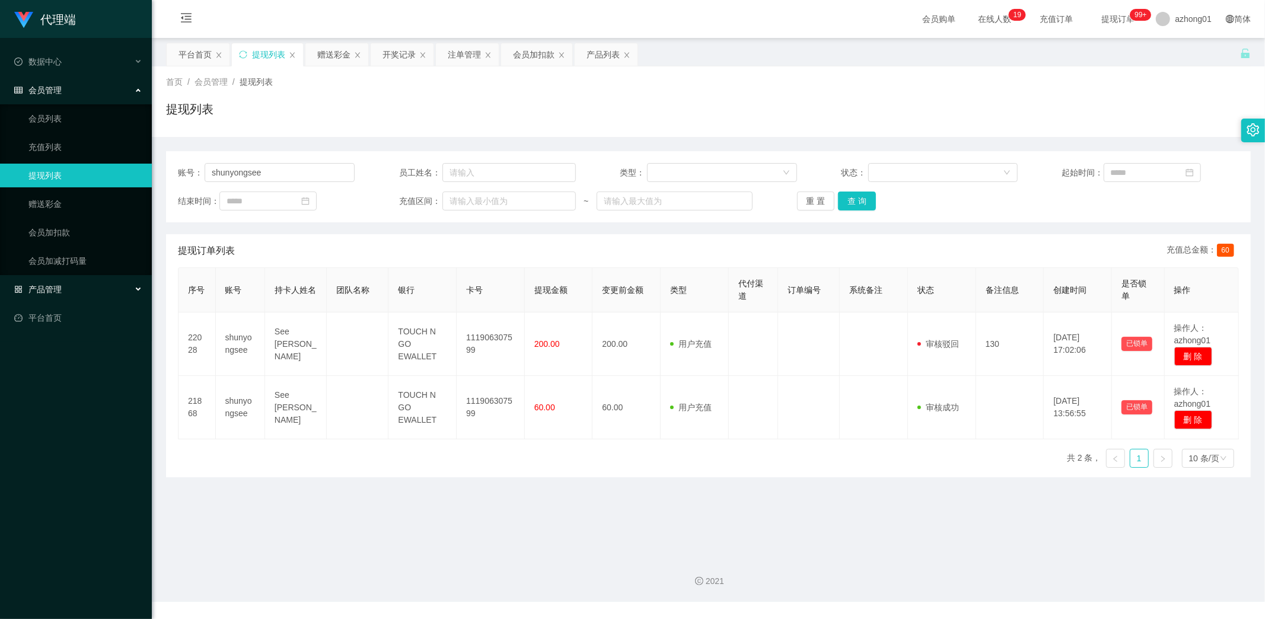
click at [64, 288] on div "产品管理" at bounding box center [76, 289] width 152 height 24
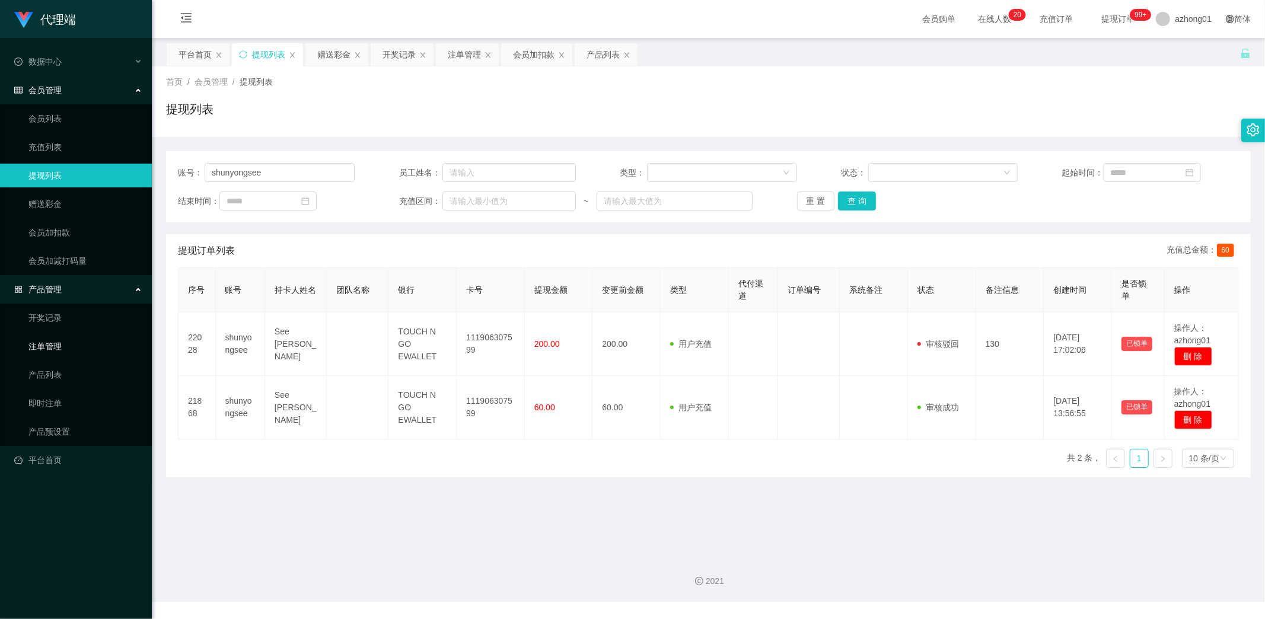
click at [56, 342] on link "注单管理" at bounding box center [85, 346] width 114 height 24
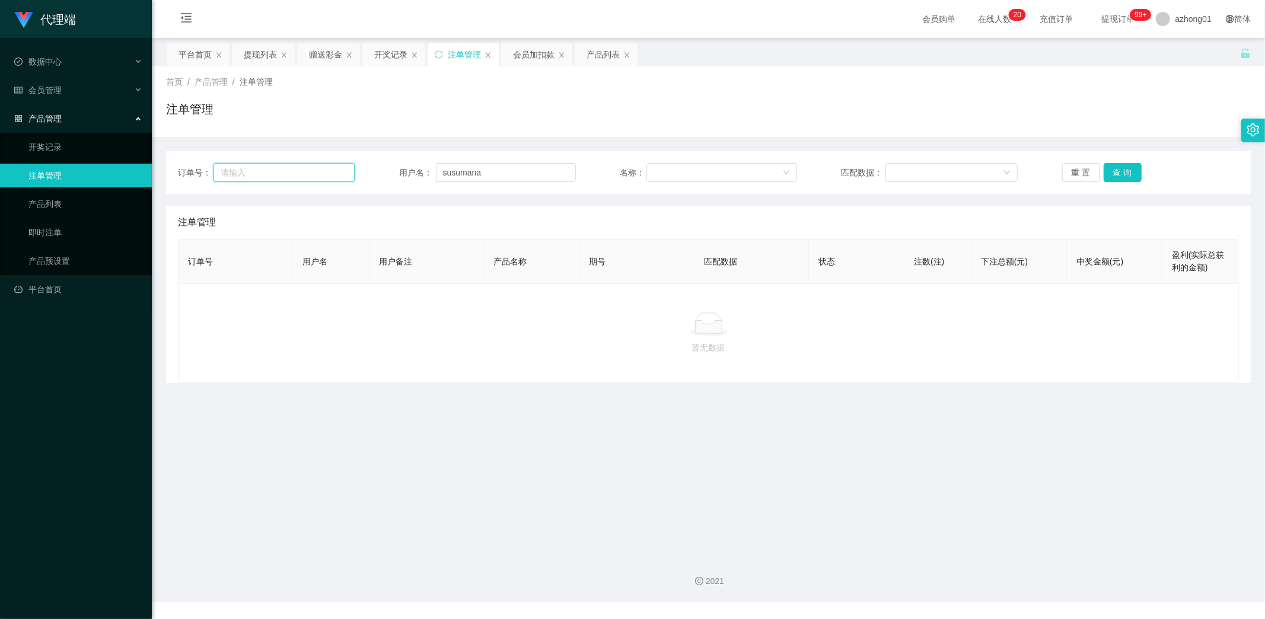
click at [263, 175] on input "text" at bounding box center [283, 172] width 141 height 19
drag, startPoint x: 493, startPoint y: 174, endPoint x: 341, endPoint y: 180, distance: 151.3
click at [341, 180] on div "订单号： 用户名： susumana 名称： 匹配数据： 重 置 查 询" at bounding box center [708, 172] width 1061 height 19
paste input "hunyongsee"
type input "shunyongsee"
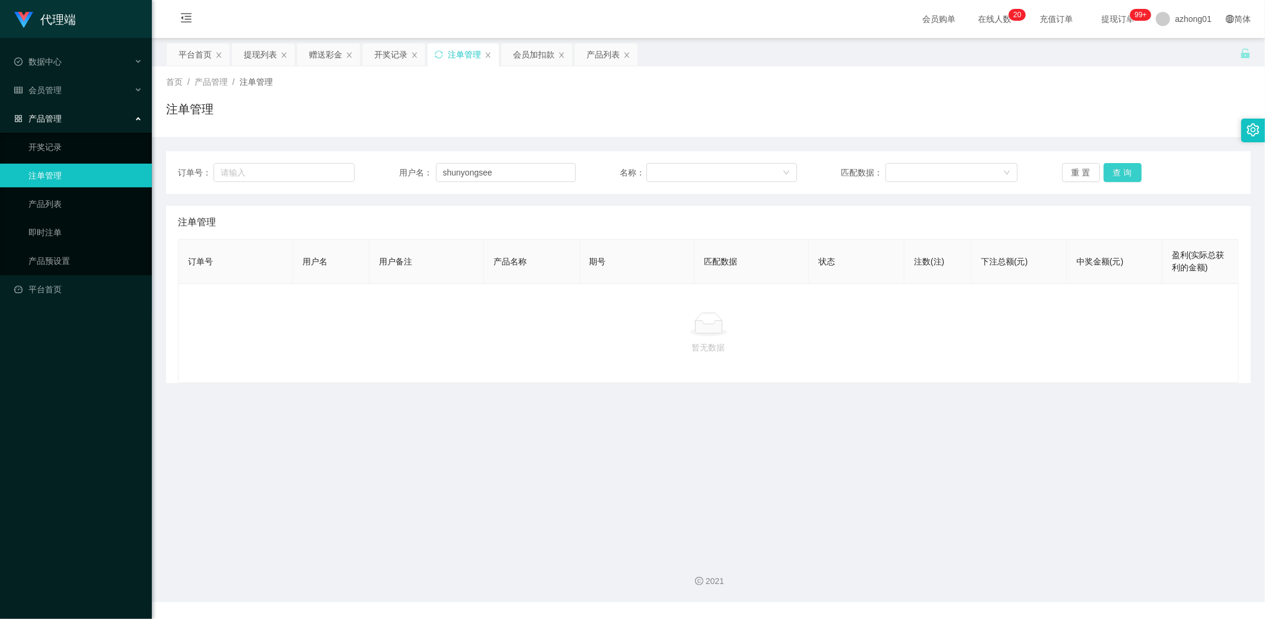
click at [1131, 168] on button "查 询" at bounding box center [1122, 172] width 38 height 19
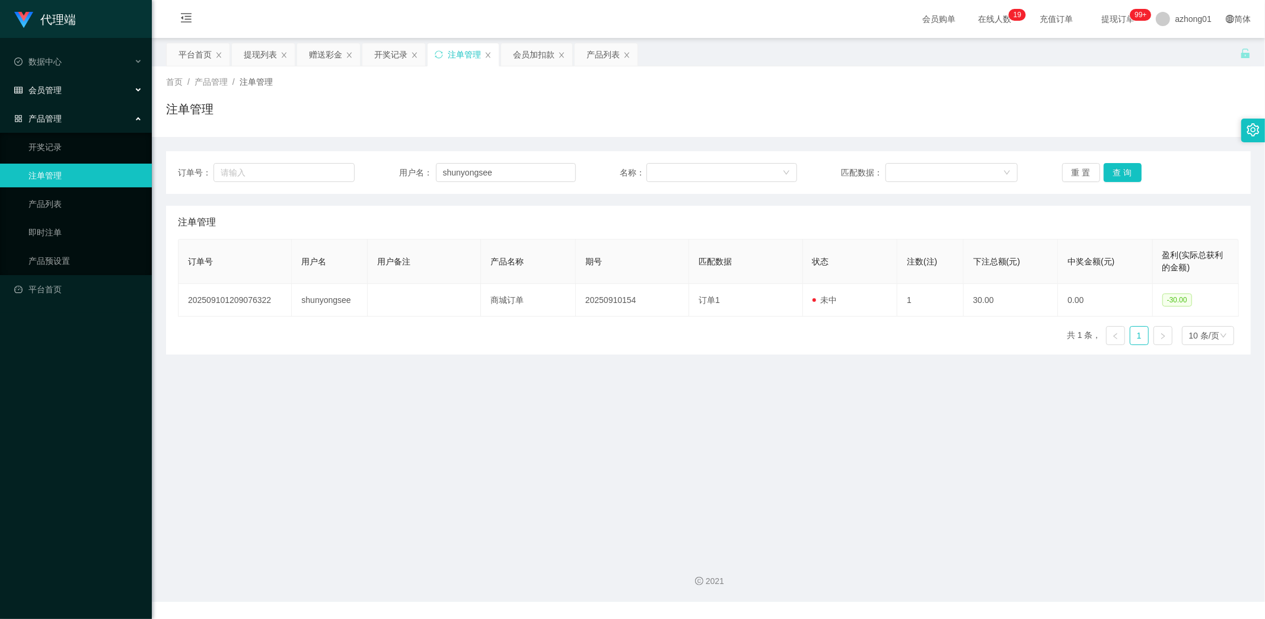
click at [53, 92] on span "会员管理" at bounding box center [37, 89] width 47 height 9
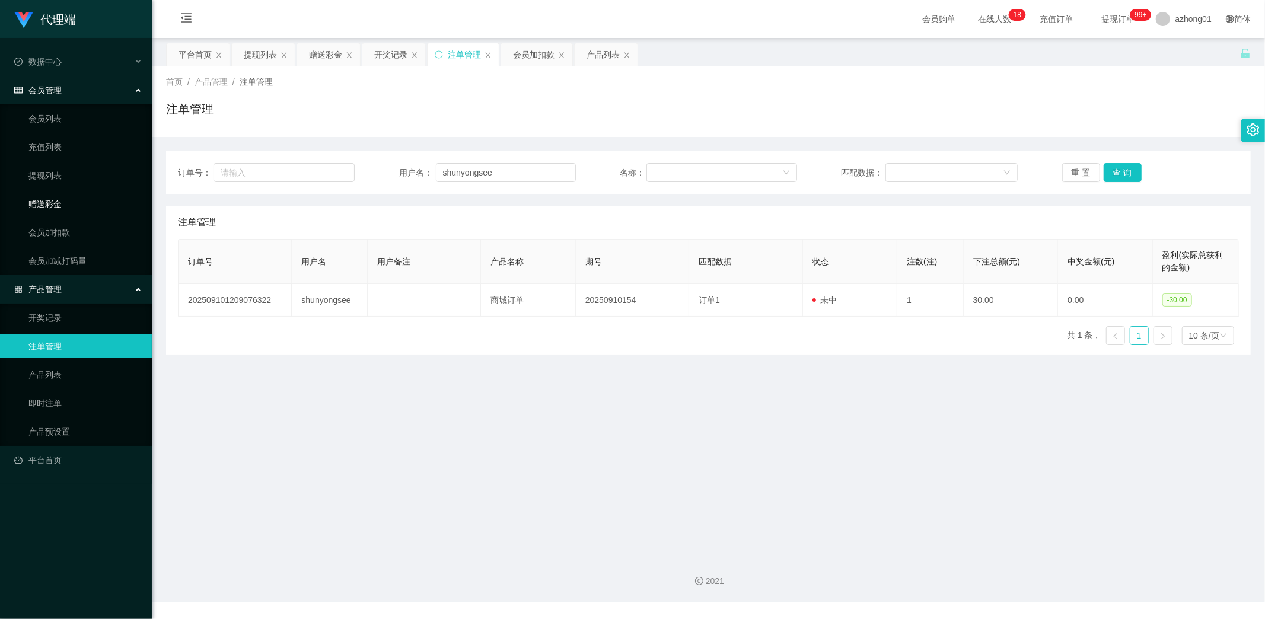
click at [64, 200] on link "赠送彩金" at bounding box center [85, 204] width 114 height 24
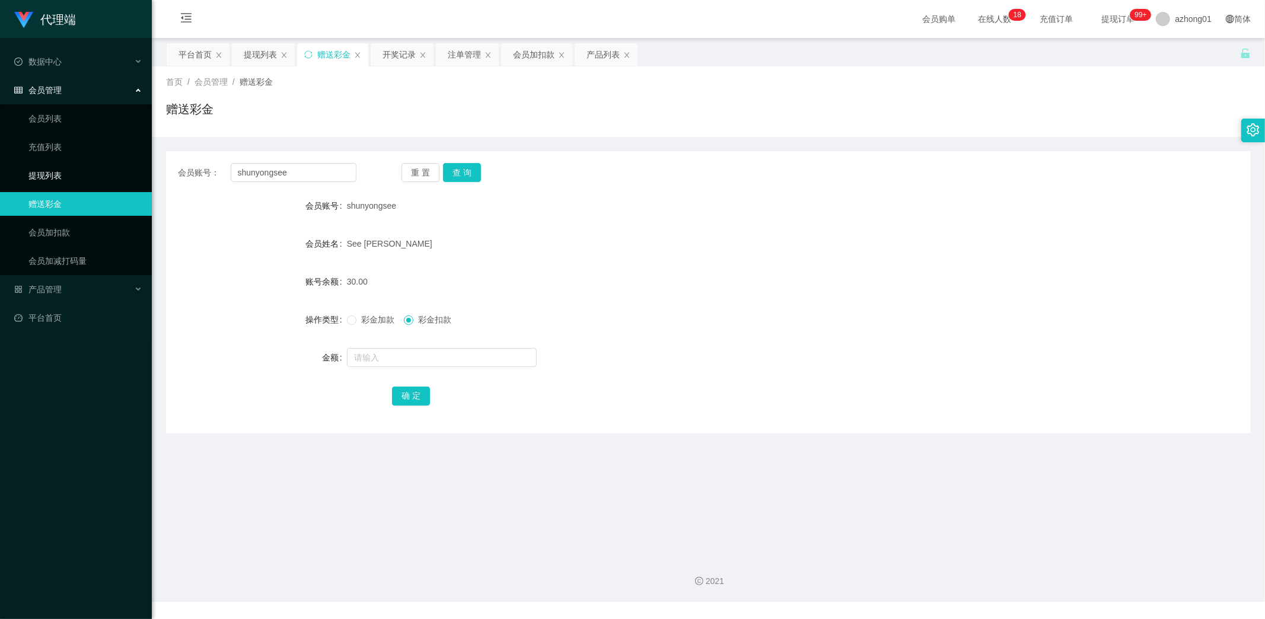
click at [44, 173] on link "提现列表" at bounding box center [85, 176] width 114 height 24
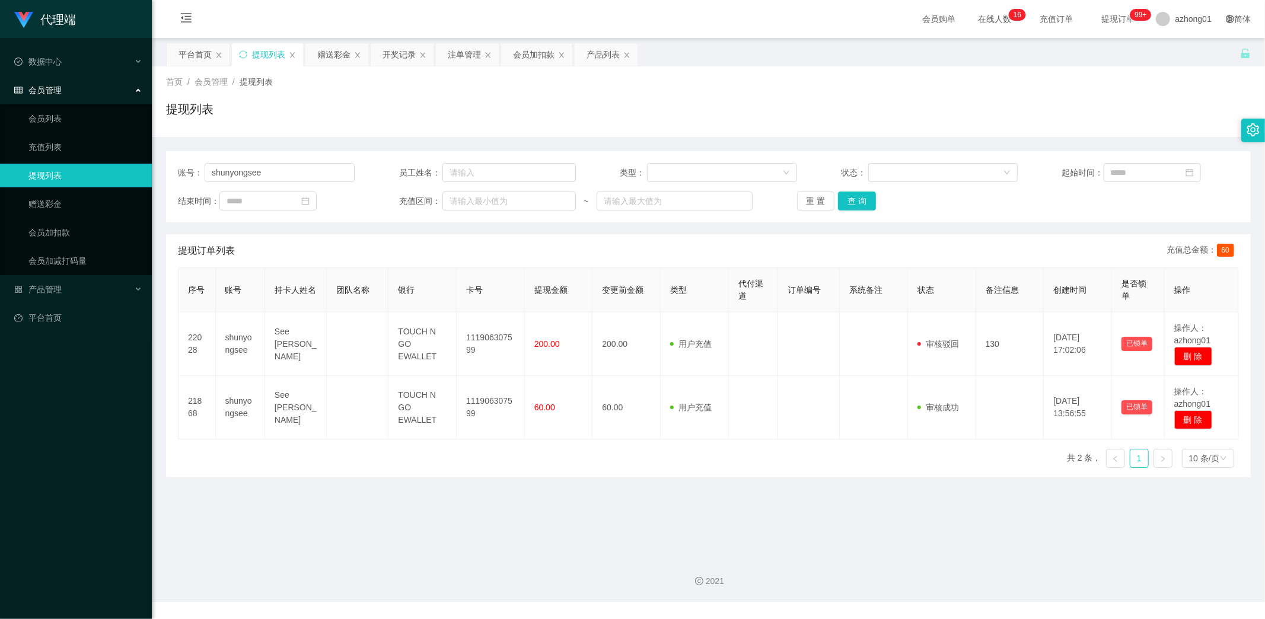
click at [48, 177] on link "提现列表" at bounding box center [85, 176] width 114 height 24
drag, startPoint x: 277, startPoint y: 173, endPoint x: 113, endPoint y: 167, distance: 164.3
click at [116, 167] on section "代理端 数据中心 会员管理 会员列表 充值列表 提现列表 赠送彩金 会员加扣款 会员加减打码量 产品管理 开奖记录 注单管理 产品列表 即时注单 产品预设置 …" at bounding box center [632, 301] width 1265 height 602
click at [58, 198] on link "赠送彩金" at bounding box center [85, 204] width 114 height 24
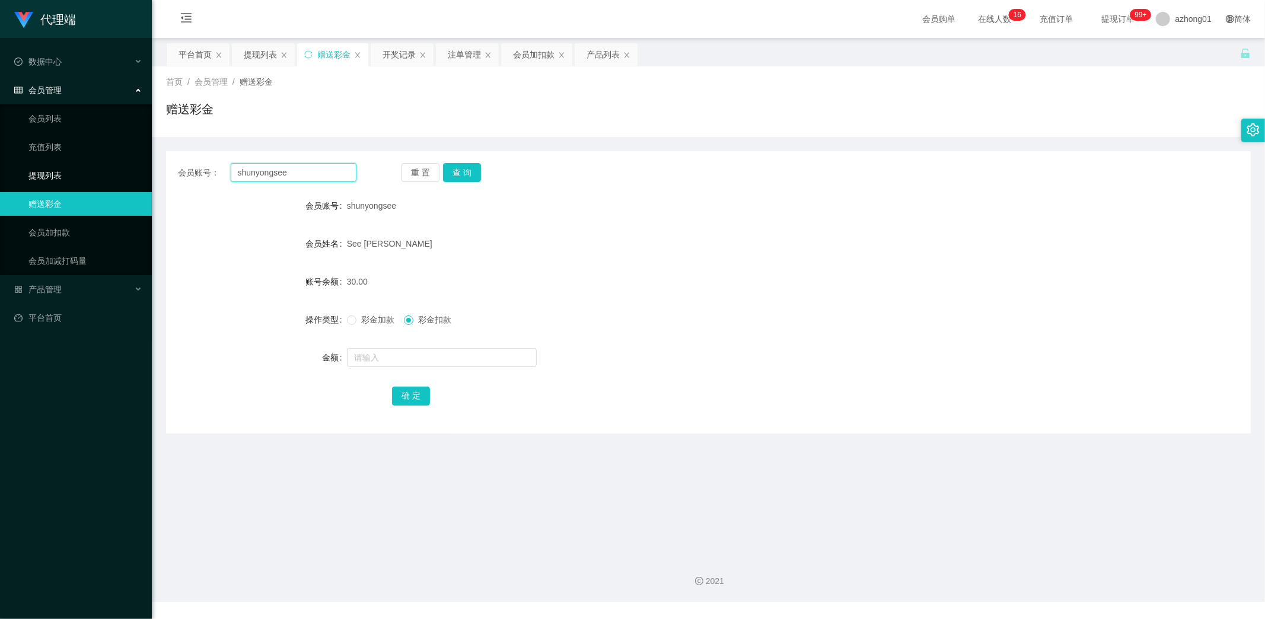
drag, startPoint x: 304, startPoint y: 170, endPoint x: 127, endPoint y: 165, distance: 177.3
click at [127, 165] on section "代理端 数据中心 会员管理 会员列表 充值列表 提现列表 赠送彩金 会员加扣款 会员加减打码量 产品管理 开奖记录 注单管理 产品列表 即时注单 产品预设置 …" at bounding box center [632, 301] width 1265 height 602
click at [465, 174] on button "查 询" at bounding box center [462, 172] width 38 height 19
click at [406, 362] on input "text" at bounding box center [442, 357] width 190 height 19
type input "100"
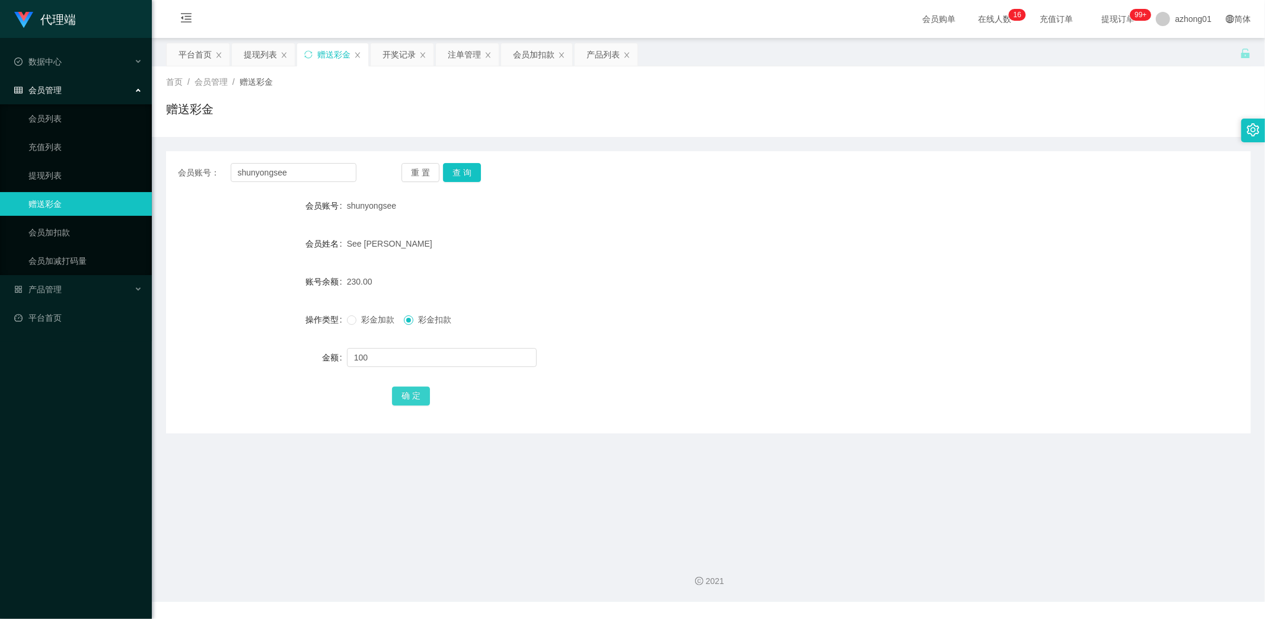
click at [418, 393] on button "确 定" at bounding box center [411, 396] width 38 height 19
click at [46, 160] on ul "会员列表 充值列表 提现列表 赠送彩金 会员加扣款 会员加减打码量" at bounding box center [76, 189] width 152 height 171
click at [38, 168] on link "提现列表" at bounding box center [85, 176] width 114 height 24
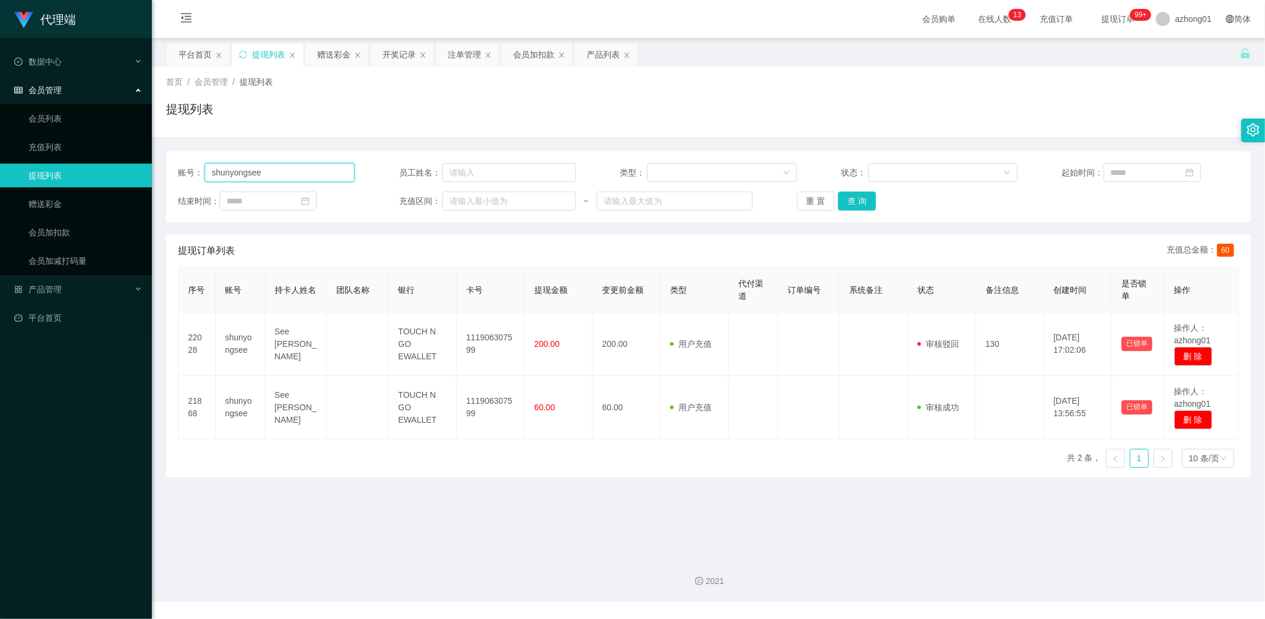
drag, startPoint x: 289, startPoint y: 172, endPoint x: 138, endPoint y: 164, distance: 152.0
click at [141, 164] on section "代理端 数据中心 会员管理 会员列表 充值列表 提现列表 赠送彩金 会员加扣款 会员加减打码量 产品管理 开奖记录 注单管理 产品列表 即时注单 产品预设置 …" at bounding box center [632, 301] width 1265 height 602
click at [860, 197] on button "查 询" at bounding box center [857, 200] width 38 height 19
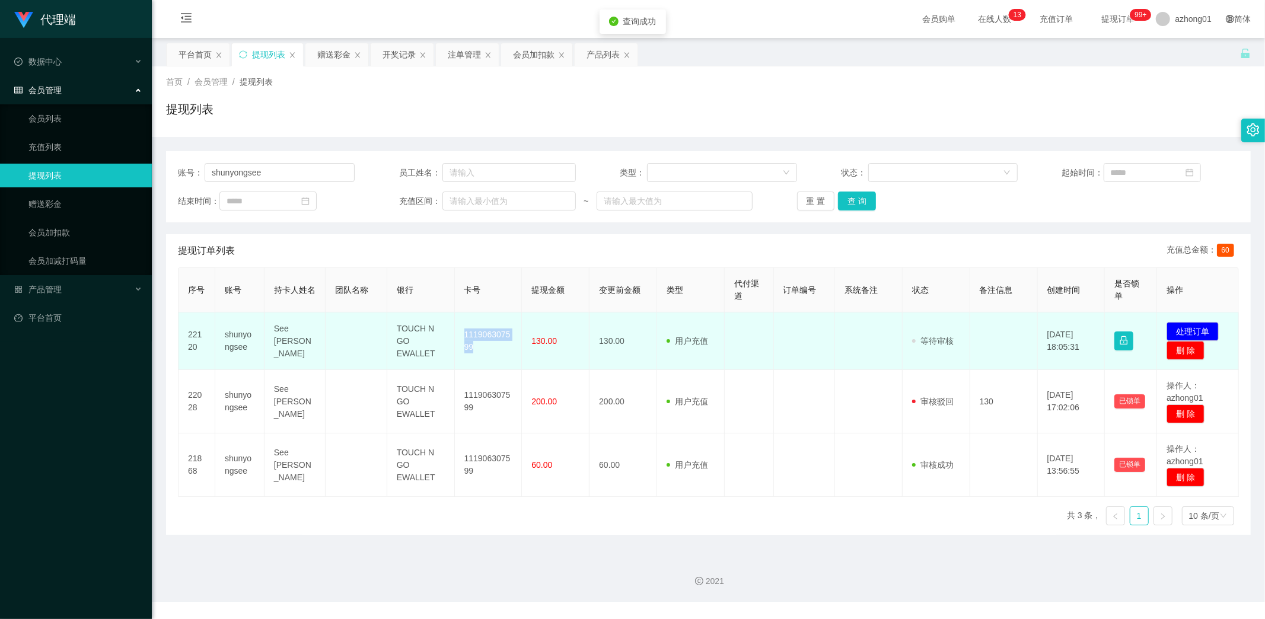
drag, startPoint x: 463, startPoint y: 330, endPoint x: 481, endPoint y: 356, distance: 31.6
click at [481, 356] on td "111906307599" at bounding box center [489, 341] width 68 height 58
click at [1174, 331] on button "处理订单" at bounding box center [1192, 331] width 52 height 19
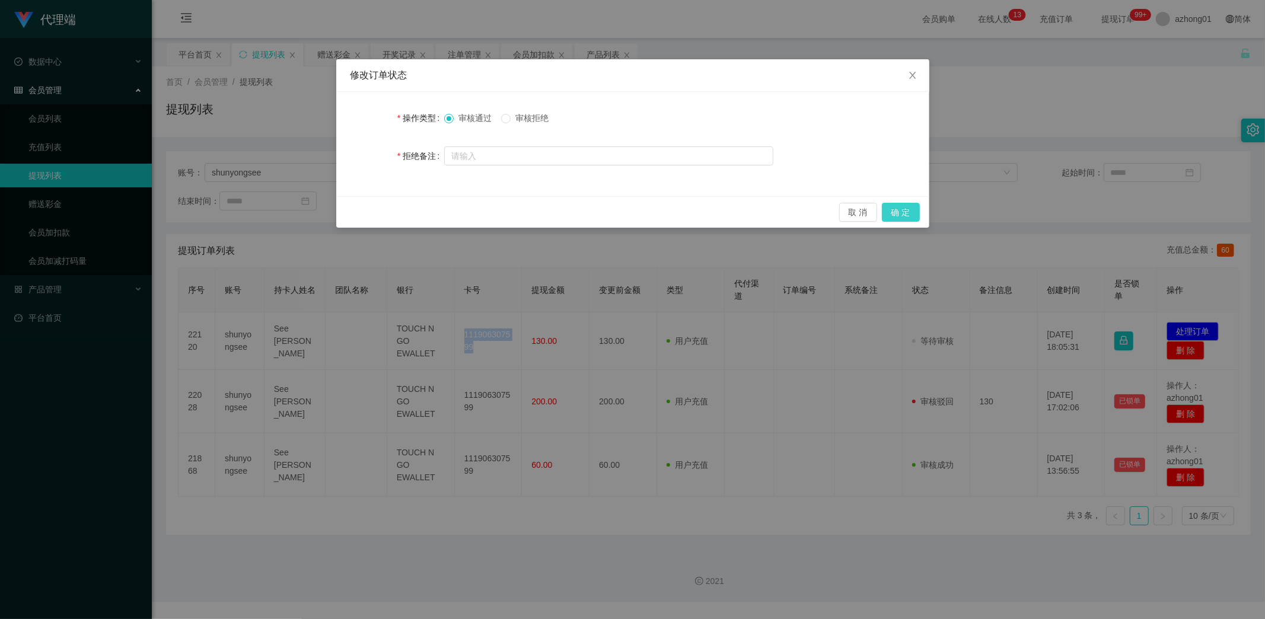
click at [901, 211] on button "确 定" at bounding box center [901, 212] width 38 height 19
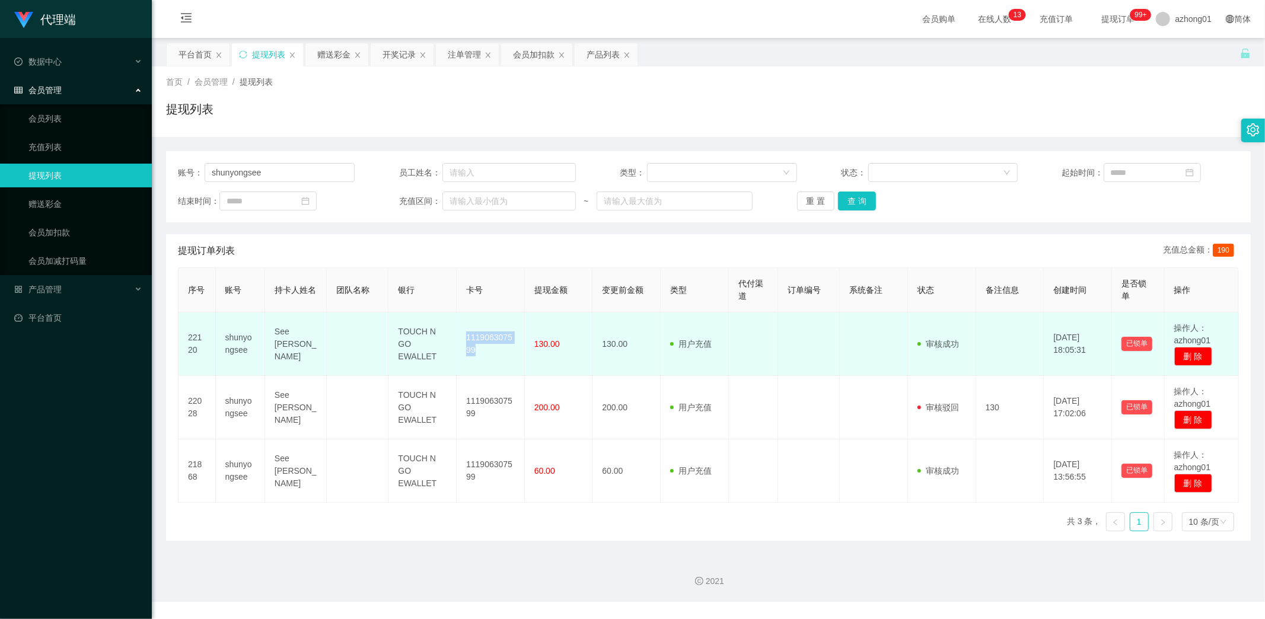
click at [500, 350] on td "111906307599" at bounding box center [491, 343] width 68 height 63
click at [471, 344] on td "111906307599" at bounding box center [491, 343] width 68 height 63
drag, startPoint x: 466, startPoint y: 334, endPoint x: 492, endPoint y: 354, distance: 32.6
click at [492, 354] on td "111906307599" at bounding box center [491, 343] width 68 height 63
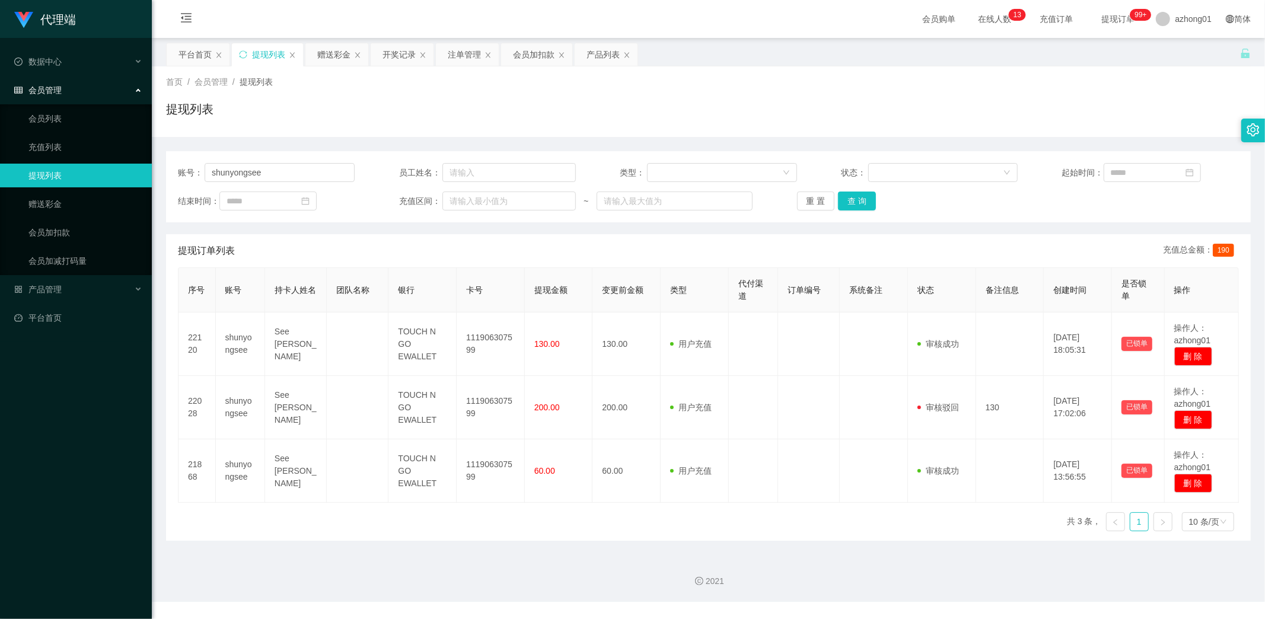
click at [664, 548] on div "2021" at bounding box center [708, 574] width 1113 height 55
drag, startPoint x: 228, startPoint y: 572, endPoint x: 228, endPoint y: 561, distance: 11.3
click at [228, 572] on div "2021" at bounding box center [708, 574] width 1113 height 55
drag, startPoint x: 276, startPoint y: 180, endPoint x: 149, endPoint y: 170, distance: 126.7
click at [149, 170] on section "代理端 数据中心 会员管理 会员列表 充值列表 提现列表 赠送彩金 会员加扣款 会员加减打码量 产品管理 开奖记录 注单管理 产品列表 即时注单 产品预设置 …" at bounding box center [632, 301] width 1265 height 602
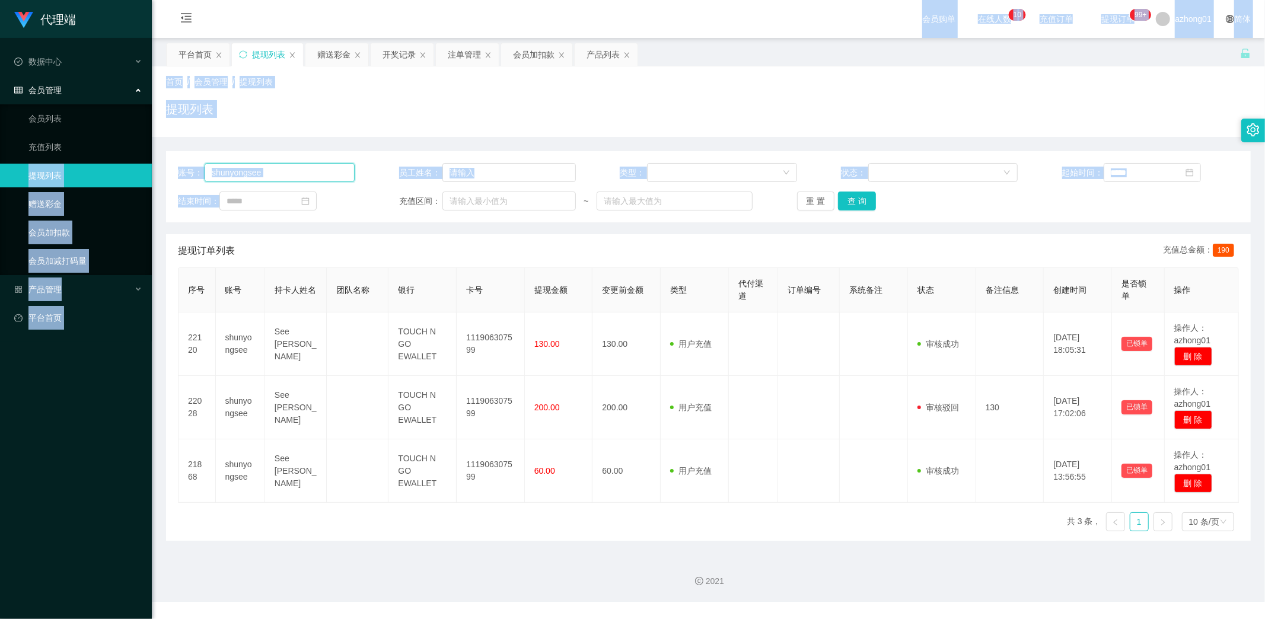
click at [277, 173] on input "shunyongsee" at bounding box center [280, 172] width 150 height 19
click at [285, 175] on input "shunyongsee" at bounding box center [280, 172] width 150 height 19
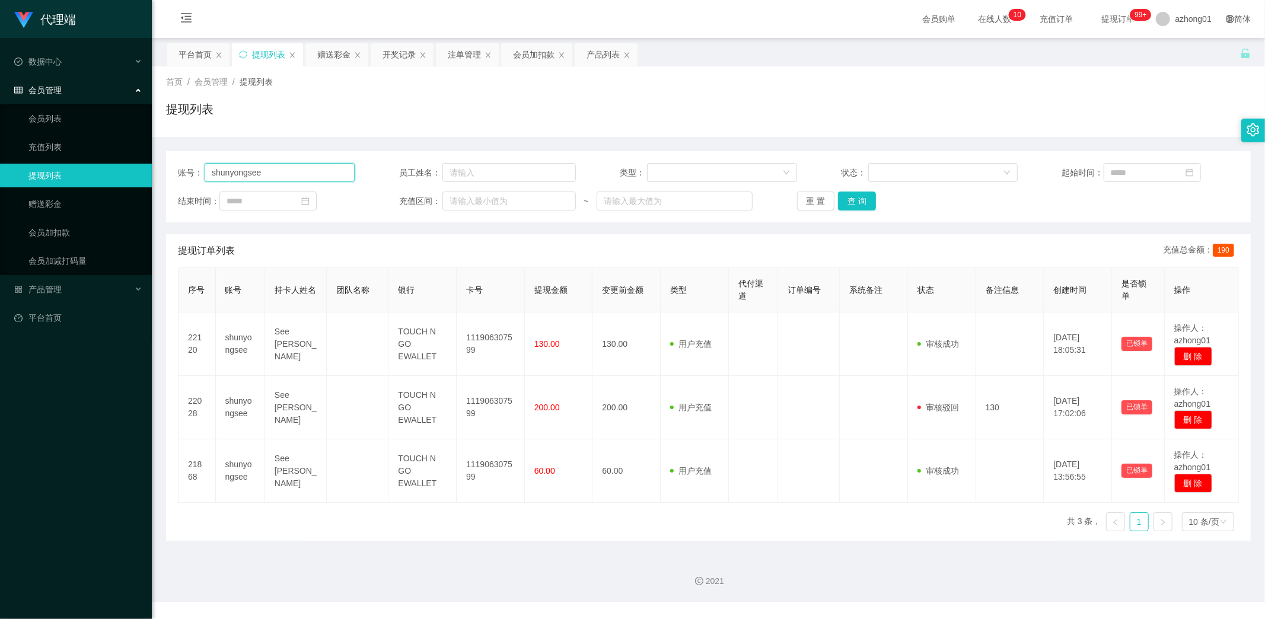
drag, startPoint x: 267, startPoint y: 170, endPoint x: 152, endPoint y: 180, distance: 116.0
click at [151, 173] on section "代理端 数据中心 会员管理 会员列表 充值列表 提现列表 赠送彩金 会员加扣款 会员加减打码量 产品管理 开奖记录 注单管理 产品列表 即时注单 产品预设置 …" at bounding box center [632, 301] width 1265 height 602
paste input "wseong888"
click at [860, 198] on button "查 询" at bounding box center [857, 200] width 38 height 19
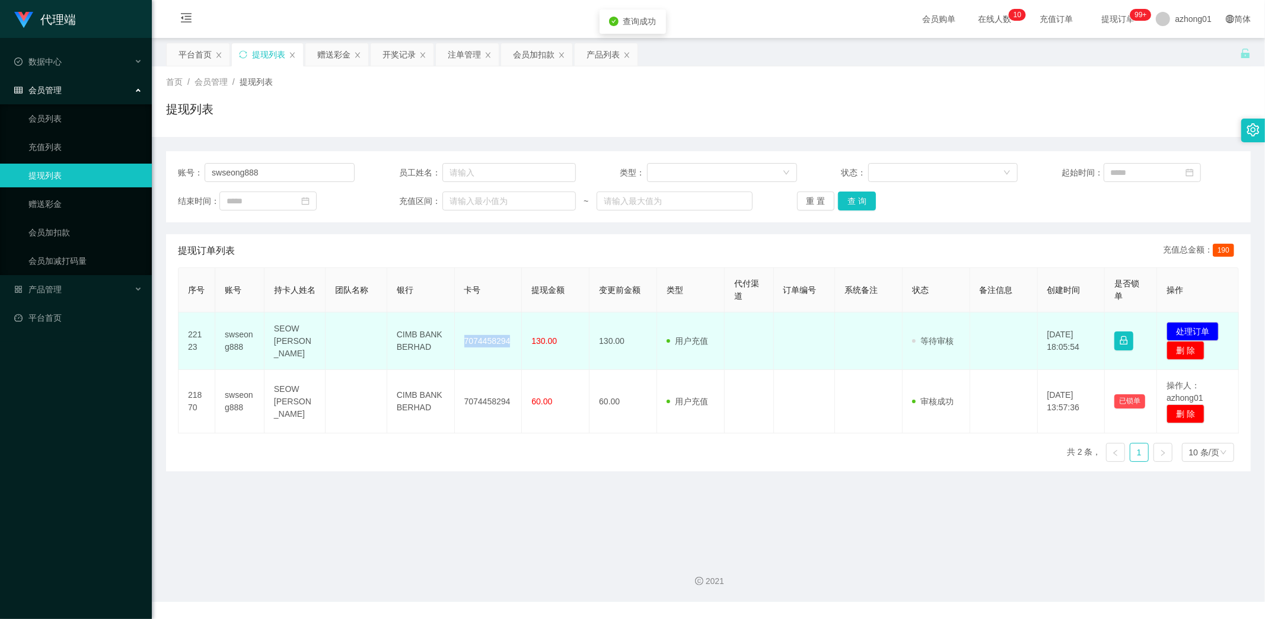
drag, startPoint x: 460, startPoint y: 339, endPoint x: 515, endPoint y: 346, distance: 55.1
click at [515, 346] on td "7074458294" at bounding box center [489, 341] width 68 height 58
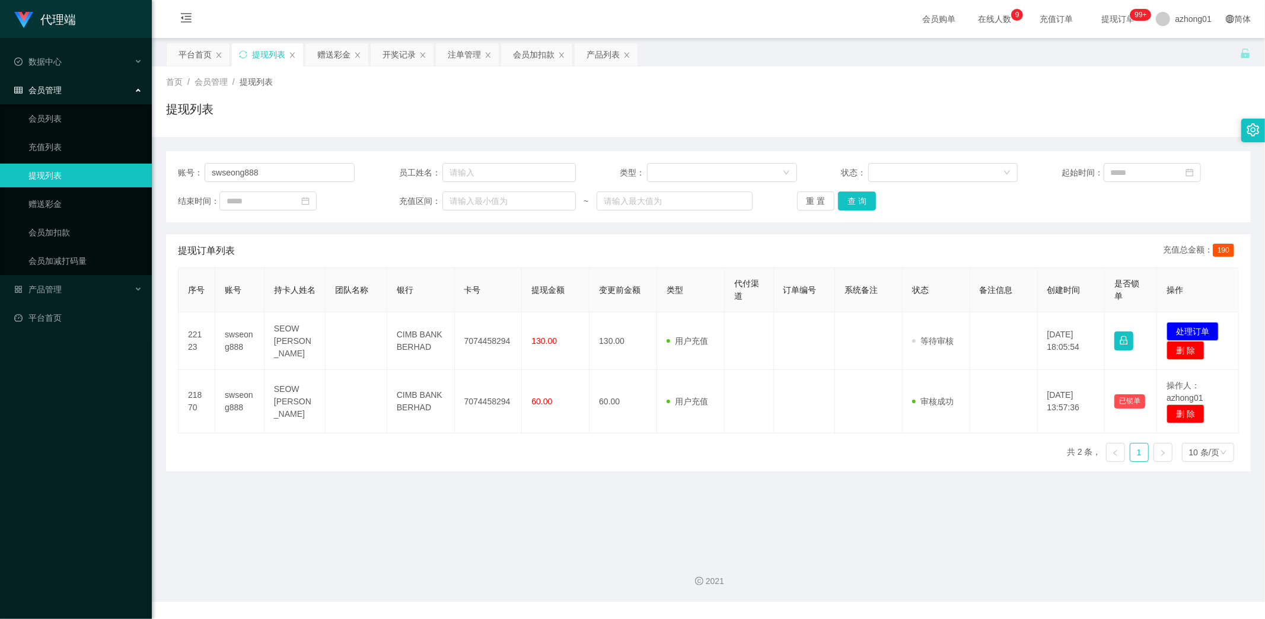
drag, startPoint x: 579, startPoint y: 529, endPoint x: 681, endPoint y: 479, distance: 113.0
click at [581, 528] on main "关闭左侧 关闭右侧 关闭其它 刷新页面 平台首页 提现列表 赠送彩金 开奖记录 注单管理 会员加扣款 产品列表 首页 / 会员管理 / 提现列表 / 提现列表…" at bounding box center [708, 292] width 1113 height 509
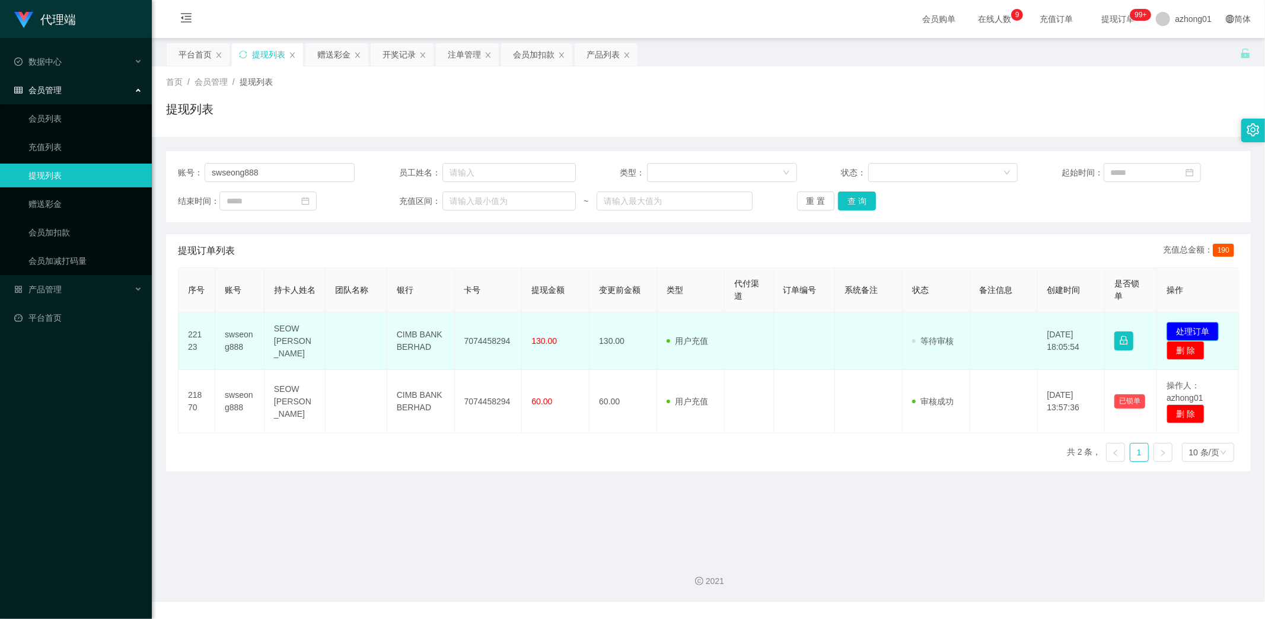
click at [1185, 323] on button "处理订单" at bounding box center [1192, 331] width 52 height 19
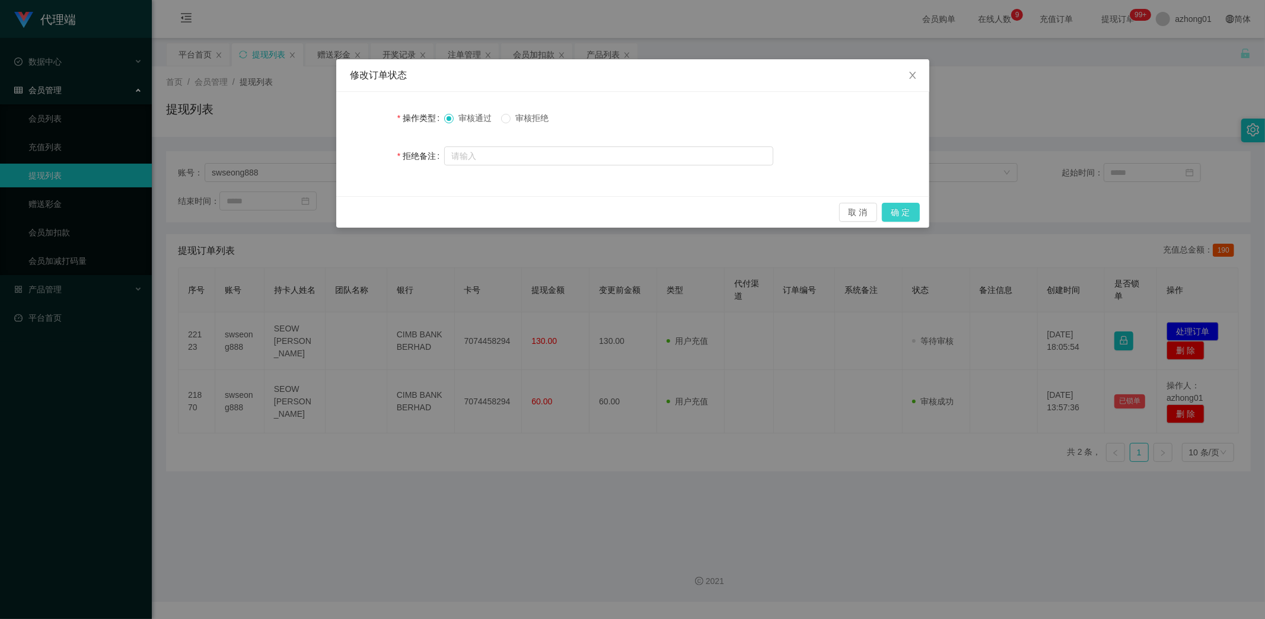
click at [910, 216] on button "确 定" at bounding box center [901, 212] width 38 height 19
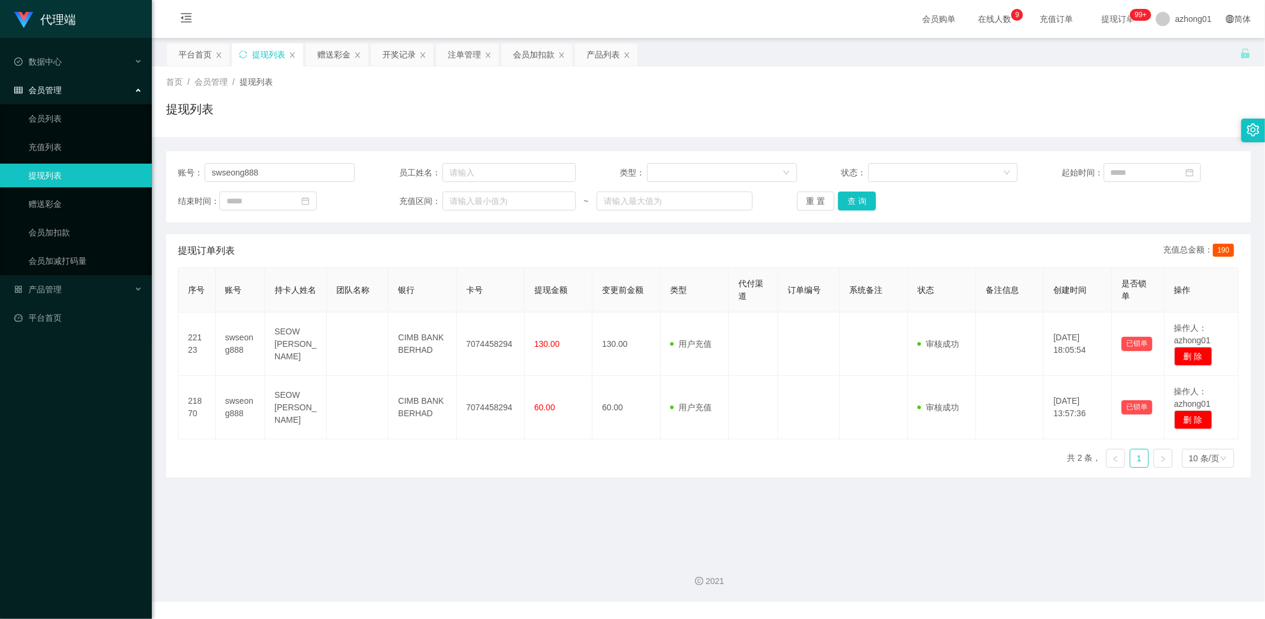
click at [293, 538] on main "关闭左侧 关闭右侧 关闭其它 刷新页面 平台首页 提现列表 赠送彩金 开奖记录 注单管理 会员加扣款 产品列表 首页 / 会员管理 / 提现列表 / 提现列表…" at bounding box center [708, 292] width 1113 height 509
drag, startPoint x: 272, startPoint y: 170, endPoint x: 113, endPoint y: 157, distance: 158.8
click at [117, 150] on section "代理端 数据中心 会员管理 会员列表 充值列表 提现列表 赠送彩金 会员加扣款 会员加减打码量 产品管理 开奖记录 注单管理 产品列表 即时注单 产品预设置 …" at bounding box center [632, 301] width 1265 height 602
paste input "60143988933"
click at [864, 197] on button "查 询" at bounding box center [857, 200] width 38 height 19
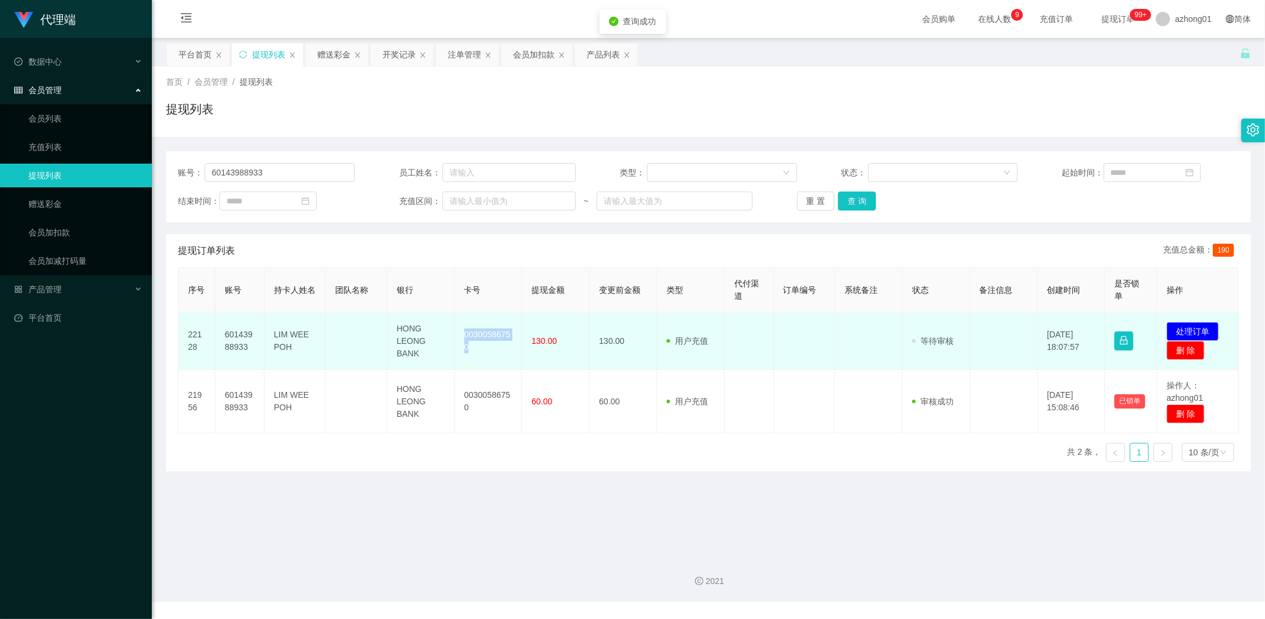
drag, startPoint x: 463, startPoint y: 327, endPoint x: 490, endPoint y: 363, distance: 44.8
click at [490, 363] on td "00300586750" at bounding box center [489, 341] width 68 height 58
click at [1182, 330] on button "处理订单" at bounding box center [1192, 331] width 52 height 19
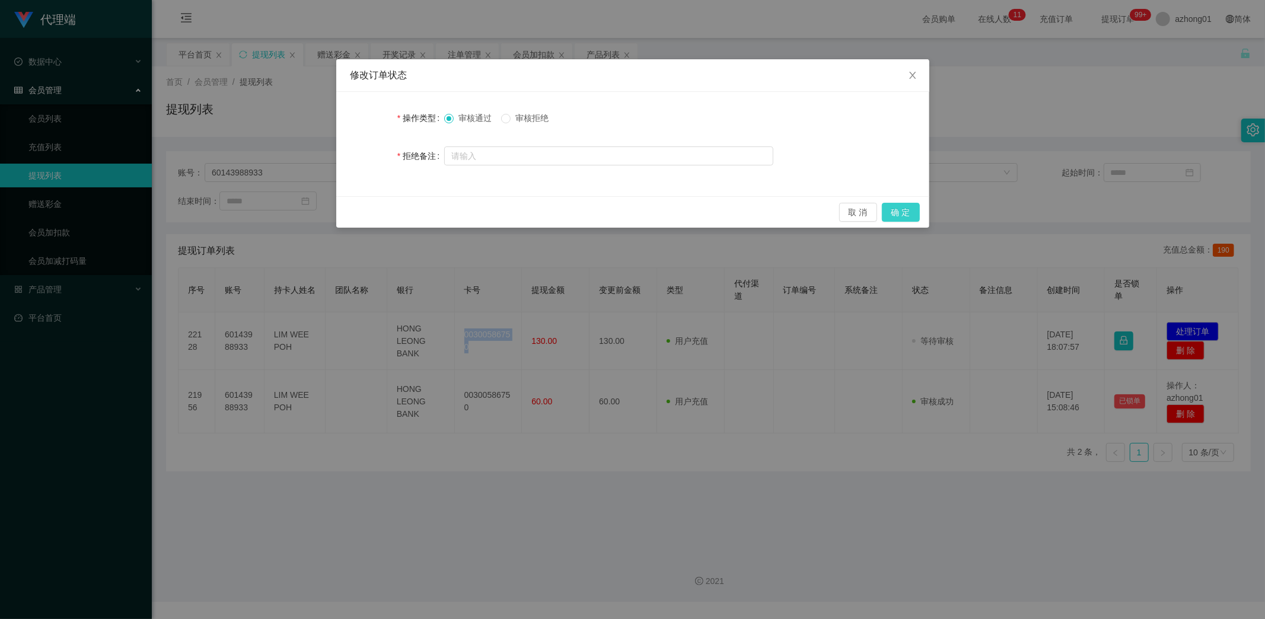
click at [897, 215] on button "确 定" at bounding box center [901, 212] width 38 height 19
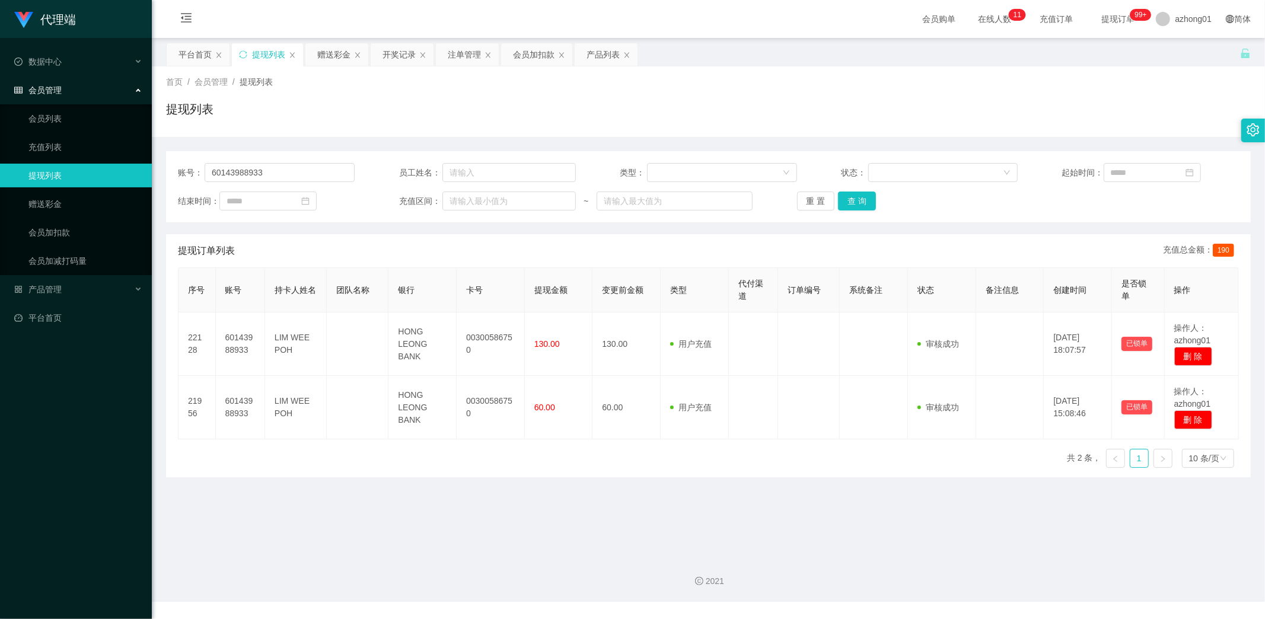
click at [381, 534] on main "关闭左侧 关闭右侧 关闭其它 刷新页面 平台首页 提现列表 赠送彩金 开奖记录 注单管理 会员加扣款 产品列表 首页 / 会员管理 / 提现列表 / 提现列表…" at bounding box center [708, 292] width 1113 height 509
drag, startPoint x: 280, startPoint y: 177, endPoint x: 102, endPoint y: 168, distance: 178.1
click at [103, 168] on section "代理端 数据中心 会员管理 会员列表 充值列表 提现列表 赠送彩金 会员加扣款 会员加减打码量 产品管理 开奖记录 注单管理 产品列表 即时注单 产品预设置 …" at bounding box center [632, 301] width 1265 height 602
paste input "Dev"
click at [853, 202] on button "查 询" at bounding box center [857, 200] width 38 height 19
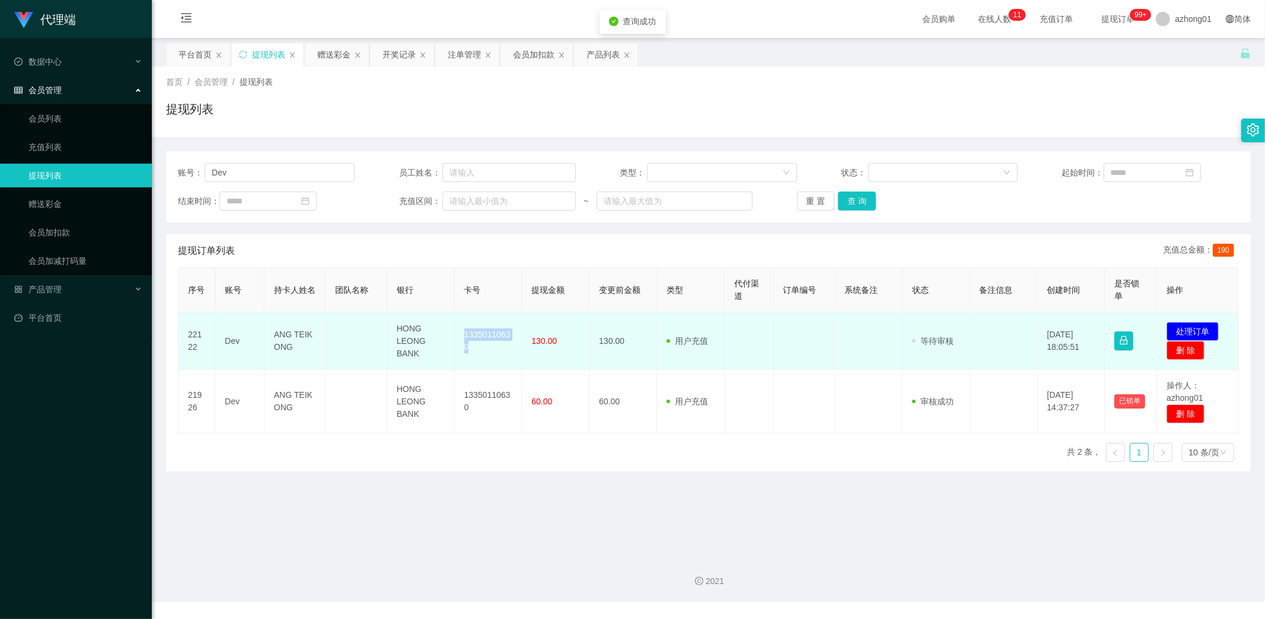
drag, startPoint x: 459, startPoint y: 327, endPoint x: 482, endPoint y: 356, distance: 37.6
click at [482, 356] on td "13350110630" at bounding box center [489, 341] width 68 height 58
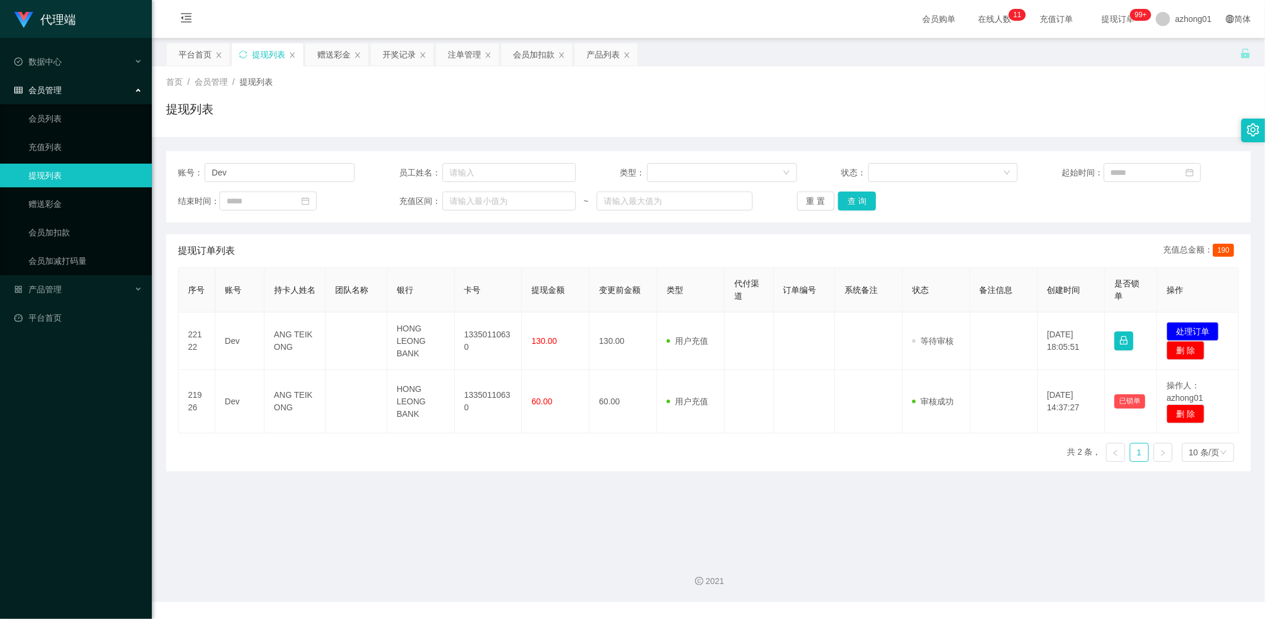
click at [579, 532] on main "关闭左侧 关闭右侧 关闭其它 刷新页面 平台首页 提现列表 赠送彩金 开奖记录 注单管理 会员加扣款 产品列表 首页 / 会员管理 / 提现列表 / 提现列表…" at bounding box center [708, 292] width 1113 height 509
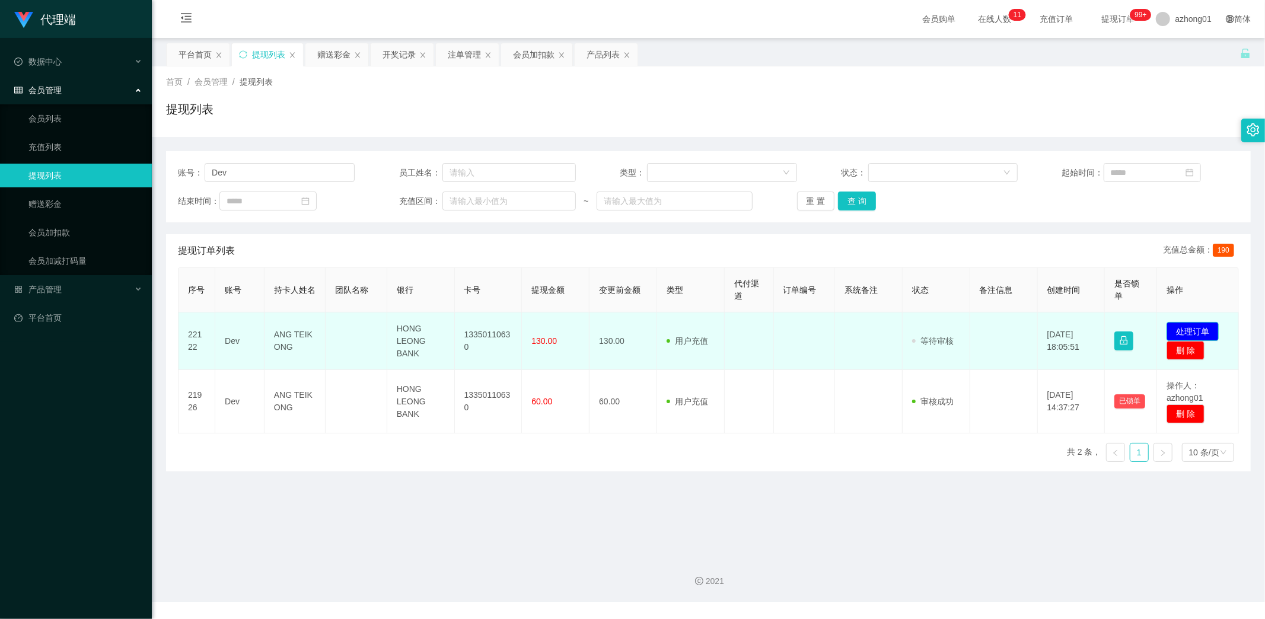
click at [1198, 329] on button "处理订单" at bounding box center [1192, 331] width 52 height 19
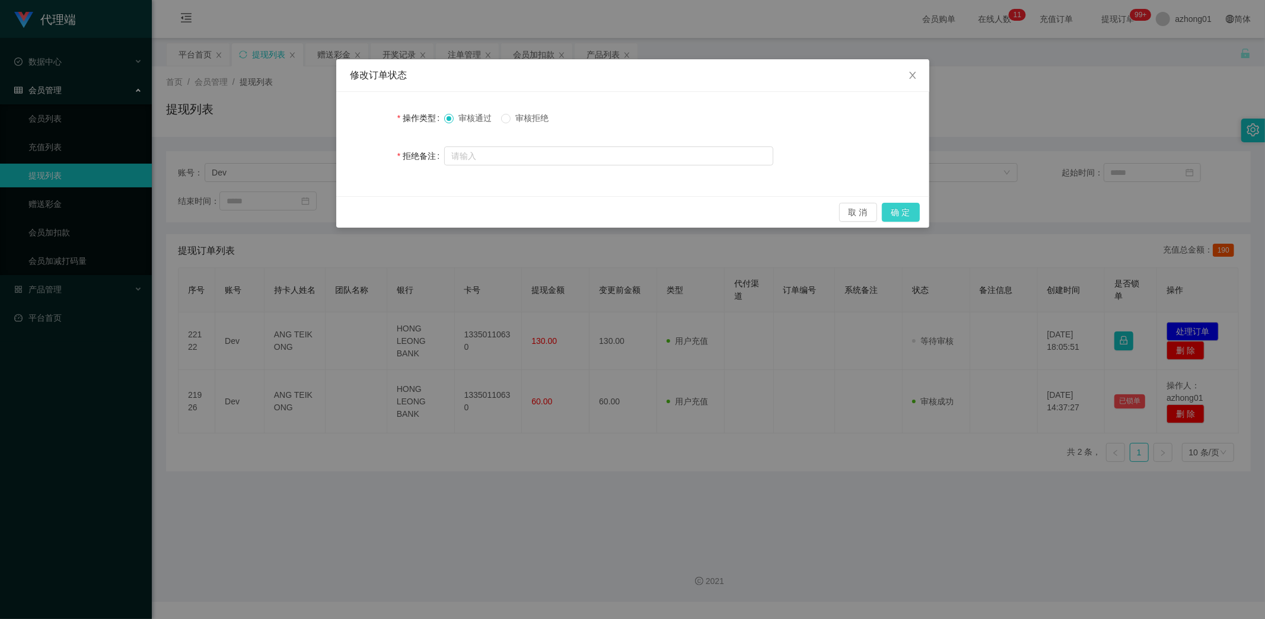
click at [906, 206] on button "确 定" at bounding box center [901, 212] width 38 height 19
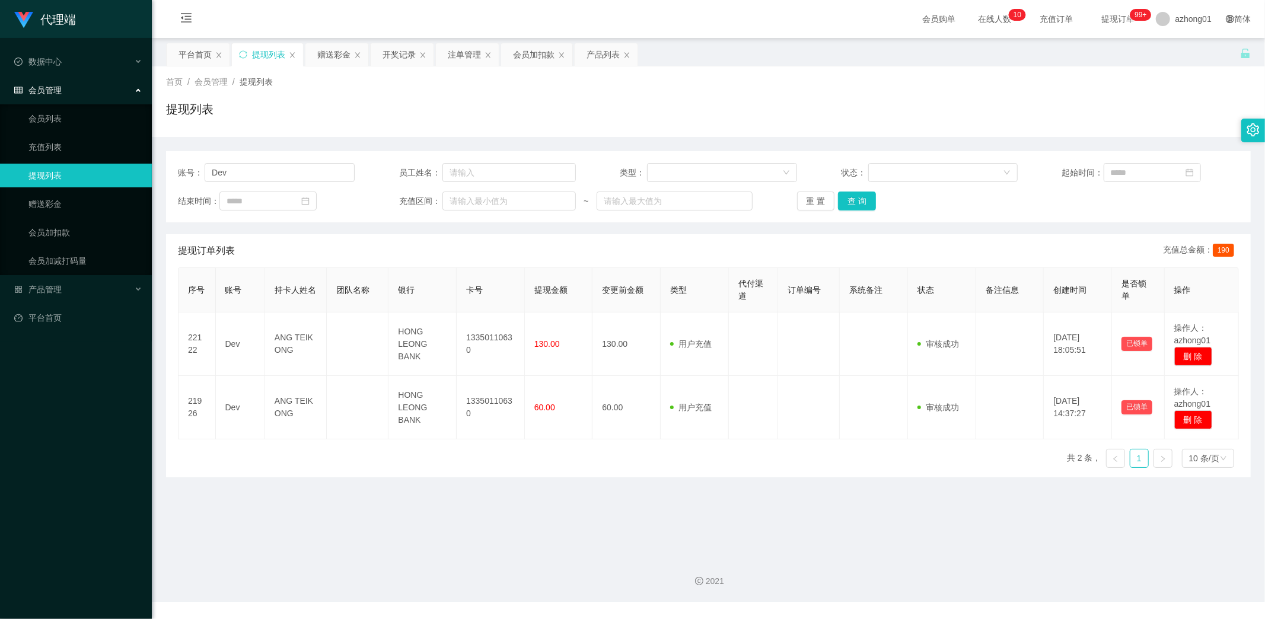
click at [309, 504] on main "关闭左侧 关闭右侧 关闭其它 刷新页面 平台首页 提现列表 赠送彩金 开奖记录 注单管理 会员加扣款 产品列表 首页 / 会员管理 / 提现列表 / 提现列表…" at bounding box center [708, 292] width 1113 height 509
drag, startPoint x: 249, startPoint y: 171, endPoint x: 191, endPoint y: 181, distance: 58.5
click at [166, 165] on div "账号： Dev 员工姓名： 类型： 状态： 起始时间： 结束时间： 充值区间： ~ 重 置 查 询" at bounding box center [708, 186] width 1084 height 71
paste input "CLZ8899"
type input "CLZ8899"
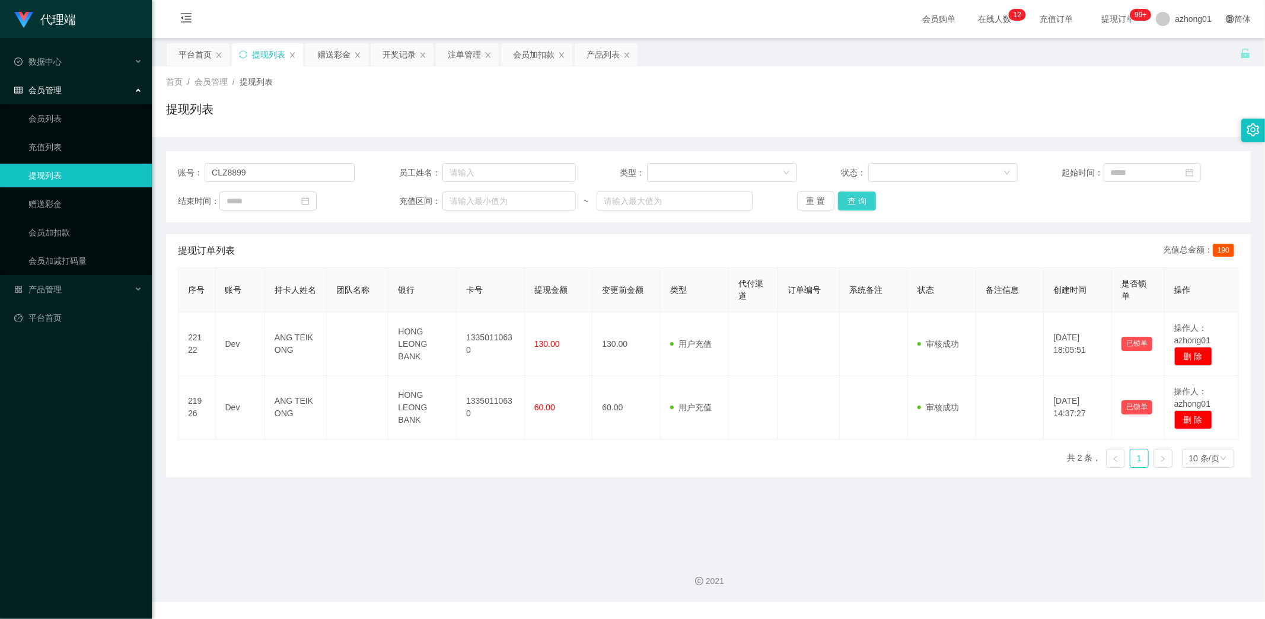
click at [850, 199] on button "查 询" at bounding box center [857, 200] width 38 height 19
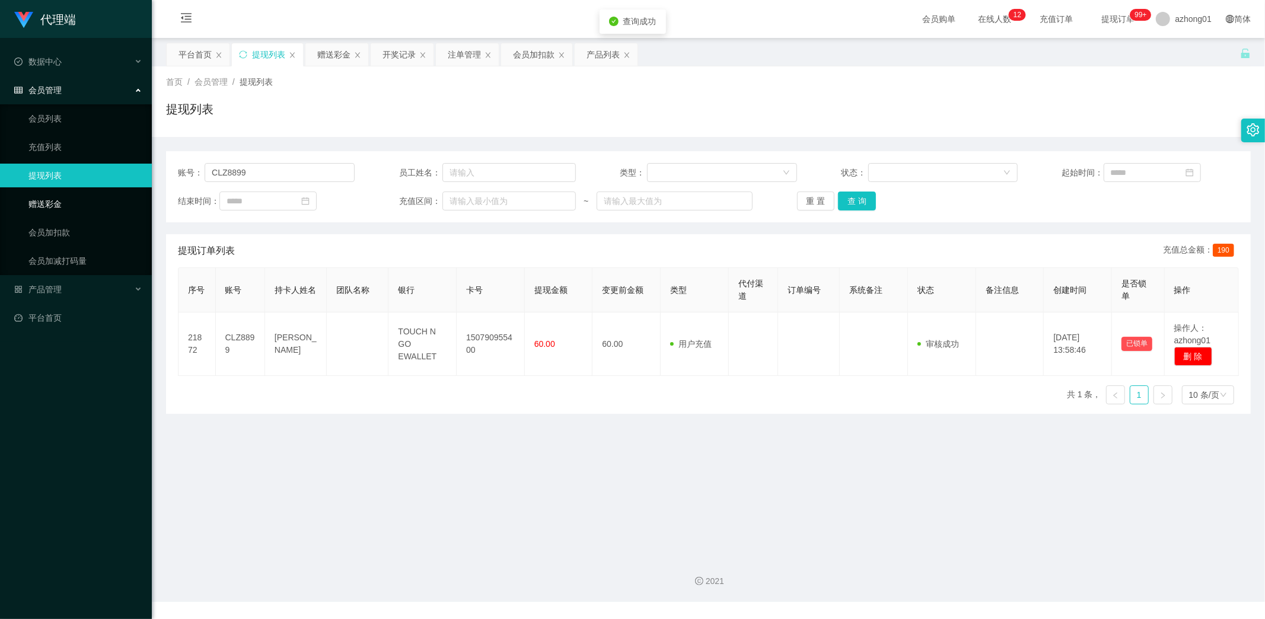
click at [34, 202] on link "赠送彩金" at bounding box center [85, 204] width 114 height 24
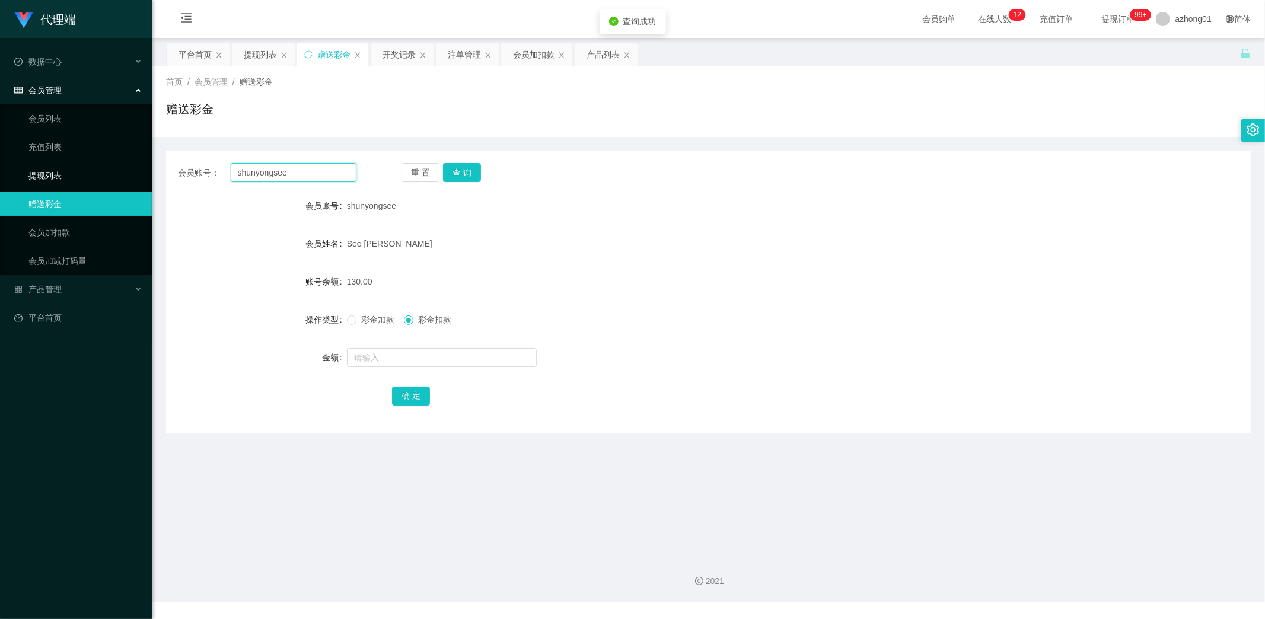
drag, startPoint x: 292, startPoint y: 173, endPoint x: 133, endPoint y: 173, distance: 158.3
click at [136, 173] on section "代理端 数据中心 会员管理 会员列表 充值列表 提现列表 赠送彩金 会员加扣款 会员加减打码量 产品管理 开奖记录 注单管理 产品列表 即时注单 产品预设置 …" at bounding box center [632, 301] width 1265 height 602
paste input "CLZ8899"
click at [459, 172] on button "查 询" at bounding box center [462, 172] width 38 height 19
drag, startPoint x: 288, startPoint y: 174, endPoint x: 155, endPoint y: 181, distance: 132.4
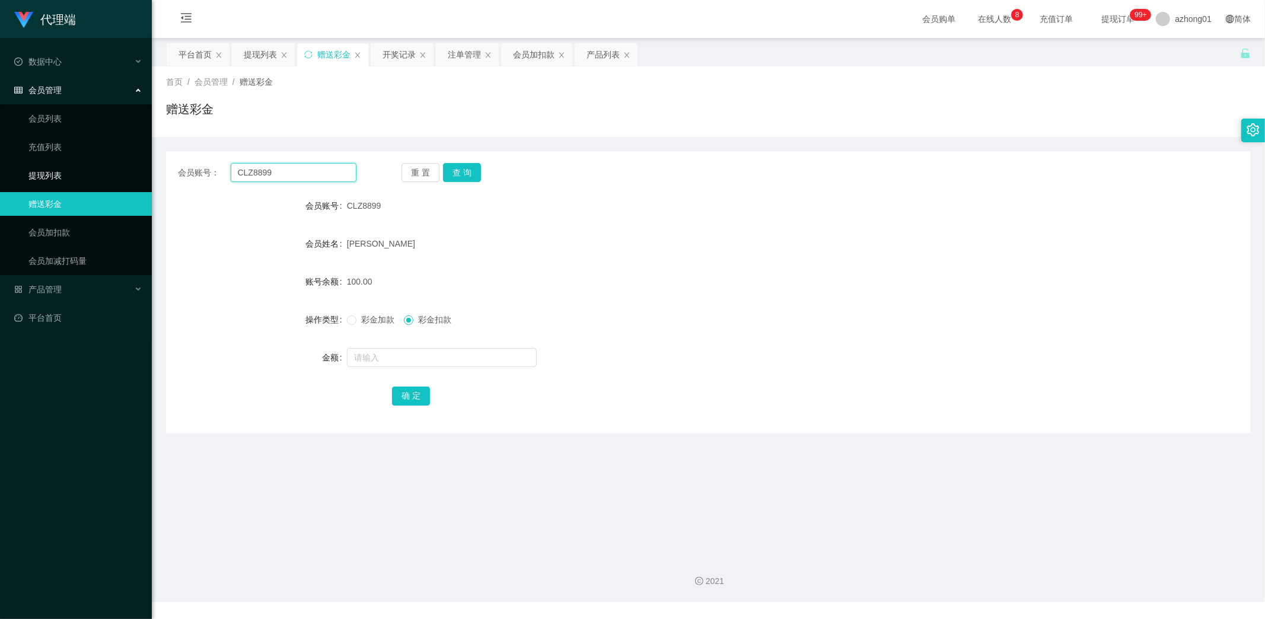
click at [139, 175] on section "代理端 数据中心 会员管理 会员列表 充值列表 提现列表 赠送彩金 会员加扣款 会员加减打码量 产品管理 开奖记录 注单管理 产品列表 即时注单 产品预设置 …" at bounding box center [632, 301] width 1265 height 602
paste input "susumana"
type input "susumana"
click at [463, 167] on button "查 询" at bounding box center [462, 172] width 38 height 19
click at [52, 175] on link "提现列表" at bounding box center [85, 176] width 114 height 24
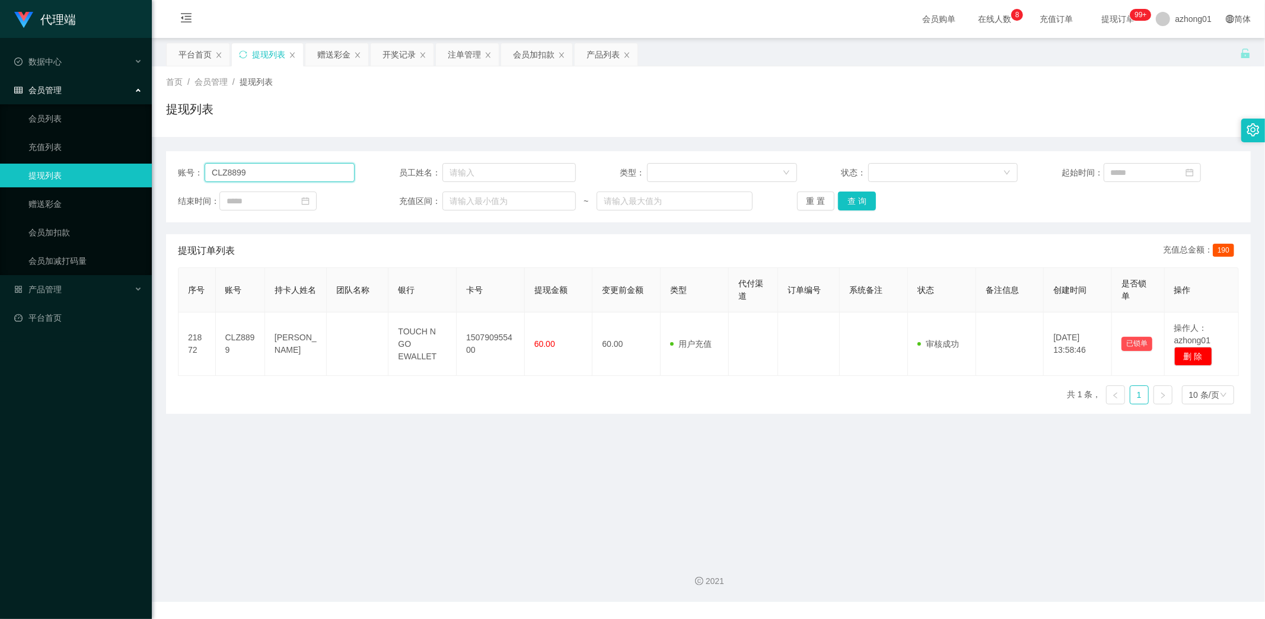
drag, startPoint x: 256, startPoint y: 175, endPoint x: 133, endPoint y: 163, distance: 123.9
click at [138, 163] on section "代理端 数据中心 会员管理 会员列表 充值列表 提现列表 赠送彩金 会员加扣款 会员加减打码量 产品管理 开奖记录 注单管理 产品列表 即时注单 产品预设置 …" at bounding box center [632, 301] width 1265 height 602
paste input "susumana"
click at [851, 198] on button "查 询" at bounding box center [857, 200] width 38 height 19
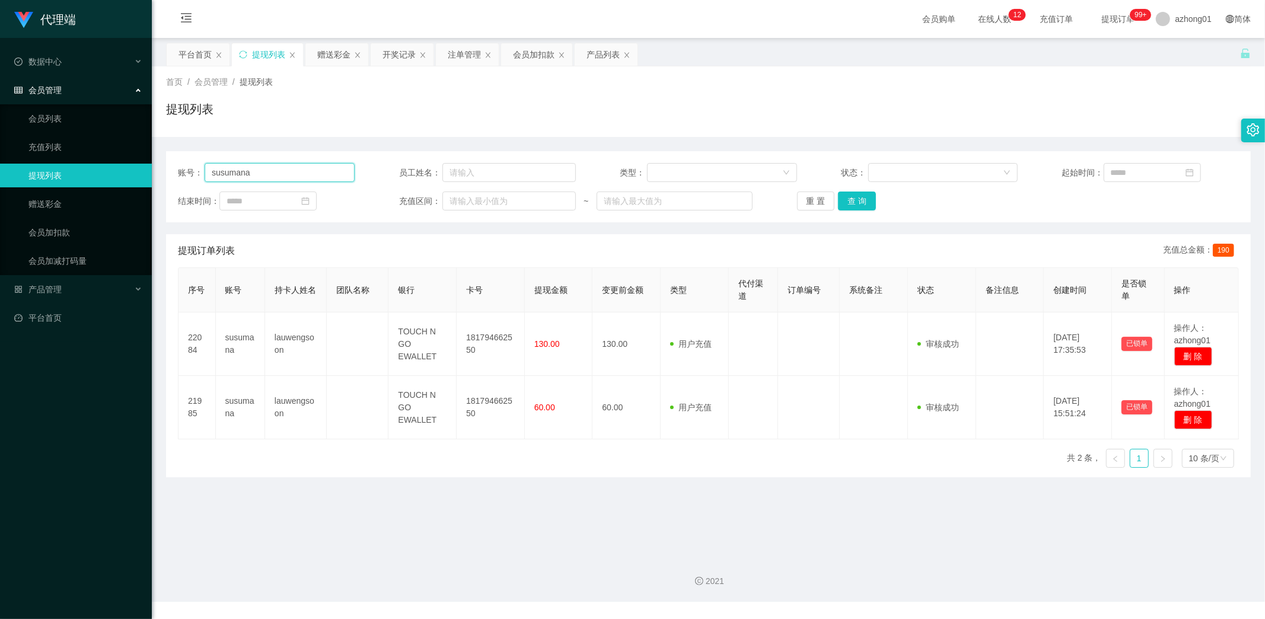
drag, startPoint x: 266, startPoint y: 167, endPoint x: 86, endPoint y: 161, distance: 179.7
click at [127, 162] on section "代理端 数据中心 会员管理 会员列表 充值列表 提现列表 赠送彩金 会员加扣款 会员加减打码量 产品管理 开奖记录 注单管理 产品列表 即时注单 产品预设置 …" at bounding box center [632, 301] width 1265 height 602
paste input "Dev"
type input "Dev"
click at [855, 197] on button "查 询" at bounding box center [857, 200] width 38 height 19
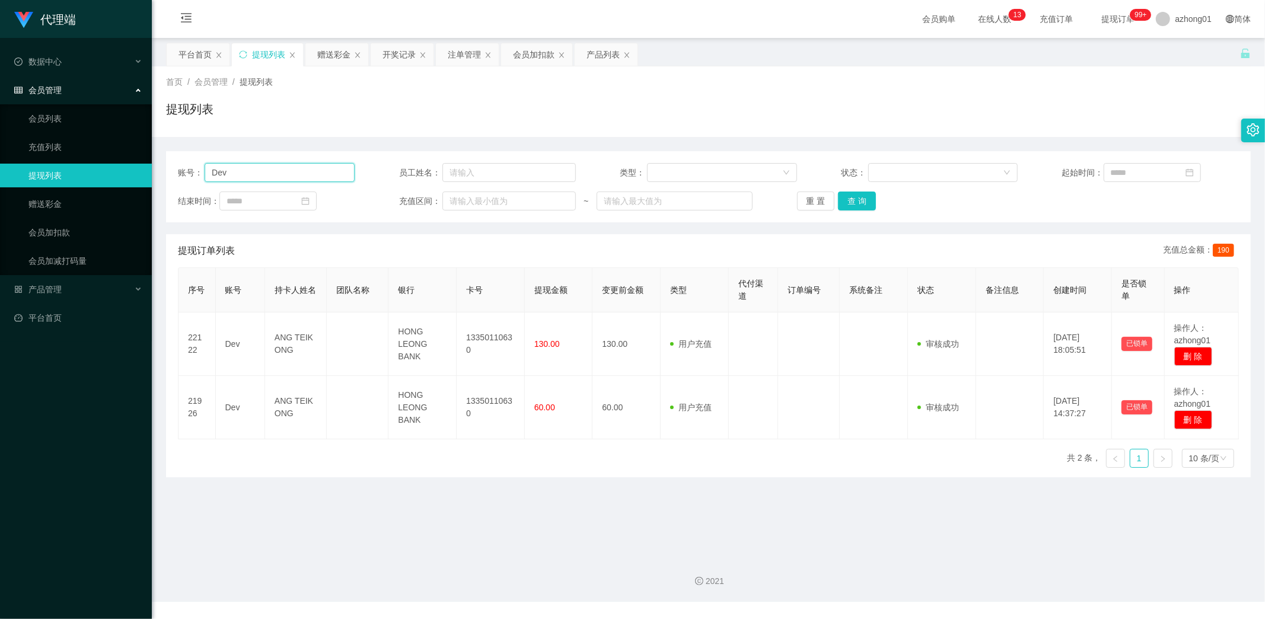
drag, startPoint x: 233, startPoint y: 174, endPoint x: 196, endPoint y: 167, distance: 37.4
click at [196, 167] on div "账号： [PERSON_NAME]" at bounding box center [266, 172] width 177 height 19
click at [863, 202] on button "查 询" at bounding box center [857, 200] width 38 height 19
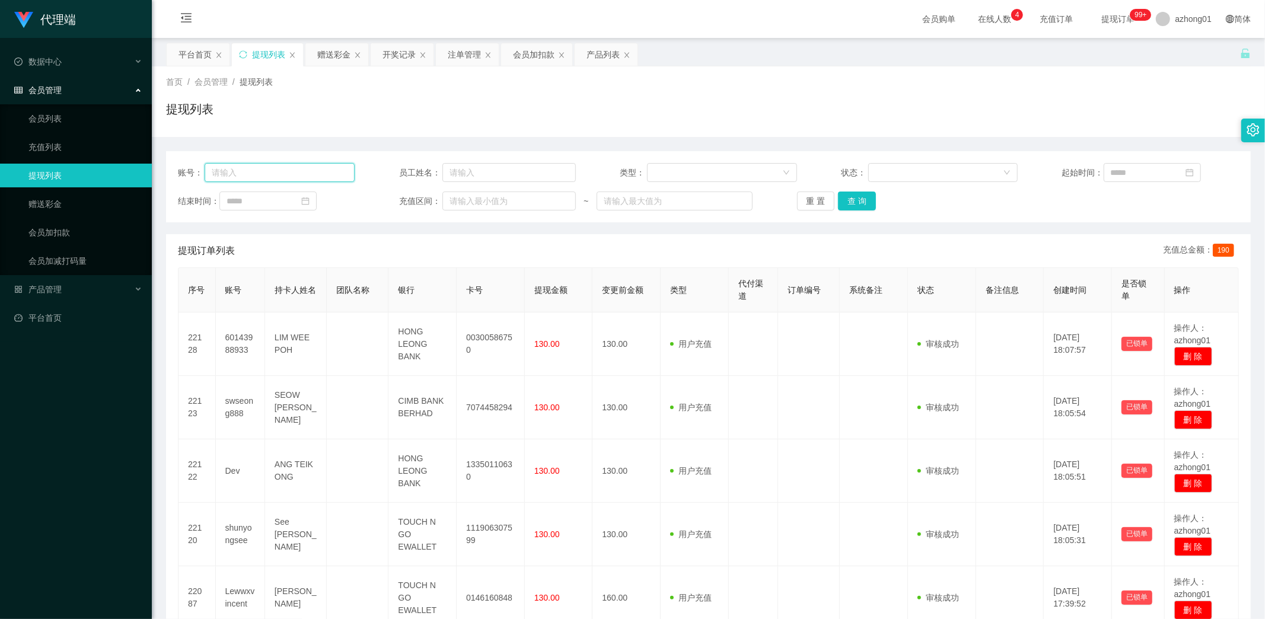
drag, startPoint x: 259, startPoint y: 166, endPoint x: 248, endPoint y: 166, distance: 11.3
click at [248, 166] on input "text" at bounding box center [280, 172] width 150 height 19
paste input "CLZ8899"
type input "CLZ8899"
click at [847, 203] on button "查 询" at bounding box center [857, 200] width 38 height 19
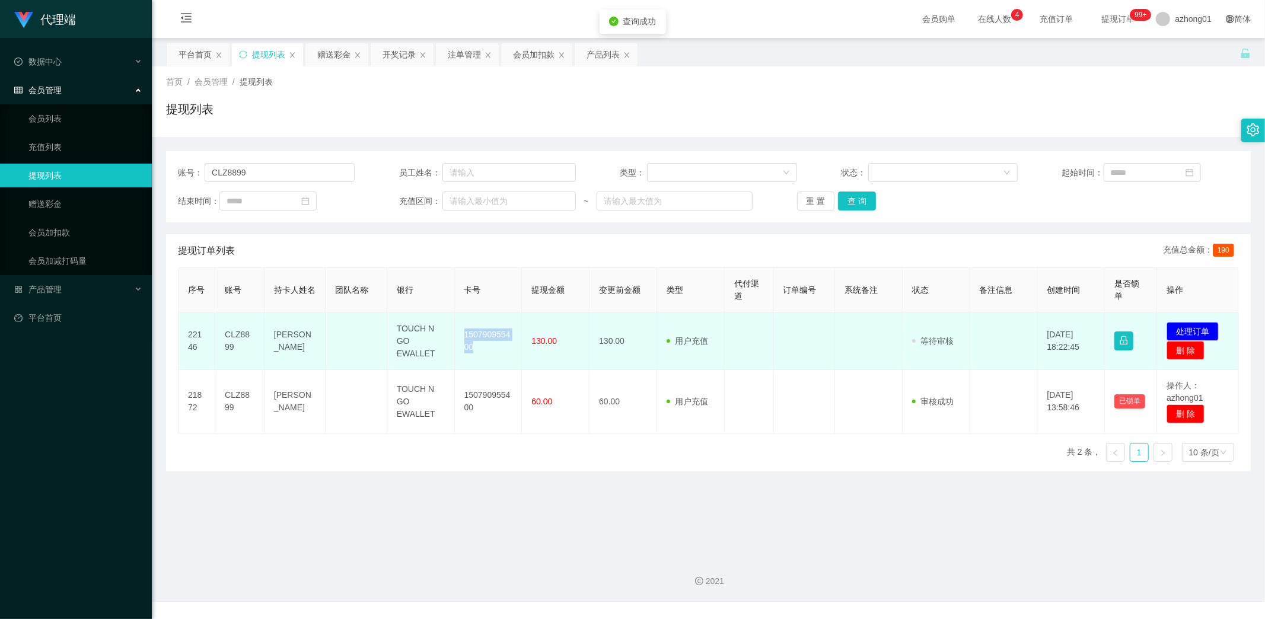
drag, startPoint x: 458, startPoint y: 329, endPoint x: 496, endPoint y: 350, distance: 44.1
click at [496, 350] on td "150790955400" at bounding box center [489, 341] width 68 height 58
click at [1185, 326] on button "处理订单" at bounding box center [1192, 331] width 52 height 19
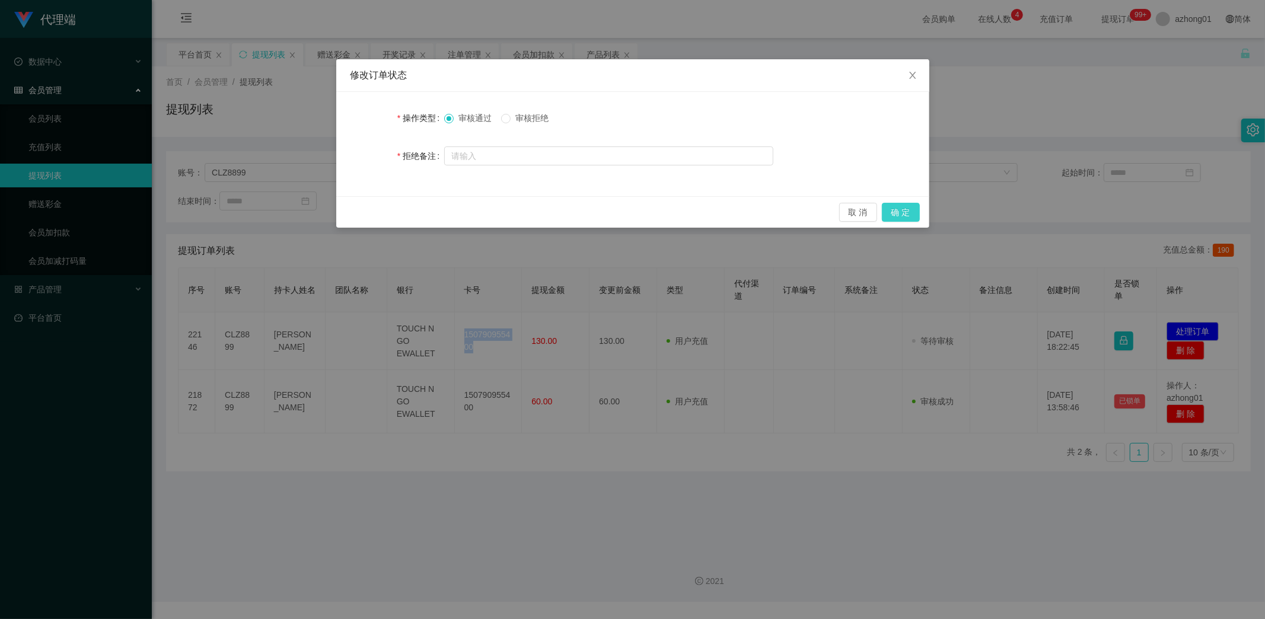
click at [903, 212] on button "确 定" at bounding box center [901, 212] width 38 height 19
